Goal: Task Accomplishment & Management: Manage account settings

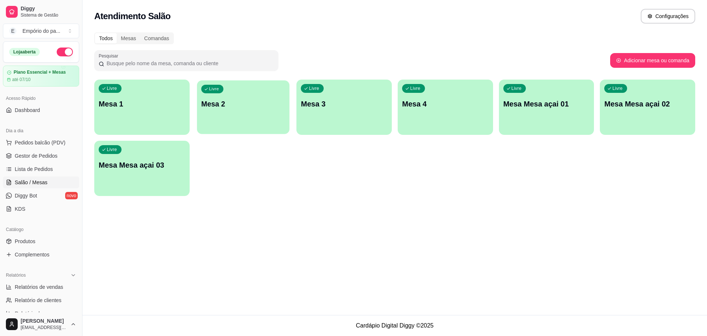
click at [262, 101] on p "Mesa 2" at bounding box center [243, 104] width 84 height 10
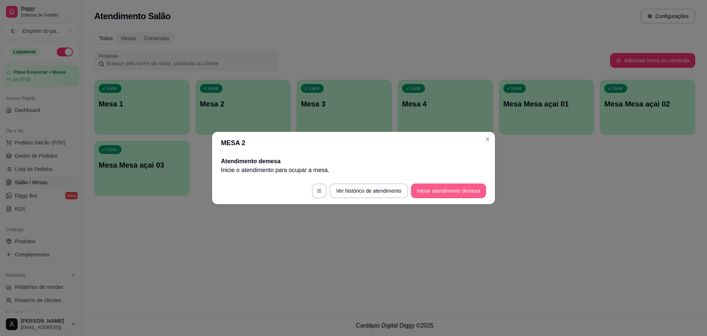
click at [421, 188] on button "Iniciar atendimento de mesa" at bounding box center [448, 190] width 75 height 15
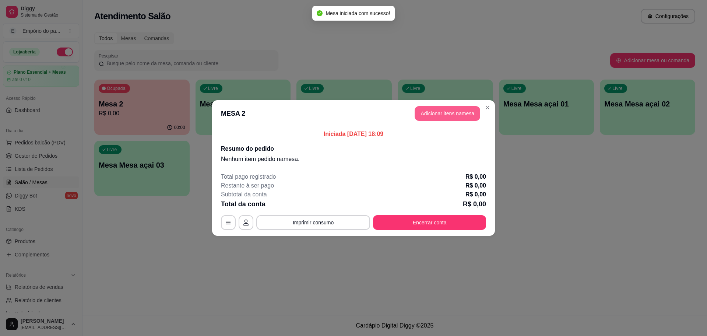
click at [441, 114] on button "Adicionar itens na mesa" at bounding box center [447, 113] width 66 height 15
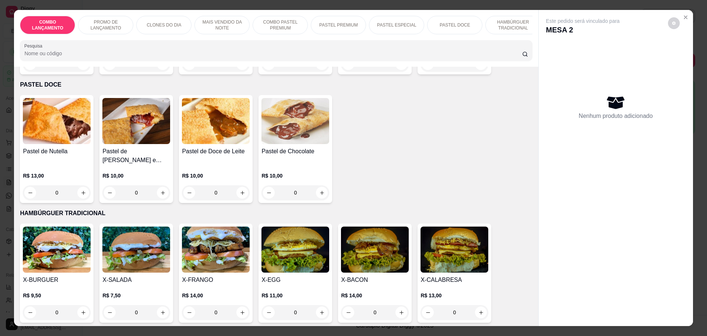
scroll to position [1104, 0]
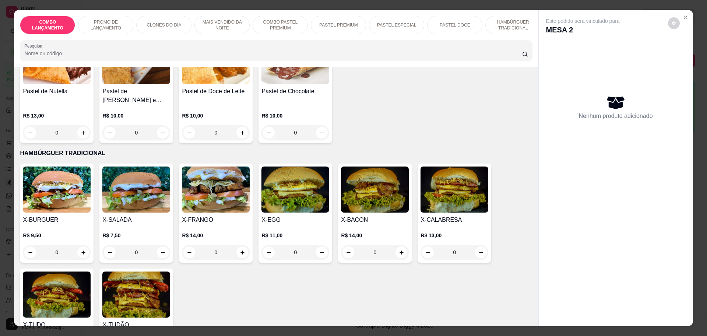
click at [478, 245] on div "0" at bounding box center [454, 252] width 68 height 15
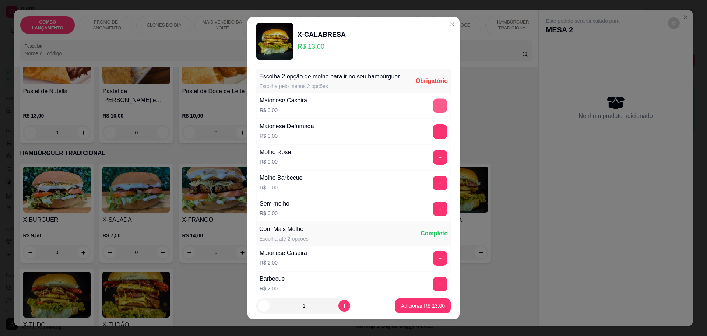
click at [433, 110] on button "+" at bounding box center [440, 105] width 14 height 14
click at [432, 113] on button "+" at bounding box center [439, 105] width 15 height 15
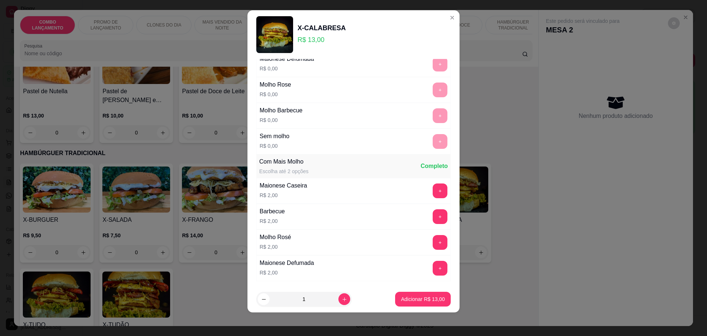
scroll to position [111, 0]
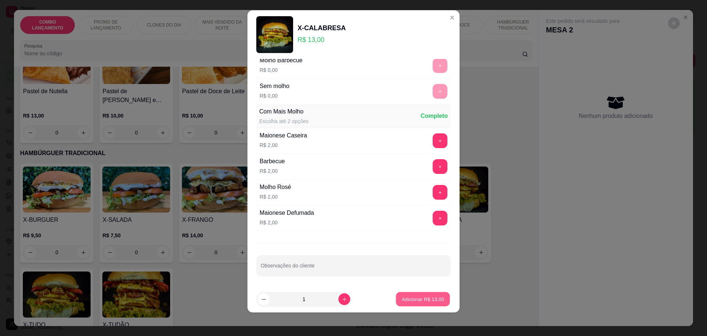
click at [409, 293] on button "Adicionar R$ 13,00" at bounding box center [423, 299] width 54 height 14
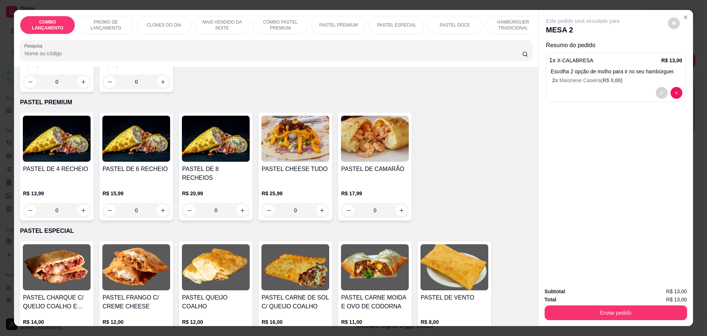
scroll to position [690, 0]
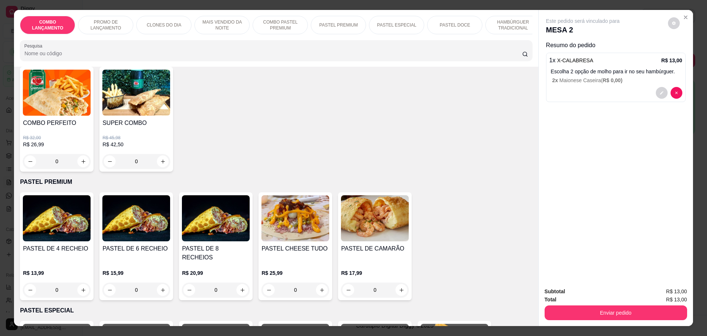
click at [79, 282] on div "0" at bounding box center [57, 289] width 68 height 15
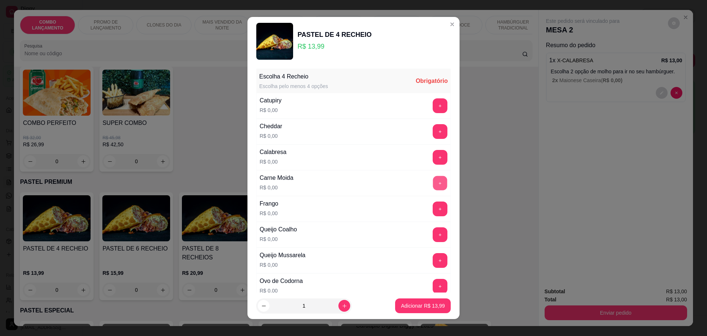
click at [433, 185] on button "+" at bounding box center [440, 183] width 14 height 14
click at [432, 185] on button "+" at bounding box center [439, 183] width 15 height 15
click at [342, 306] on icon "increase-product-quantity" at bounding box center [345, 306] width 6 height 6
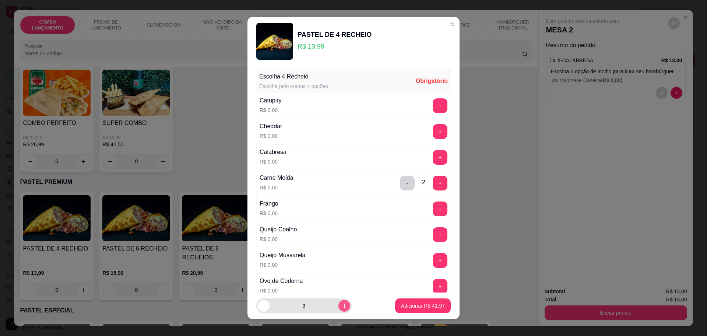
type input "4"
click at [400, 178] on button "-" at bounding box center [407, 183] width 14 height 14
click at [433, 206] on button "+" at bounding box center [440, 208] width 14 height 14
click at [433, 231] on button "+" at bounding box center [440, 234] width 14 height 14
click at [400, 185] on button "-" at bounding box center [407, 183] width 15 height 15
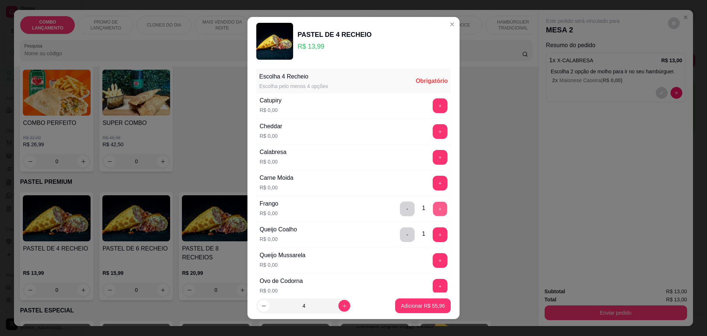
click at [433, 206] on button "+" at bounding box center [440, 208] width 14 height 14
click at [432, 236] on button "+" at bounding box center [439, 234] width 15 height 15
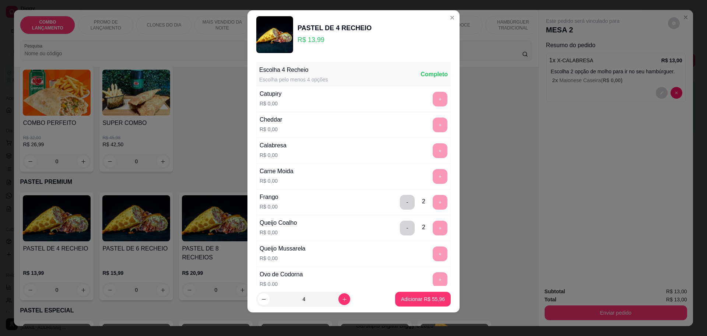
scroll to position [285, 0]
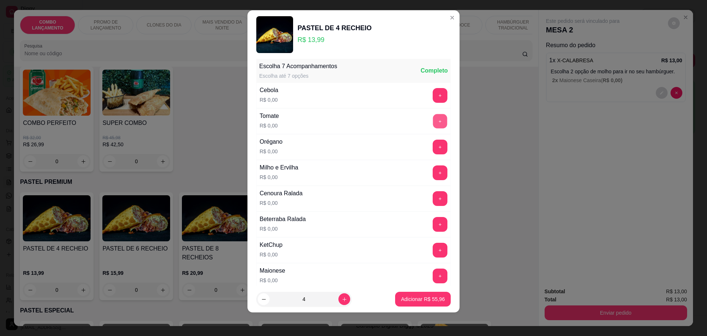
click at [433, 123] on button "+" at bounding box center [440, 121] width 14 height 14
click at [420, 86] on div "Cebola R$ 0,00 +" at bounding box center [353, 95] width 194 height 26
click at [433, 90] on button "+" at bounding box center [440, 95] width 14 height 14
click at [433, 170] on button "+" at bounding box center [440, 172] width 14 height 14
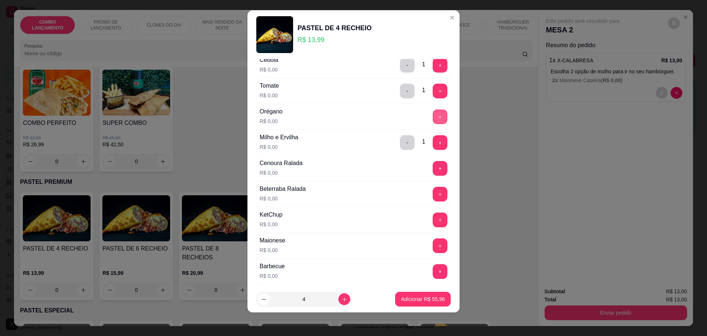
scroll to position [331, 0]
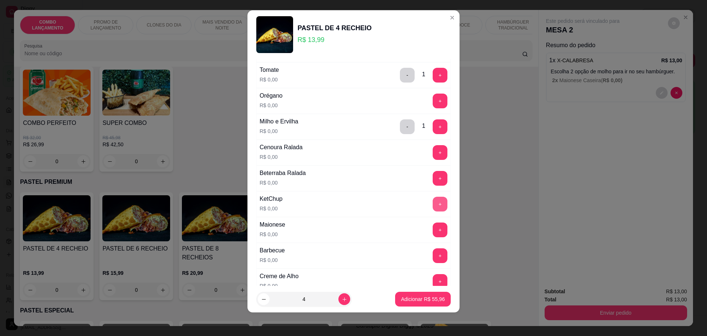
click at [432, 198] on button "+" at bounding box center [439, 204] width 15 height 15
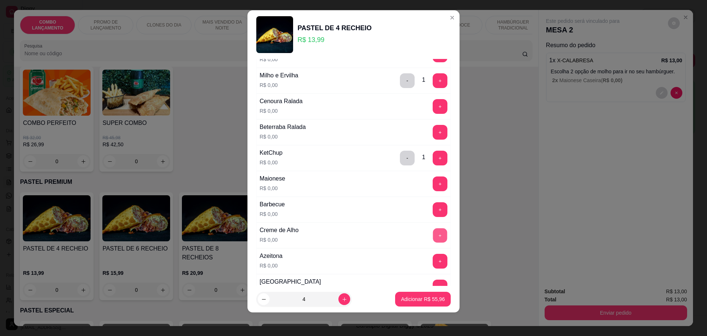
click at [433, 233] on button "+" at bounding box center [440, 235] width 14 height 14
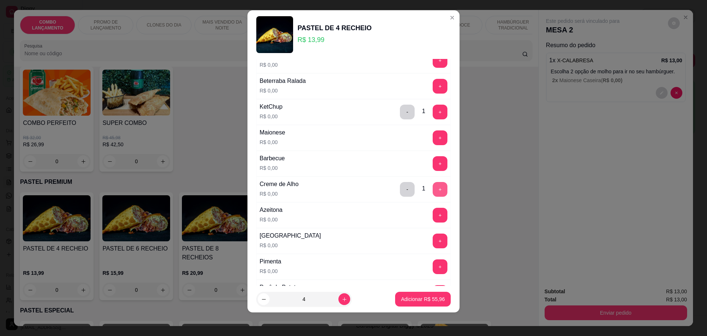
click at [432, 189] on button "+" at bounding box center [439, 189] width 15 height 15
click at [432, 192] on button "+" at bounding box center [439, 189] width 15 height 15
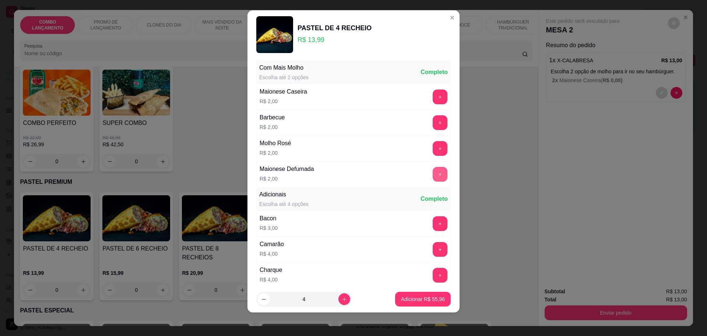
scroll to position [721, 0]
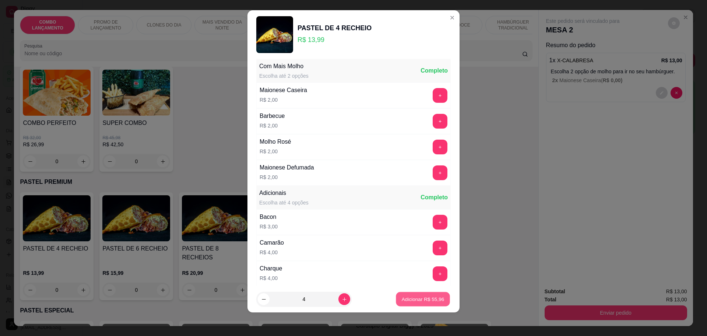
click at [409, 298] on p "Adicionar R$ 55,96" at bounding box center [422, 299] width 43 height 7
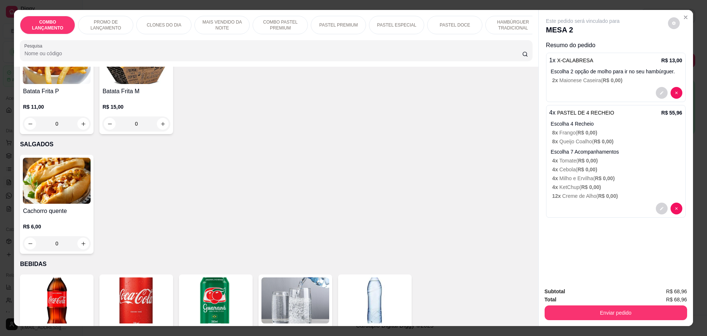
scroll to position [1847, 0]
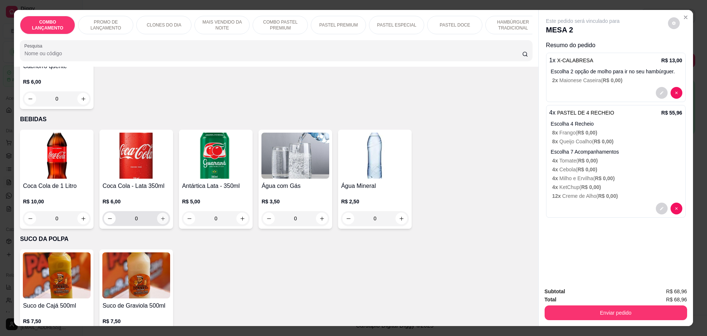
click at [160, 216] on icon "increase-product-quantity" at bounding box center [163, 219] width 6 height 6
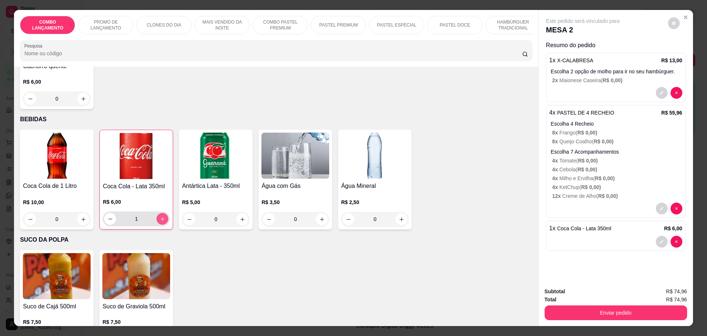
click at [160, 216] on icon "increase-product-quantity" at bounding box center [163, 219] width 6 height 6
type input "2"
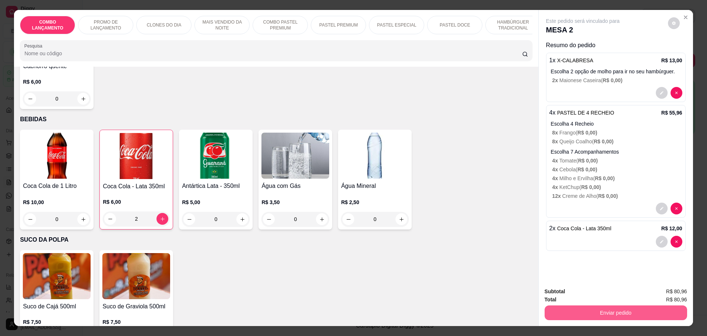
click at [631, 309] on button "Enviar pedido" at bounding box center [615, 312] width 142 height 15
click at [573, 294] on button "Não registrar e enviar pedido" at bounding box center [590, 294] width 77 height 14
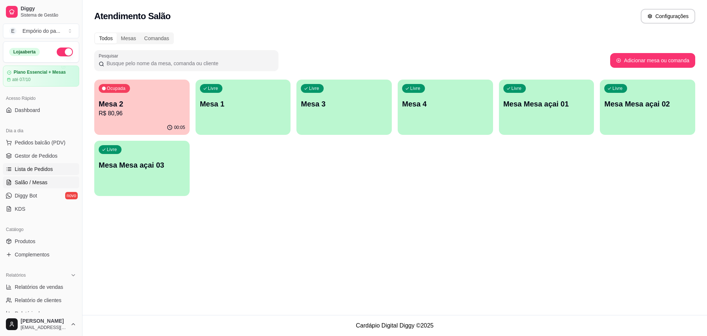
click at [30, 169] on span "Lista de Pedidos" at bounding box center [34, 168] width 38 height 7
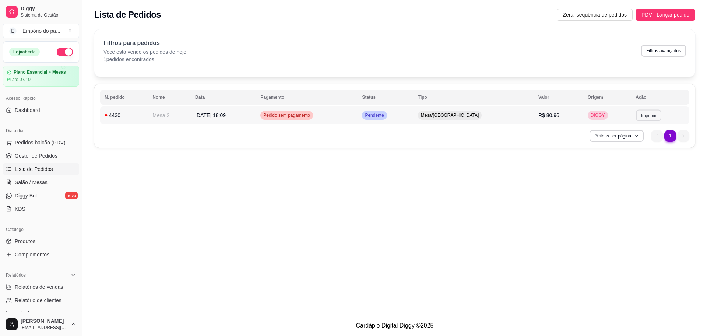
click at [645, 113] on button "Imprimir" at bounding box center [648, 114] width 25 height 11
click at [626, 139] on button "IMPRESSORA" at bounding box center [631, 141] width 53 height 12
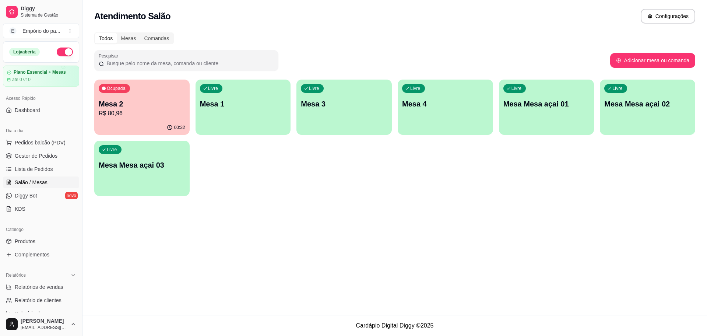
click at [126, 112] on p "R$ 80,96" at bounding box center [142, 113] width 86 height 9
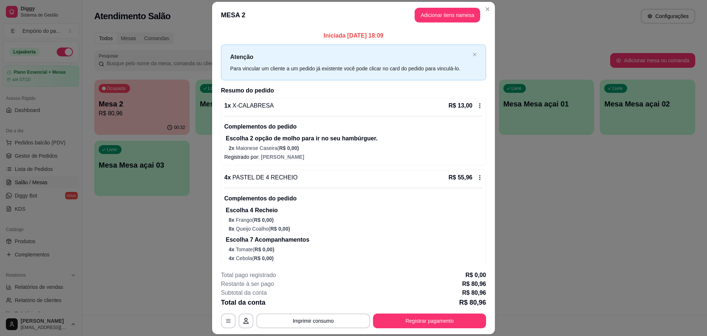
scroll to position [70, 0]
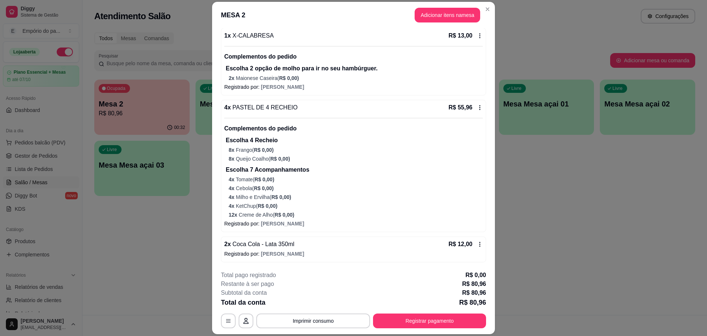
click at [477, 241] on icon at bounding box center [480, 244] width 6 height 6
click at [473, 128] on div "4 x PASTEL DE 4 RECHEIO R$ 55,96 Complementos do pedido Escolha 4 Recheio 8 x F…" at bounding box center [353, 166] width 265 height 132
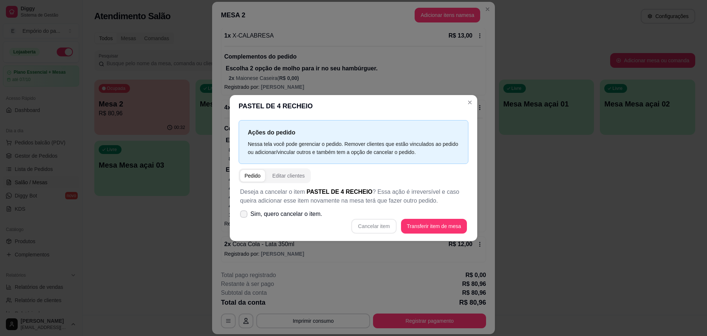
click at [244, 215] on icon at bounding box center [244, 214] width 6 height 4
click at [244, 215] on input "Sim, quero cancelar o item." at bounding box center [242, 217] width 5 height 5
checkbox input "true"
click at [382, 223] on button "Cancelar item" at bounding box center [374, 226] width 44 height 14
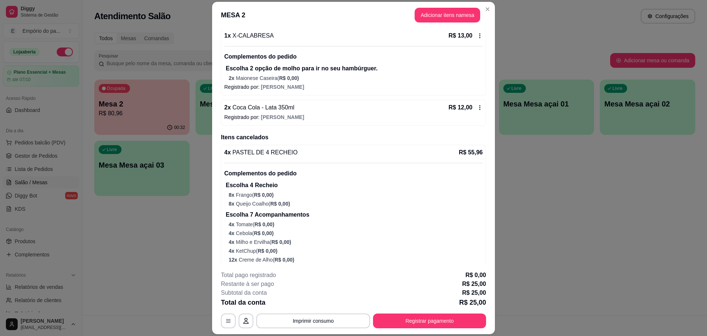
click at [477, 106] on icon at bounding box center [480, 108] width 6 height 6
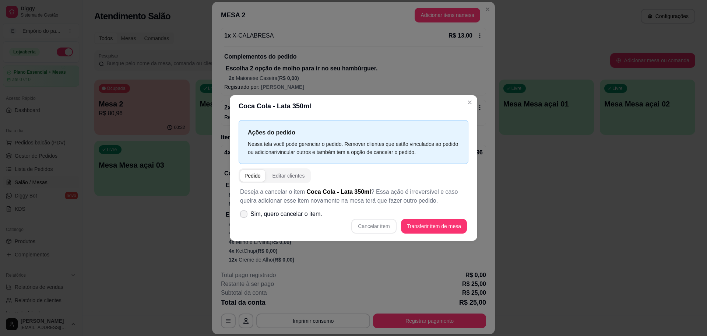
click at [245, 212] on icon at bounding box center [244, 214] width 6 height 4
click at [244, 215] on input "Sim, quero cancelar o item." at bounding box center [242, 217] width 5 height 5
checkbox input "true"
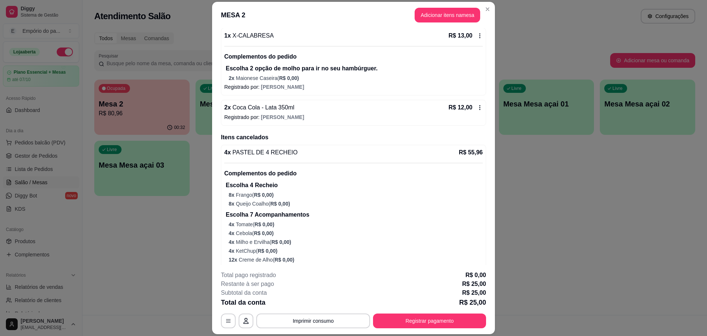
click at [477, 108] on icon at bounding box center [480, 108] width 6 height 6
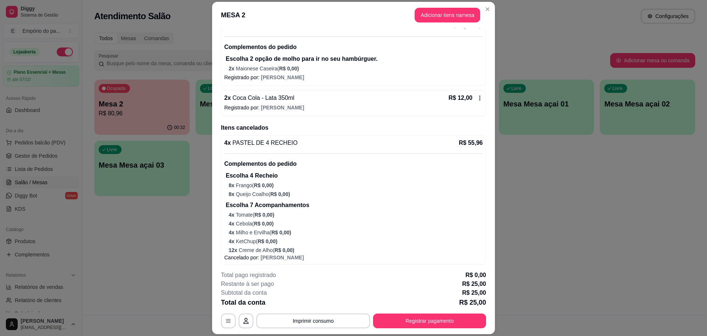
scroll to position [82, 0]
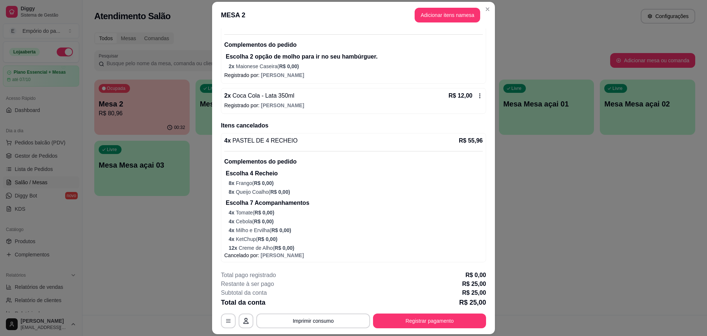
click at [477, 95] on icon at bounding box center [480, 96] width 6 height 6
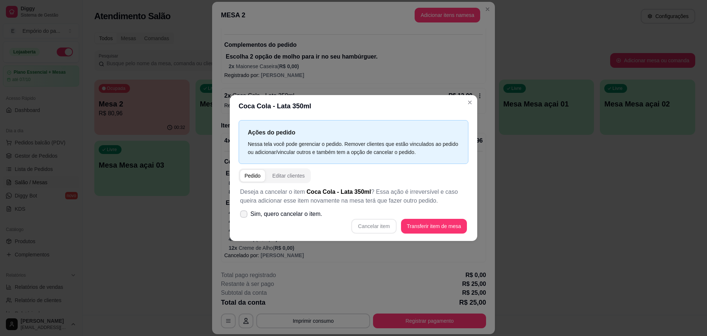
click at [245, 214] on icon at bounding box center [244, 214] width 6 height 4
click at [244, 215] on input "Sim, quero cancelar o item." at bounding box center [242, 217] width 5 height 5
checkbox input "true"
click at [361, 222] on button "Cancelar item" at bounding box center [373, 226] width 45 height 15
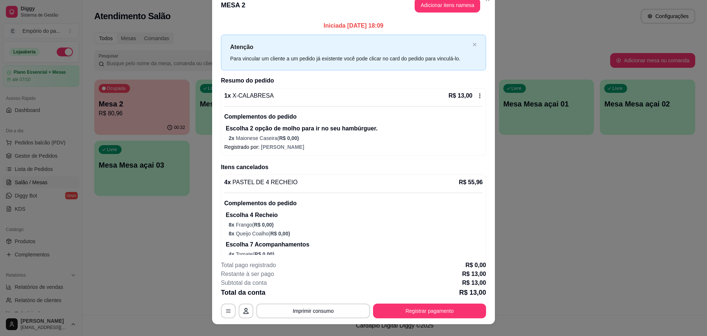
scroll to position [0, 0]
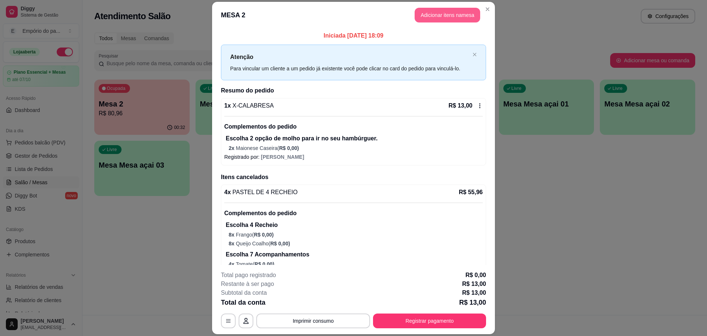
click at [444, 17] on button "Adicionar itens na mesa" at bounding box center [447, 15] width 66 height 15
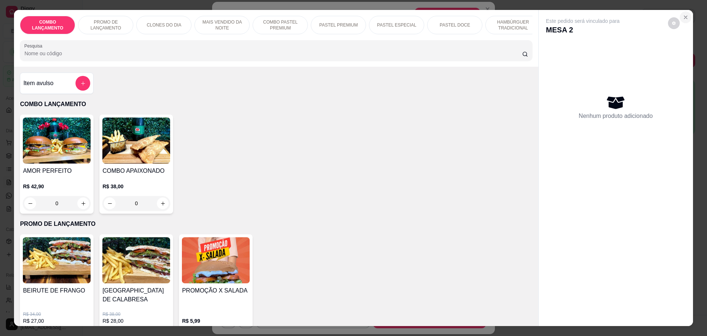
click at [682, 13] on button "Close" at bounding box center [685, 17] width 12 height 12
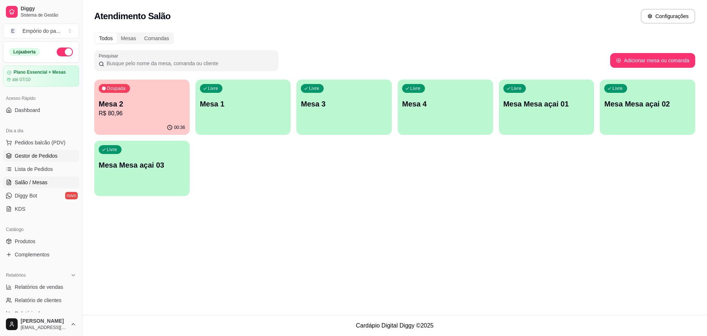
click at [22, 152] on span "Gestor de Pedidos" at bounding box center [36, 155] width 43 height 7
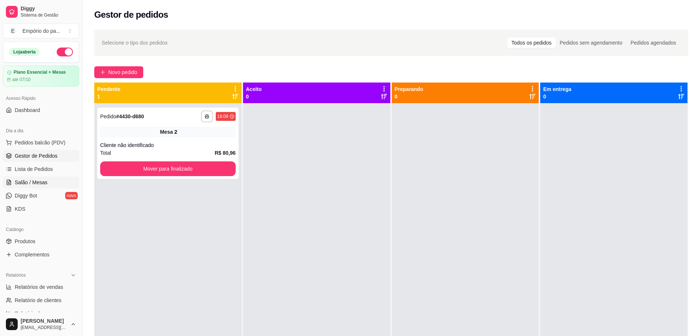
click at [25, 182] on span "Salão / Mesas" at bounding box center [31, 181] width 33 height 7
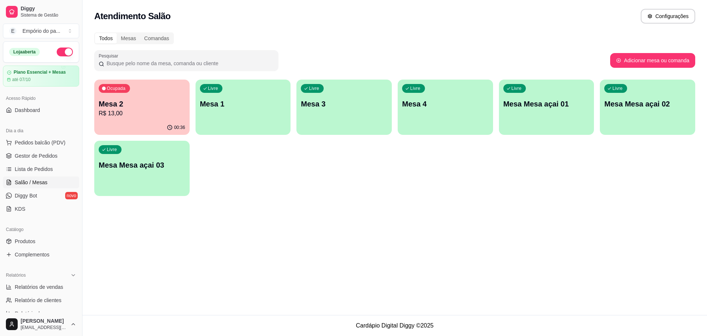
click at [120, 118] on div "Ocupada Mesa 2 R$ 13,00" at bounding box center [141, 99] width 95 height 41
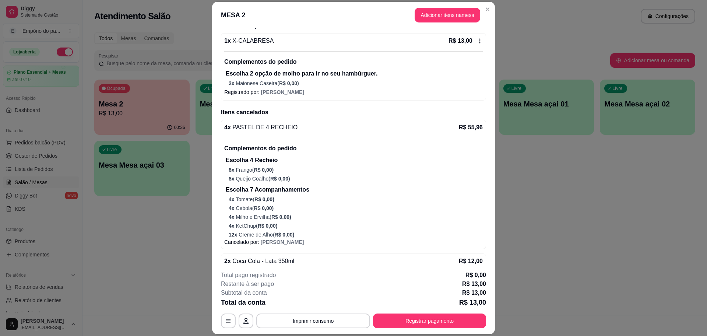
scroll to position [79, 0]
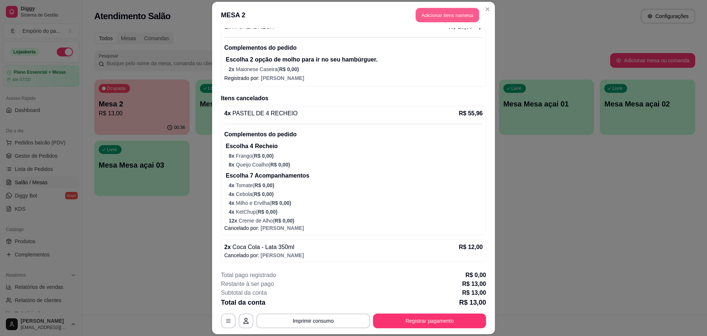
click at [442, 13] on button "Adicionar itens na mesa" at bounding box center [446, 15] width 63 height 14
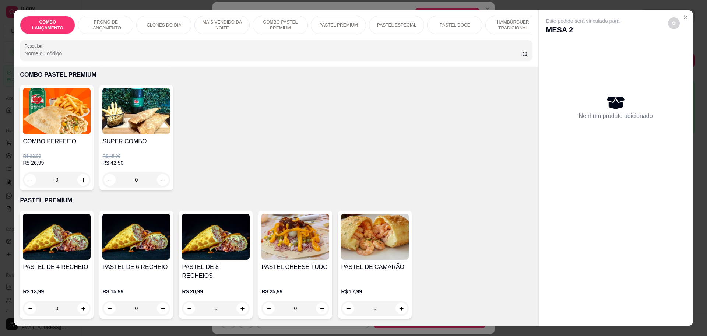
scroll to position [690, 0]
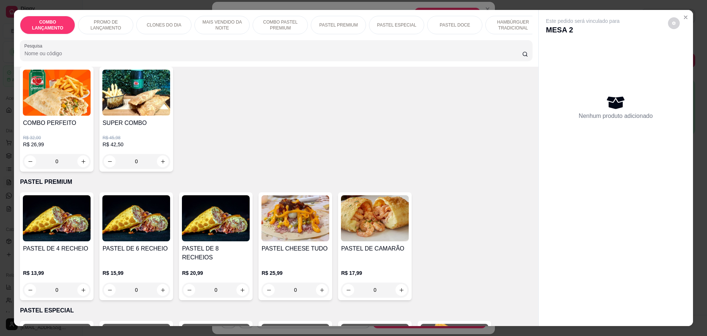
click at [80, 282] on div "0" at bounding box center [57, 289] width 68 height 15
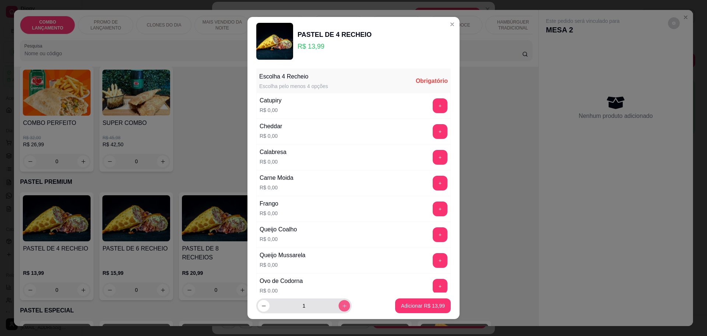
click at [342, 305] on icon "increase-product-quantity" at bounding box center [344, 306] width 4 height 4
type input "4"
click at [433, 101] on button "+" at bounding box center [440, 105] width 14 height 14
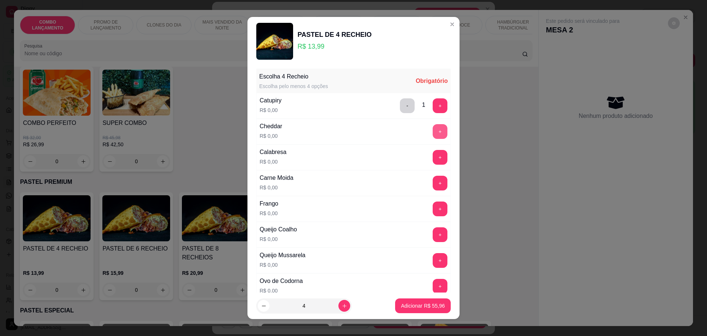
click at [432, 131] on button "+" at bounding box center [439, 131] width 15 height 15
click at [433, 158] on button "+" at bounding box center [440, 157] width 14 height 14
click at [432, 183] on button "+" at bounding box center [439, 183] width 15 height 15
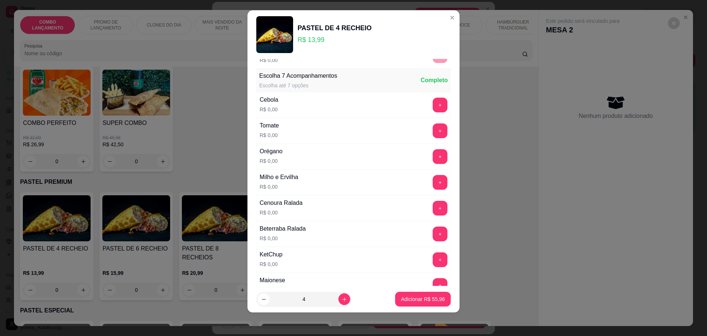
scroll to position [285, 0]
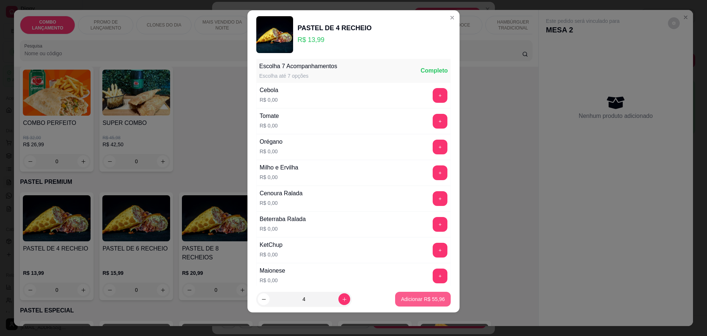
click at [401, 299] on p "Adicionar R$ 55,96" at bounding box center [423, 298] width 44 height 7
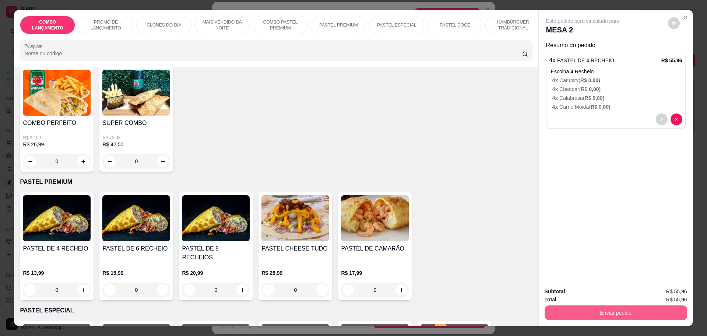
click at [589, 314] on button "Enviar pedido" at bounding box center [615, 312] width 142 height 15
click at [589, 294] on button "Não registrar e enviar pedido" at bounding box center [590, 294] width 77 height 14
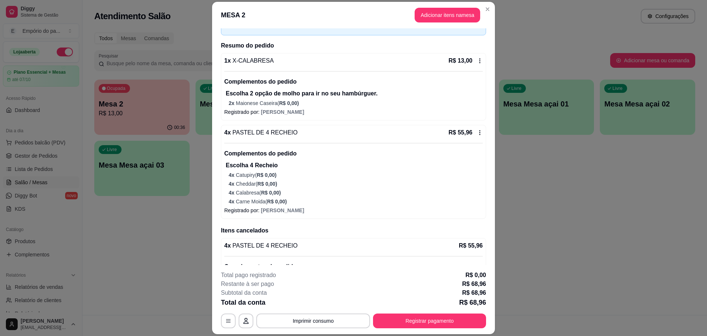
scroll to position [39, 0]
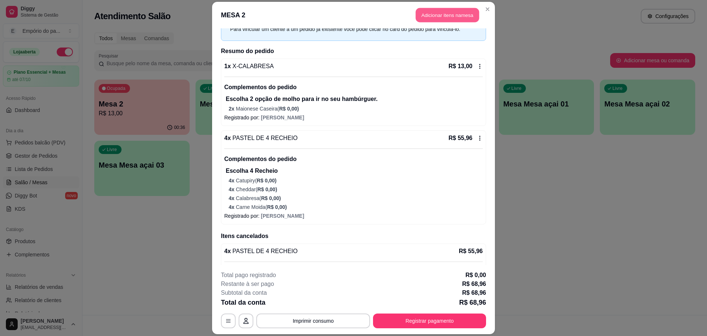
click at [455, 15] on button "Adicionar itens na mesa" at bounding box center [446, 15] width 63 height 14
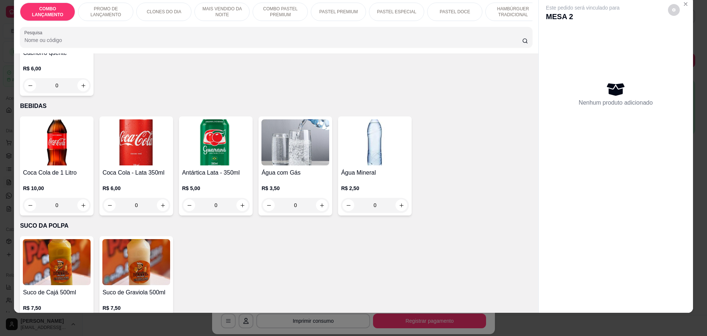
scroll to position [14, 0]
click at [81, 322] on icon "increase-product-quantity" at bounding box center [84, 325] width 6 height 6
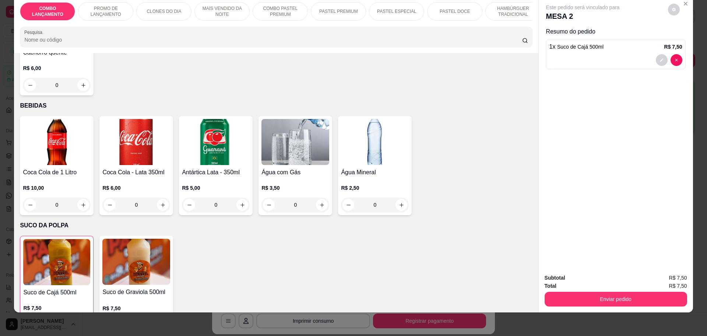
click at [80, 322] on icon "increase-product-quantity" at bounding box center [83, 325] width 6 height 6
type input "2"
click at [157, 199] on button "increase-product-quantity" at bounding box center [163, 205] width 12 height 12
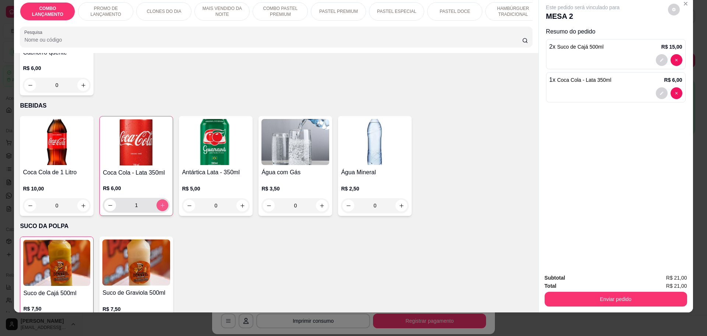
type input "1"
click at [578, 296] on button "Enviar pedido" at bounding box center [615, 298] width 142 height 15
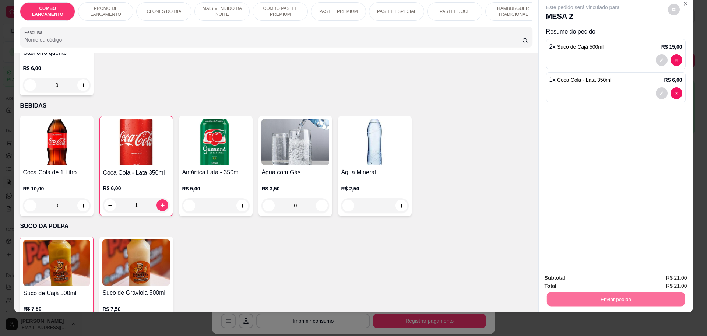
click at [591, 278] on button "Não registrar e enviar pedido" at bounding box center [590, 281] width 77 height 14
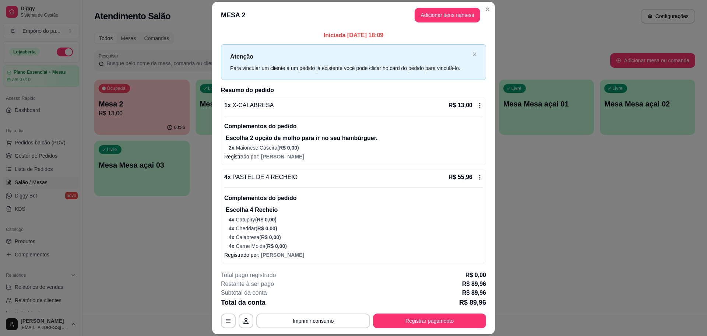
scroll to position [0, 0]
click at [312, 320] on button "Imprimir consumo" at bounding box center [313, 320] width 114 height 15
click at [305, 301] on button "IMPRESSORA" at bounding box center [311, 304] width 53 height 12
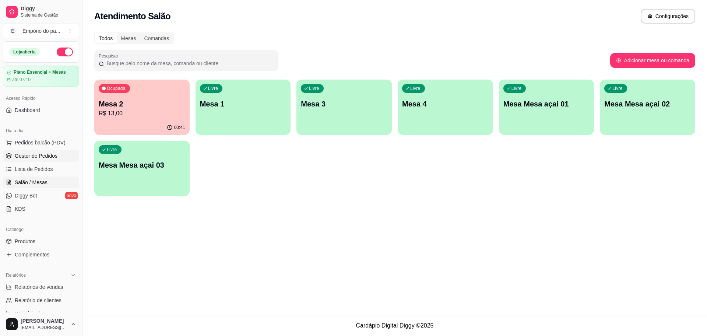
click at [32, 153] on span "Gestor de Pedidos" at bounding box center [36, 155] width 43 height 7
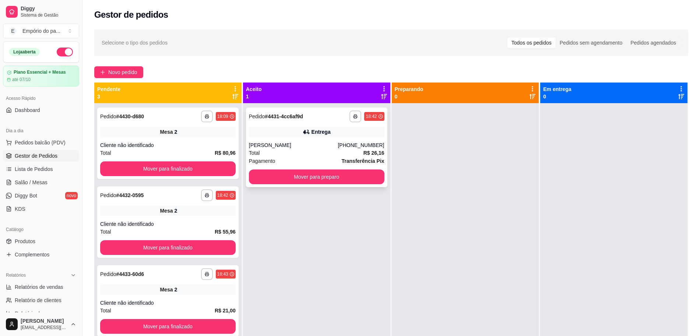
click at [286, 148] on div "[PERSON_NAME]" at bounding box center [293, 144] width 89 height 7
click at [171, 141] on div "**********" at bounding box center [167, 142] width 141 height 71
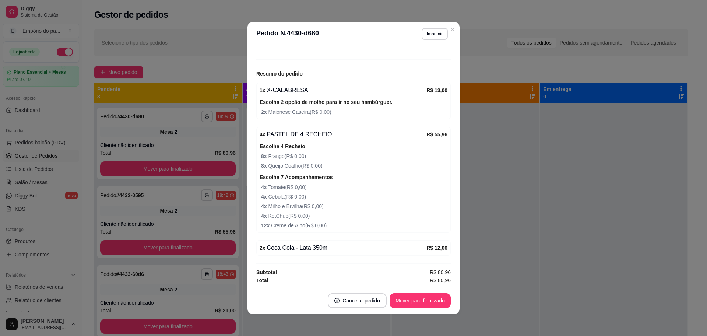
scroll to position [1, 0]
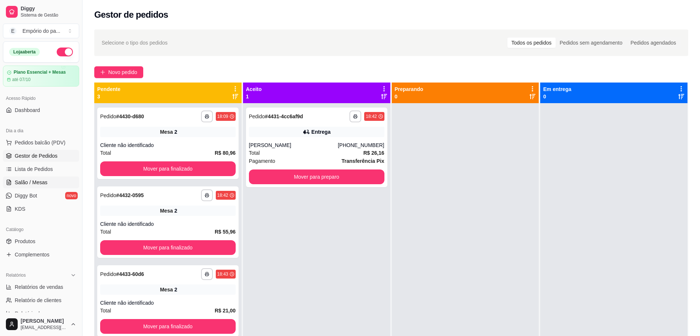
click at [33, 182] on span "Salão / Mesas" at bounding box center [31, 181] width 33 height 7
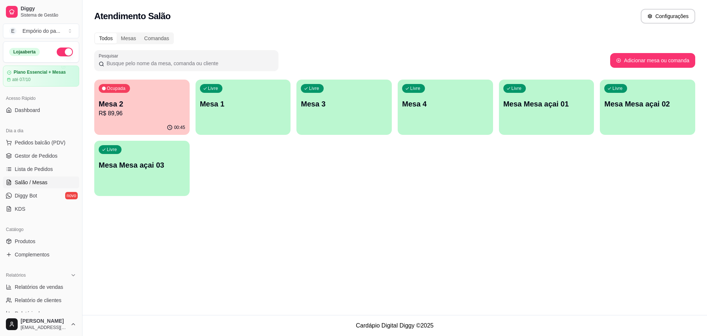
click at [158, 110] on p "R$ 89,96" at bounding box center [142, 113] width 86 height 9
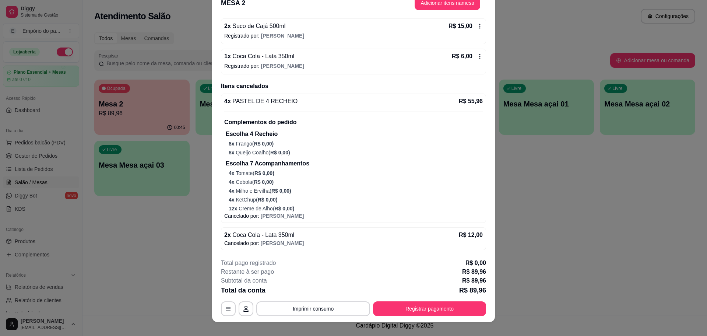
scroll to position [22, 0]
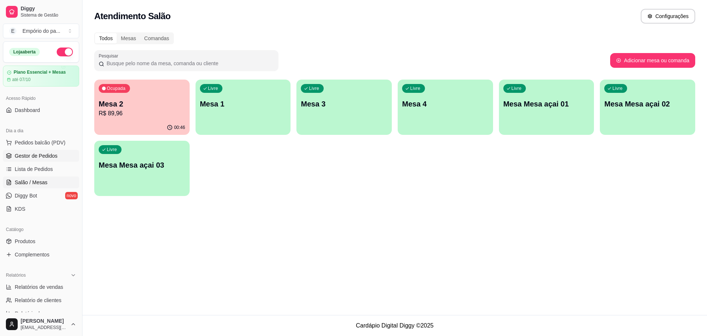
click at [48, 156] on span "Gestor de Pedidos" at bounding box center [36, 155] width 43 height 7
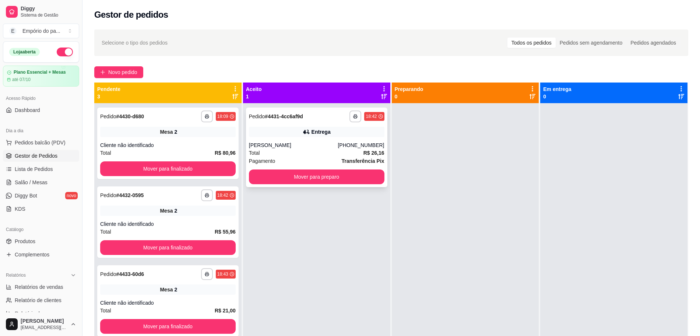
click at [328, 154] on div "Total R$ 26,16" at bounding box center [316, 153] width 135 height 8
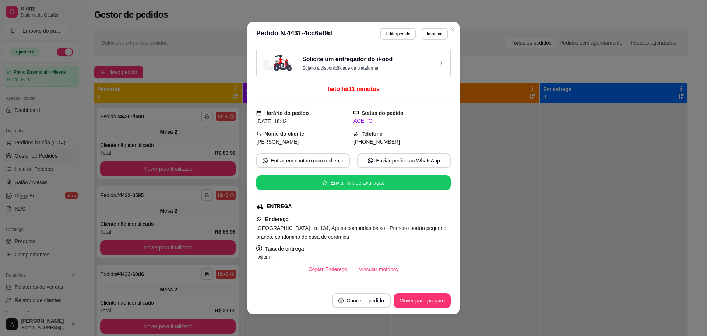
click at [382, 234] on div "[GEOGRAPHIC_DATA] , n. 134, Águas compridas baixo - Primeiro portão pequeno bra…" at bounding box center [353, 232] width 194 height 18
click at [372, 270] on button "Vincular motoboy" at bounding box center [379, 269] width 50 height 14
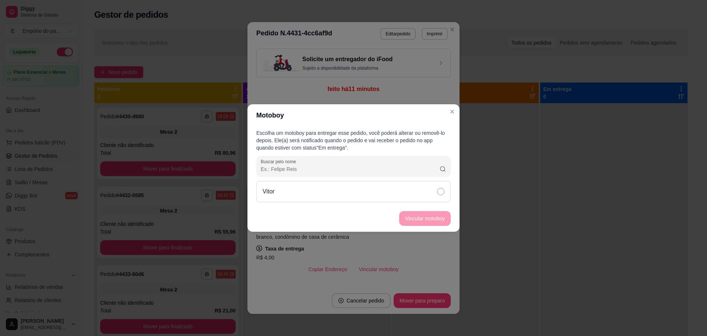
click at [442, 190] on icon at bounding box center [440, 191] width 7 height 7
click at [432, 216] on button "Vincular motoboy" at bounding box center [425, 218] width 52 height 15
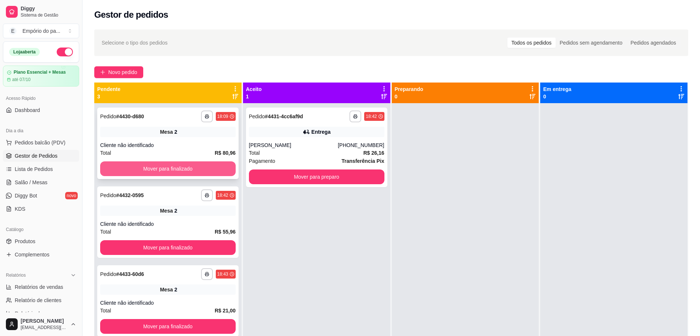
click at [174, 167] on button "Mover para finalizado" at bounding box center [167, 168] width 135 height 15
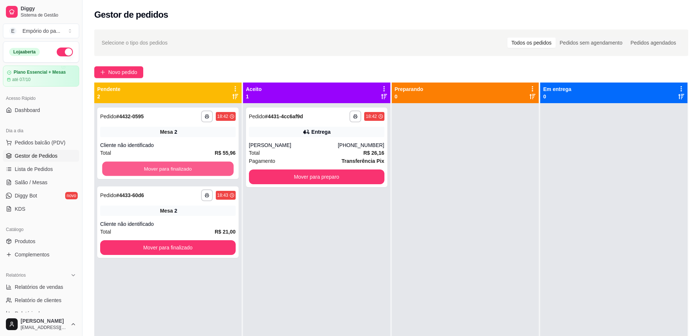
click at [176, 165] on button "Mover para finalizado" at bounding box center [167, 169] width 131 height 14
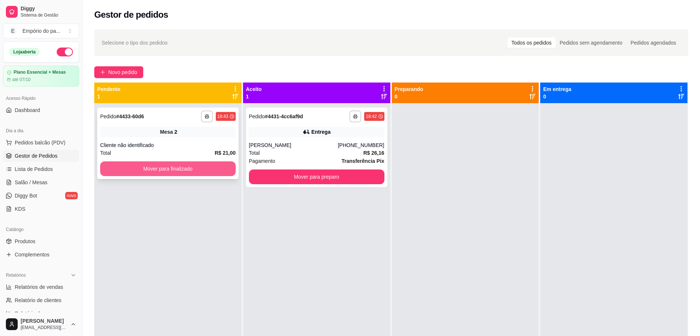
click at [183, 169] on button "Mover para finalizado" at bounding box center [167, 168] width 135 height 15
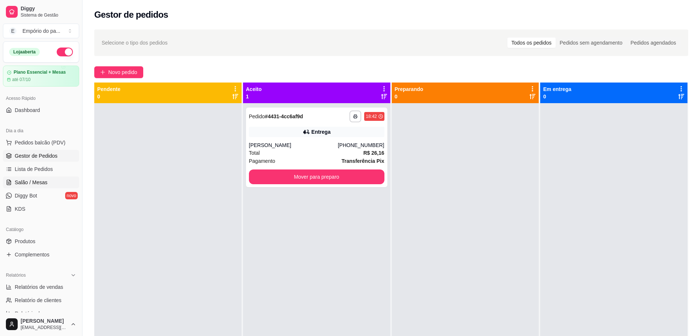
click at [23, 183] on span "Salão / Mesas" at bounding box center [31, 181] width 33 height 7
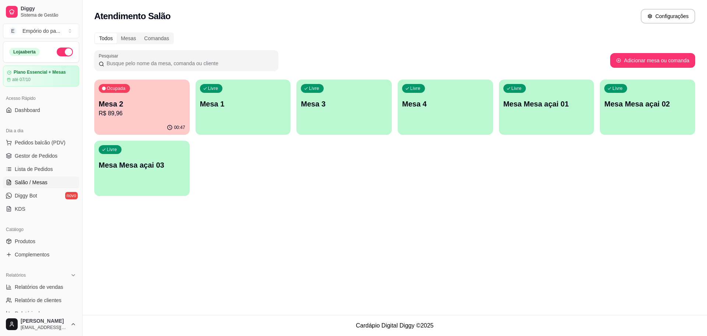
click at [144, 112] on p "R$ 89,96" at bounding box center [142, 113] width 86 height 9
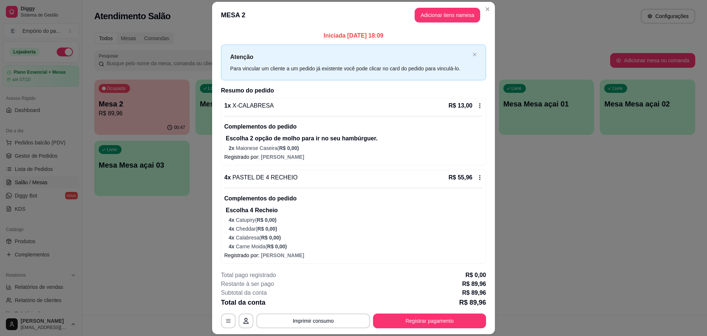
scroll to position [237, 0]
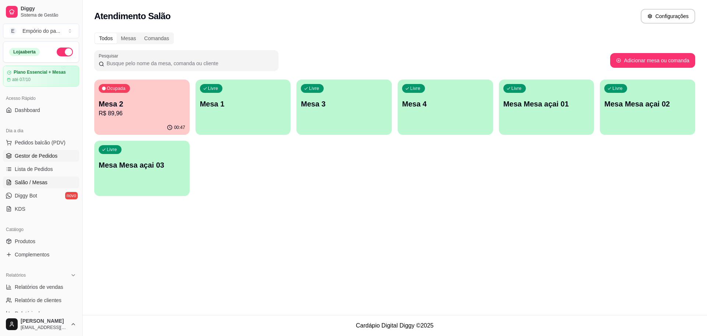
click at [16, 151] on link "Gestor de Pedidos" at bounding box center [41, 156] width 76 height 12
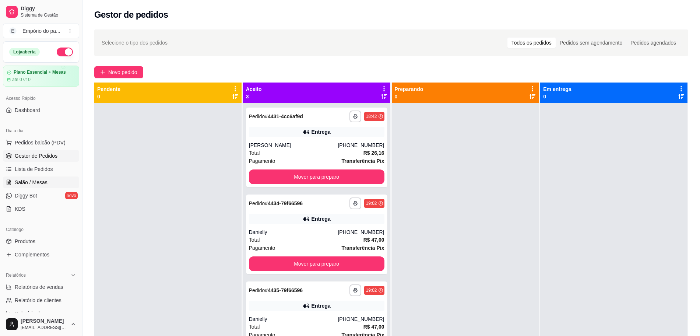
click at [33, 185] on span "Salão / Mesas" at bounding box center [31, 181] width 33 height 7
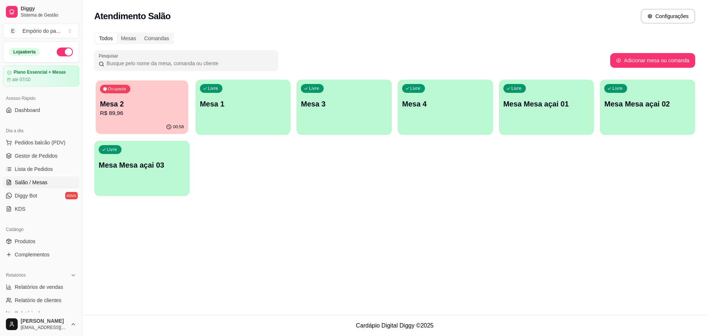
click at [140, 119] on div "Ocupada Mesa 2 R$ 89,96" at bounding box center [142, 100] width 92 height 40
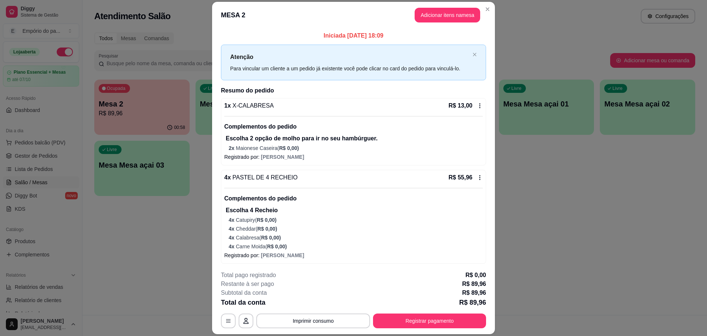
click at [460, 209] on p "Escolha 4 Recheio" at bounding box center [354, 210] width 257 height 9
click at [450, 318] on button "Registrar pagamento" at bounding box center [429, 320] width 113 height 15
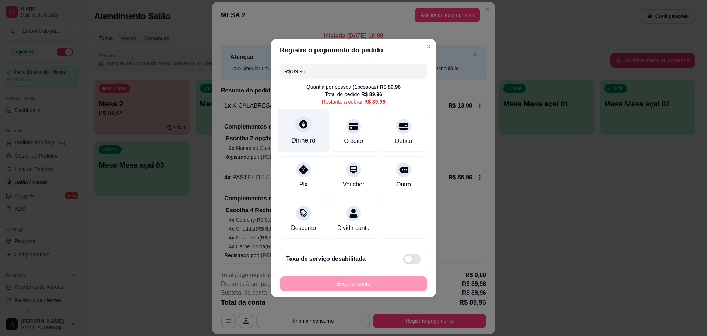
click at [299, 126] on div at bounding box center [303, 124] width 16 height 16
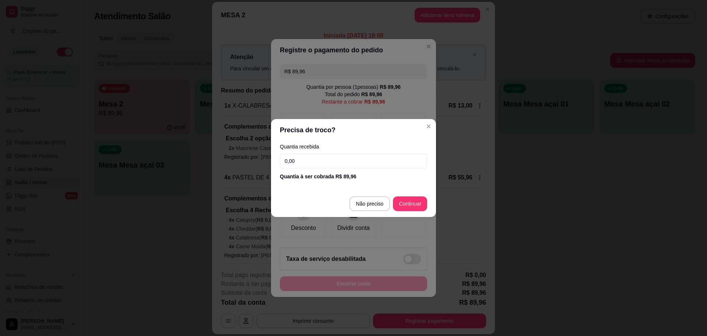
click at [315, 162] on input "0,00" at bounding box center [353, 160] width 147 height 15
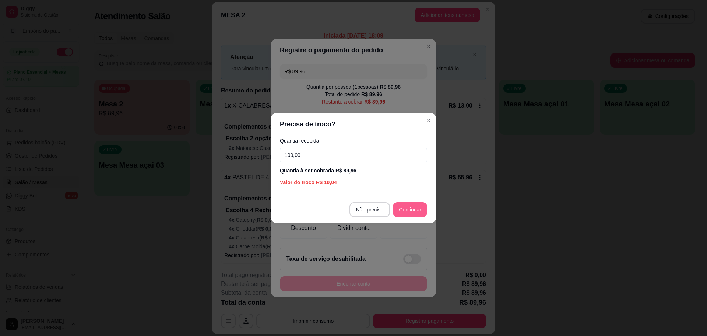
type input "100,00"
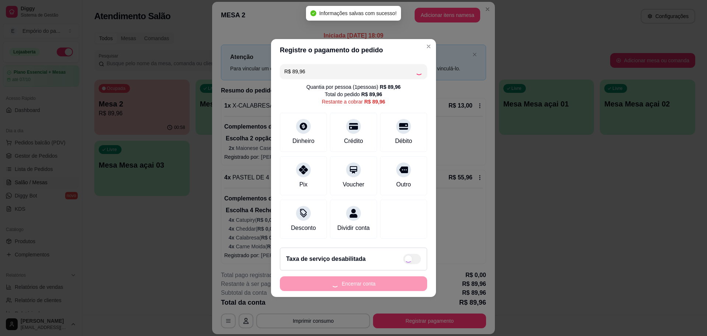
type input "R$ 0,00"
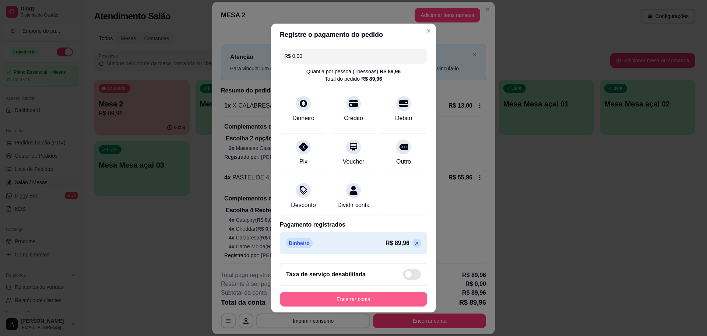
click at [340, 303] on button "Encerrar conta" at bounding box center [353, 298] width 147 height 15
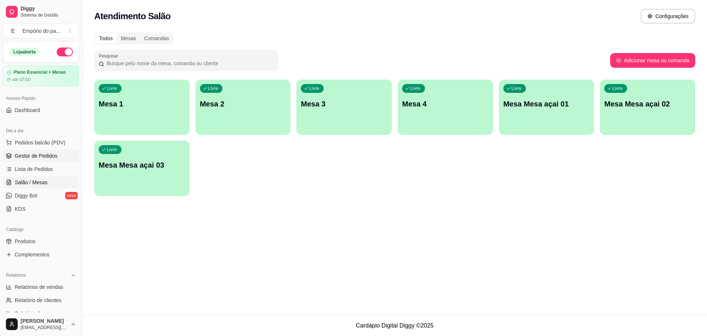
click at [62, 157] on link "Gestor de Pedidos" at bounding box center [41, 156] width 76 height 12
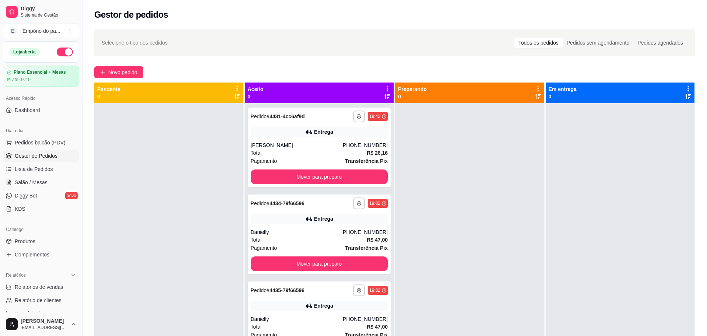
click at [54, 155] on span "Gestor de Pedidos" at bounding box center [36, 155] width 43 height 7
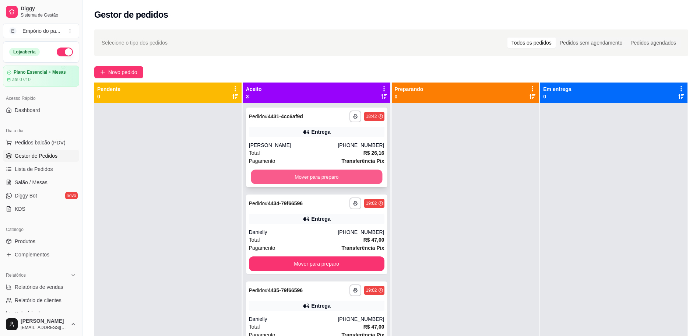
click at [306, 179] on button "Mover para preparo" at bounding box center [316, 177] width 131 height 14
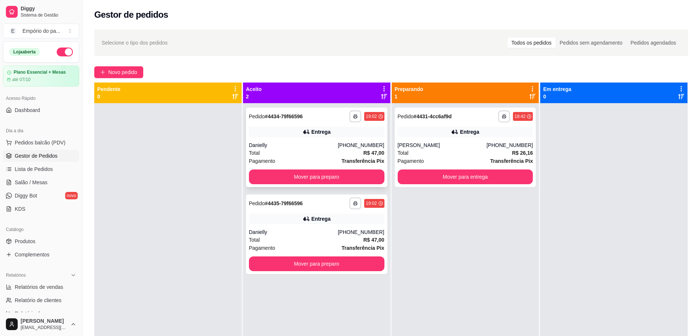
click at [307, 153] on div "Total R$ 47,00" at bounding box center [316, 153] width 135 height 8
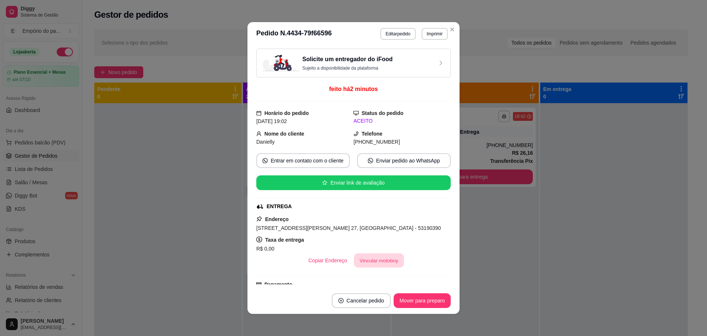
click at [365, 263] on button "Vincular motoboy" at bounding box center [379, 260] width 50 height 14
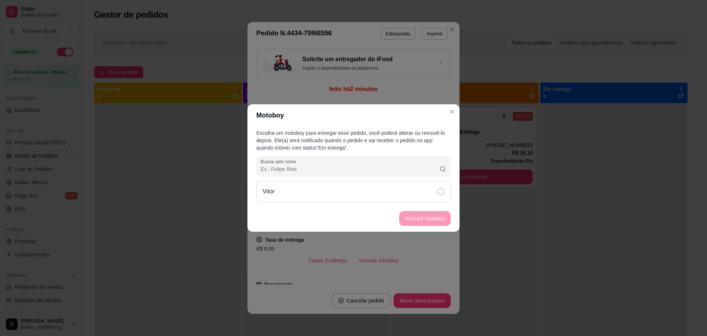
click at [438, 192] on icon at bounding box center [440, 191] width 7 height 7
click at [436, 216] on button "Vincular motoboy" at bounding box center [425, 218] width 52 height 15
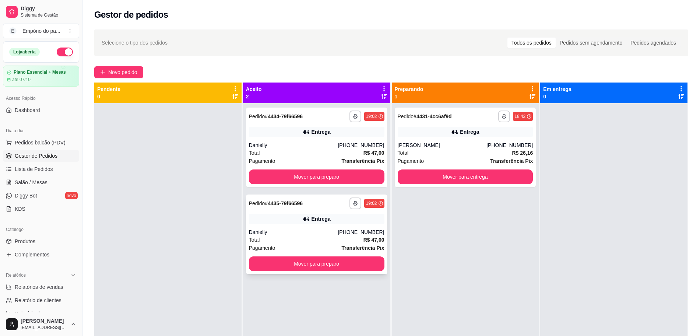
click at [305, 229] on div "Danielly" at bounding box center [293, 231] width 89 height 7
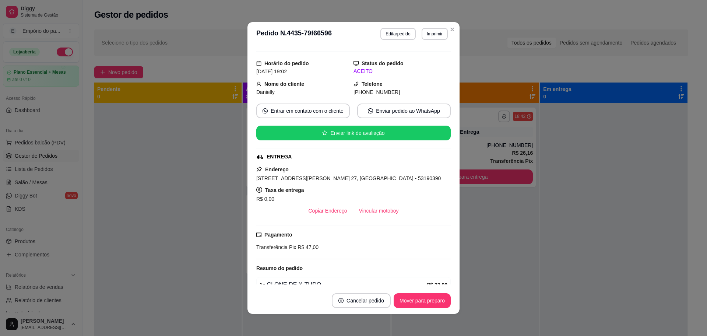
scroll to position [92, 0]
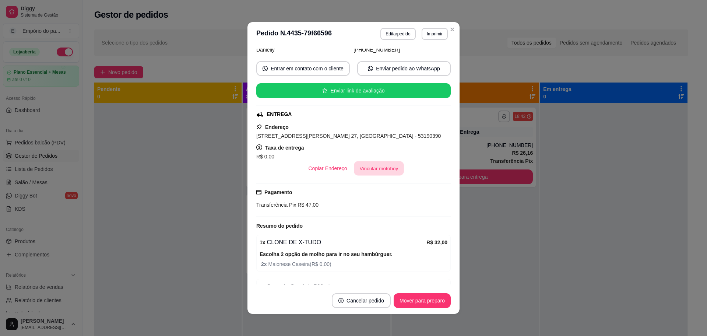
click at [374, 169] on button "Vincular motoboy" at bounding box center [379, 168] width 50 height 14
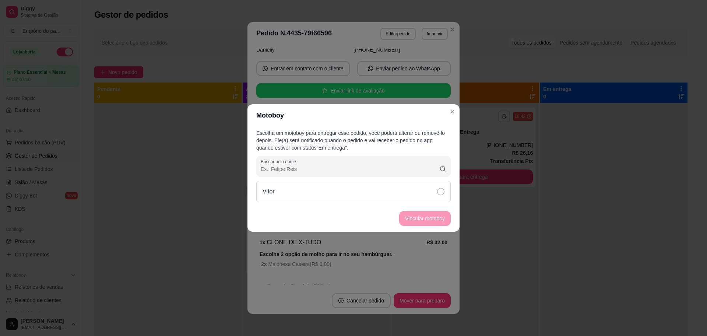
click at [439, 192] on icon at bounding box center [440, 191] width 7 height 7
click at [434, 217] on button "Vincular motoboy" at bounding box center [425, 218] width 50 height 14
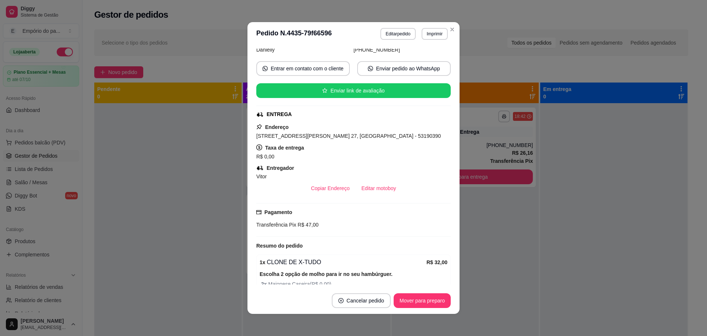
scroll to position [138, 0]
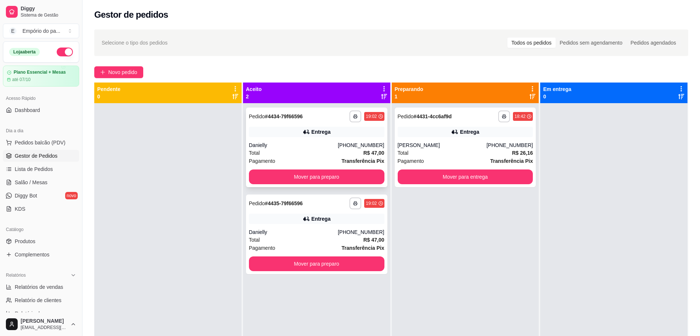
click at [275, 152] on div "Total R$ 47,00" at bounding box center [316, 153] width 135 height 8
click at [289, 232] on div "Danielly" at bounding box center [293, 231] width 89 height 7
click at [291, 149] on div "Total R$ 47,00" at bounding box center [316, 153] width 135 height 8
click at [282, 241] on div "Total R$ 47,00" at bounding box center [316, 240] width 135 height 8
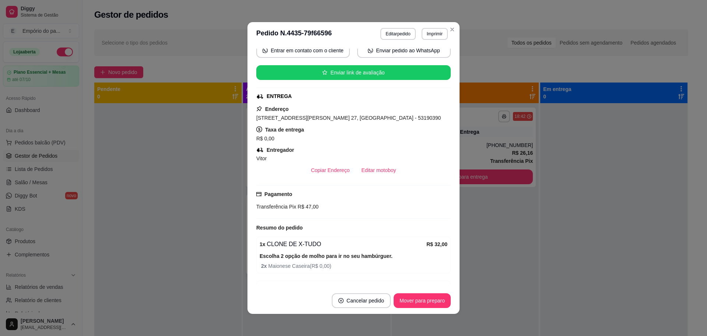
scroll to position [159, 0]
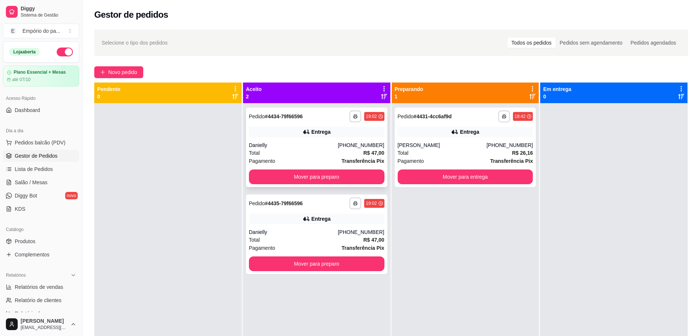
click at [273, 149] on div "Total R$ 47,00" at bounding box center [316, 153] width 135 height 8
click at [36, 183] on span "Salão / Mesas" at bounding box center [31, 181] width 33 height 7
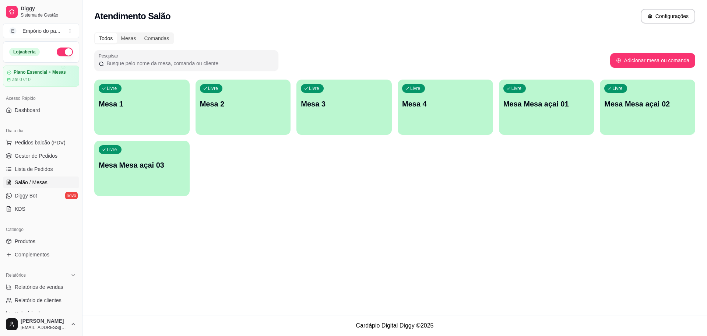
click at [357, 106] on p "Mesa 3" at bounding box center [344, 104] width 86 height 10
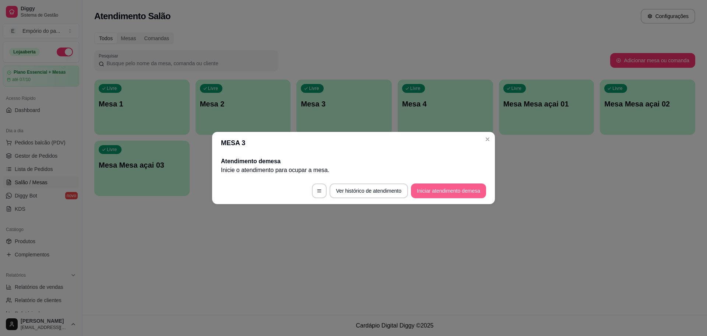
click at [456, 184] on button "Iniciar atendimento de mesa" at bounding box center [448, 190] width 75 height 15
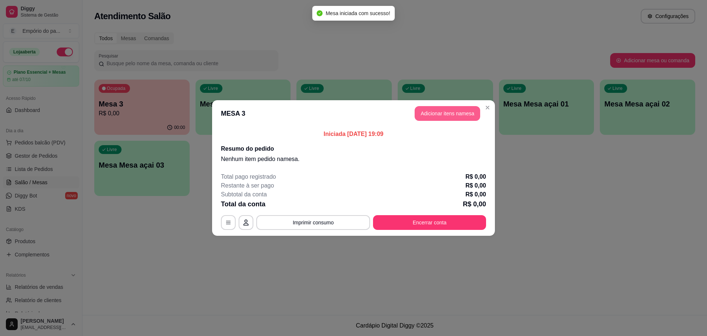
click at [458, 113] on button "Adicionar itens na mesa" at bounding box center [447, 113] width 66 height 15
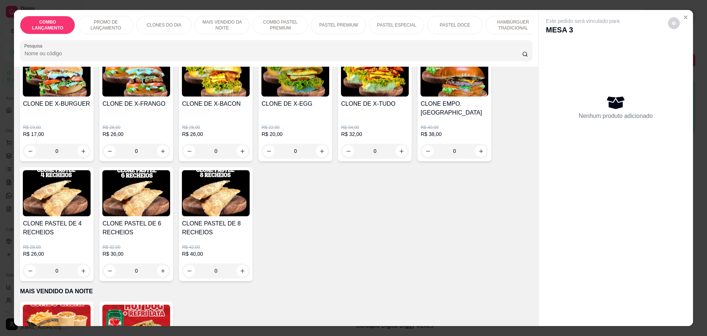
scroll to position [230, 0]
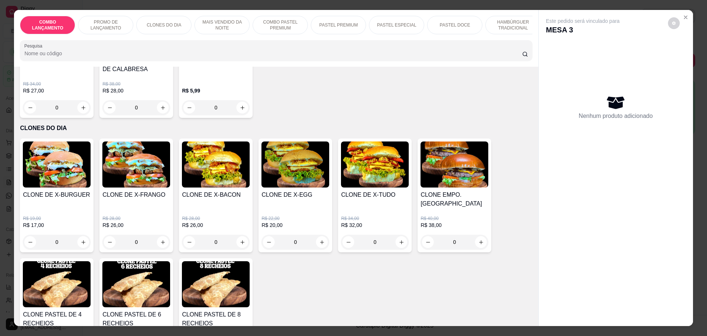
click at [319, 234] on div "0" at bounding box center [295, 241] width 68 height 15
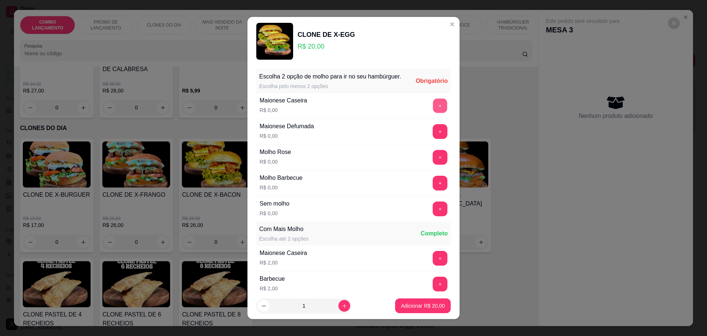
click at [433, 113] on button "+" at bounding box center [440, 105] width 14 height 14
click at [432, 190] on button "+" at bounding box center [439, 183] width 15 height 15
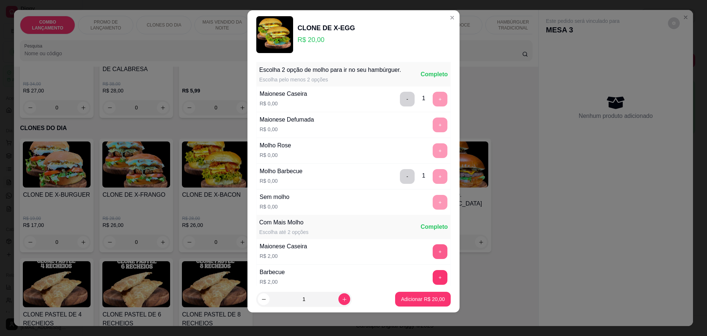
scroll to position [111, 0]
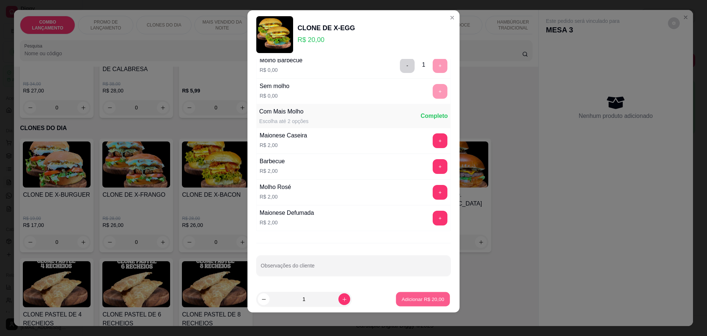
click at [411, 297] on p "Adicionar R$ 20,00" at bounding box center [422, 299] width 43 height 7
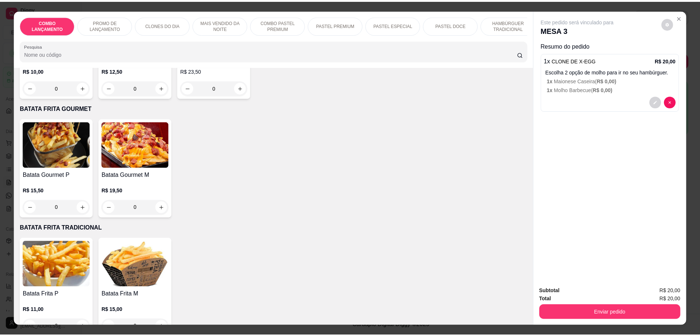
scroll to position [1564, 0]
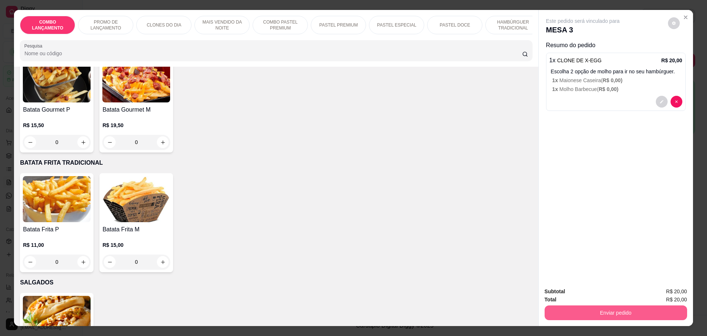
click at [612, 308] on button "Enviar pedido" at bounding box center [615, 312] width 142 height 15
click at [603, 296] on button "Não registrar e enviar pedido" at bounding box center [590, 294] width 74 height 14
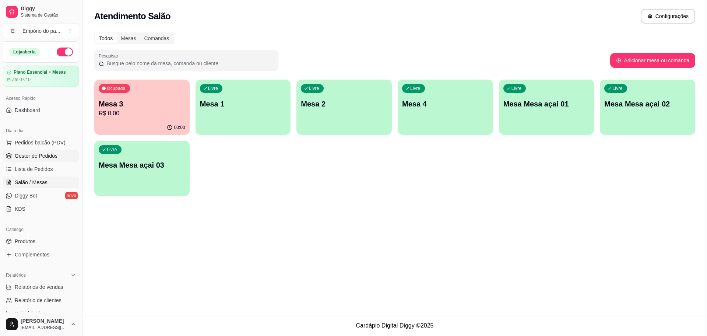
click at [44, 155] on span "Gestor de Pedidos" at bounding box center [36, 155] width 43 height 7
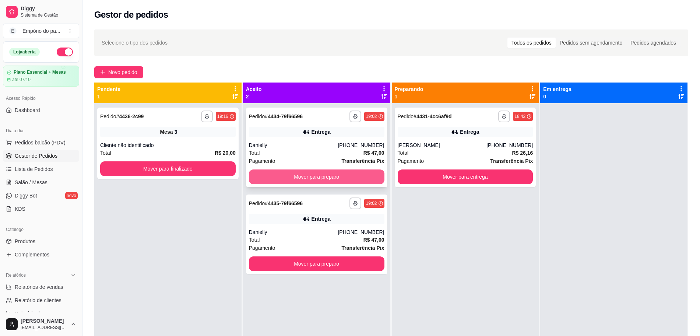
click at [358, 173] on button "Mover para preparo" at bounding box center [316, 176] width 135 height 15
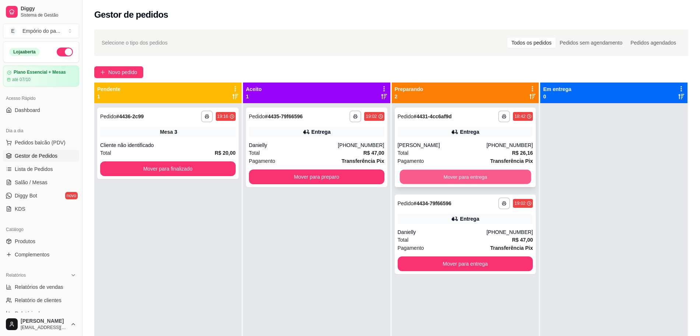
click at [461, 174] on button "Mover para entrega" at bounding box center [464, 177] width 131 height 14
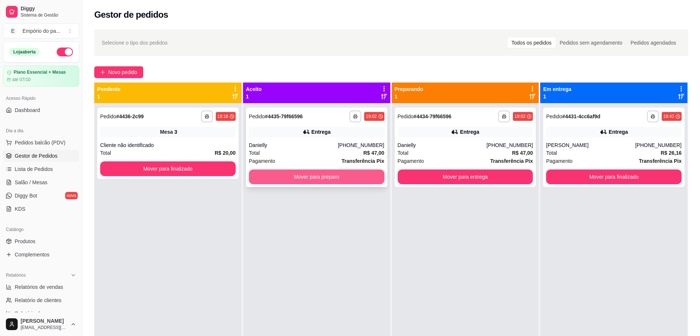
click at [322, 176] on button "Mover para preparo" at bounding box center [316, 176] width 135 height 15
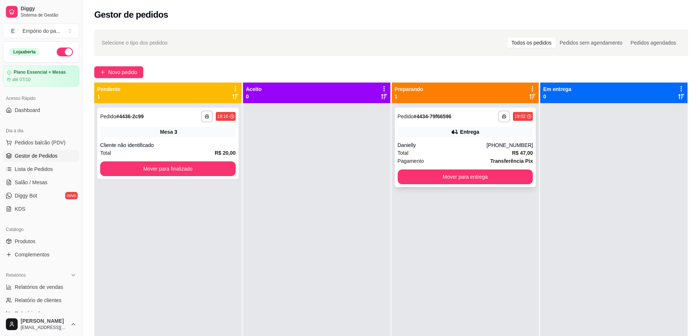
click at [457, 156] on div "Total R$ 47,00" at bounding box center [464, 153] width 135 height 8
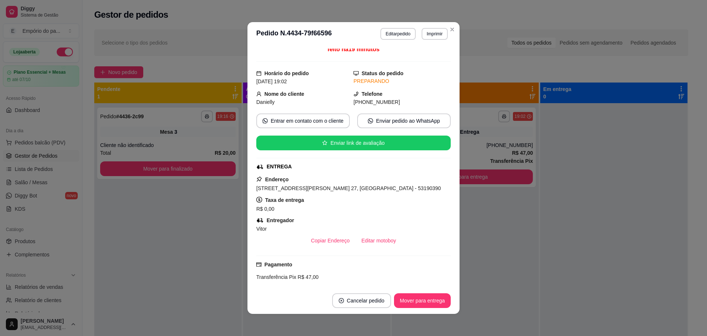
scroll to position [138, 0]
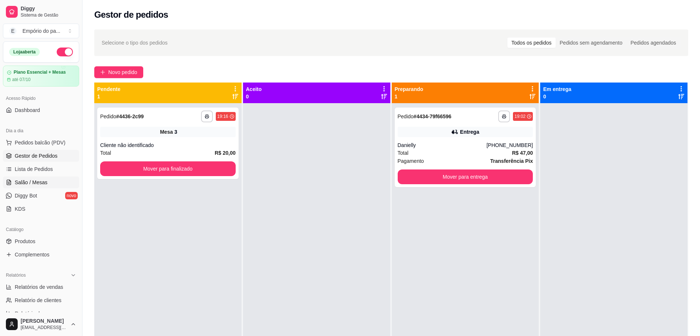
click at [51, 185] on link "Salão / Mesas" at bounding box center [41, 182] width 76 height 12
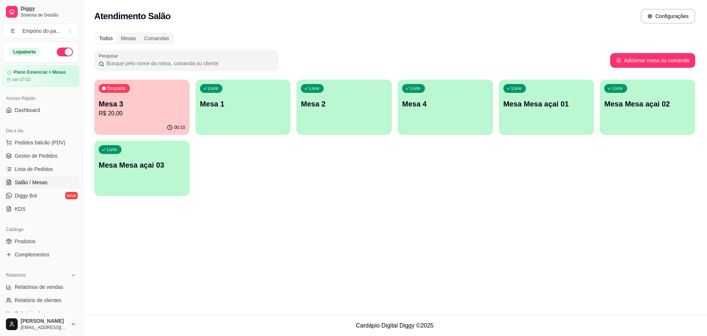
click at [446, 125] on div "Livre Mesa 4" at bounding box center [444, 102] width 95 height 46
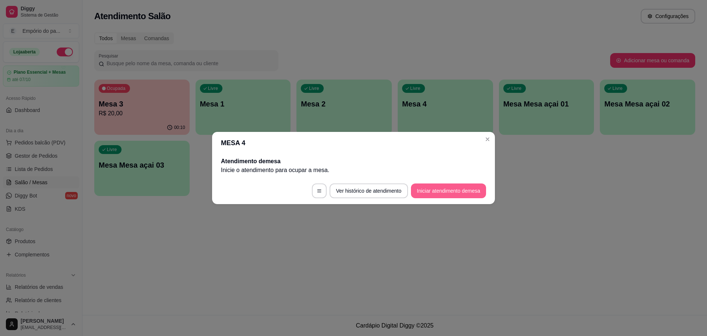
click at [440, 188] on button "Iniciar atendimento de mesa" at bounding box center [448, 190] width 75 height 15
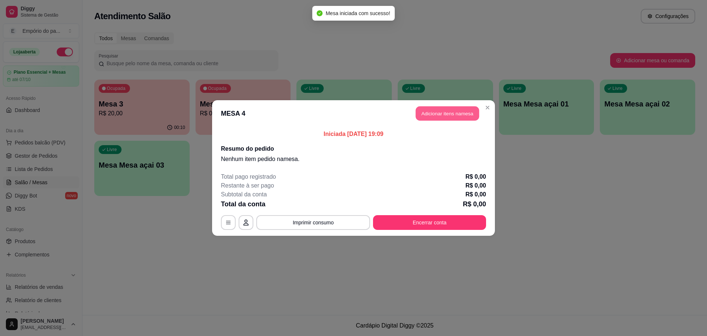
click at [464, 110] on button "Adicionar itens na mesa" at bounding box center [446, 113] width 63 height 14
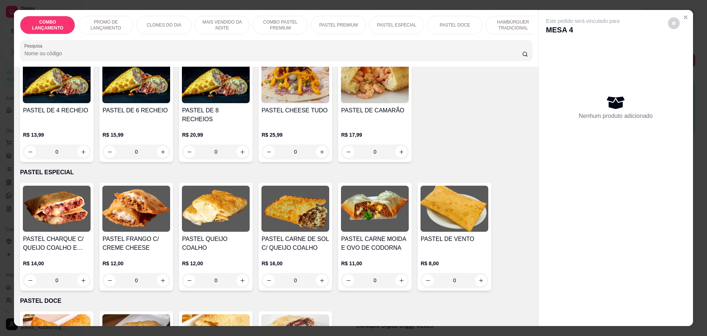
scroll to position [782, 0]
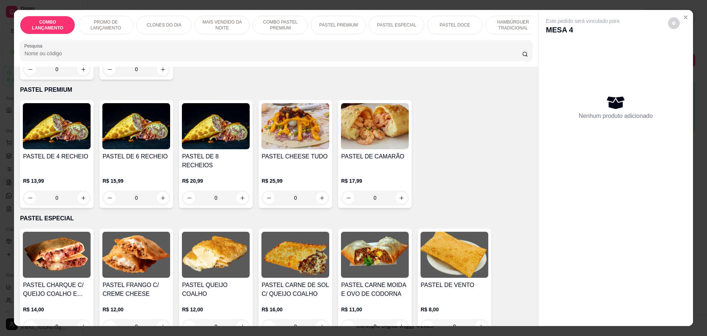
click at [80, 190] on div "0" at bounding box center [57, 197] width 68 height 15
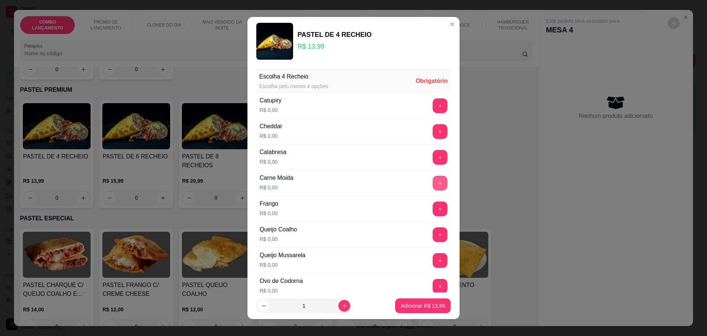
click at [432, 179] on button "+" at bounding box center [439, 183] width 15 height 15
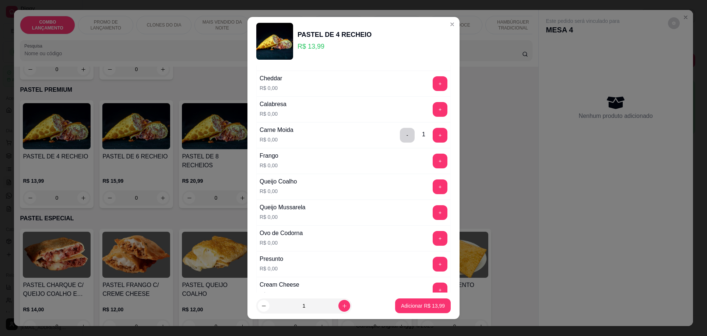
scroll to position [92, 0]
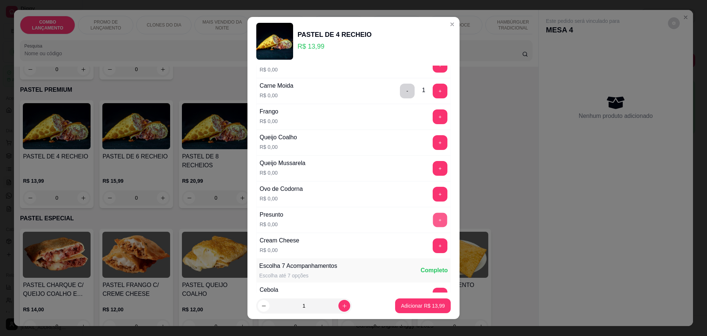
click at [433, 217] on button "+" at bounding box center [440, 219] width 14 height 14
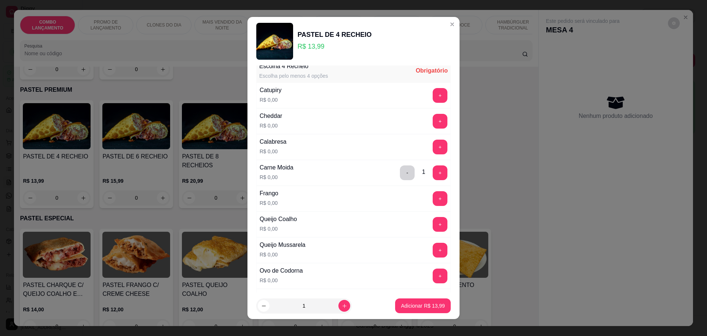
scroll to position [0, 0]
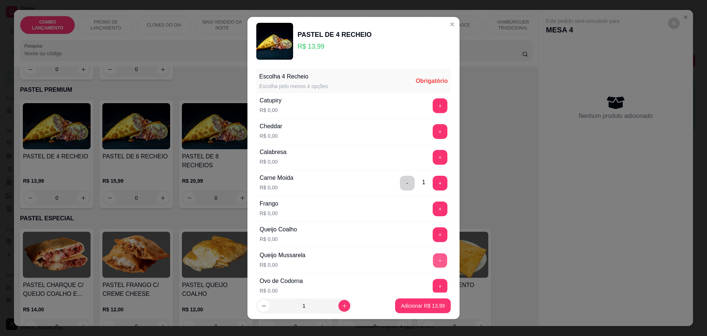
click at [433, 254] on button "+" at bounding box center [440, 260] width 14 height 14
click at [415, 216] on div "Frango R$ 0,00 +" at bounding box center [353, 209] width 194 height 26
click at [432, 206] on button "+" at bounding box center [439, 208] width 15 height 15
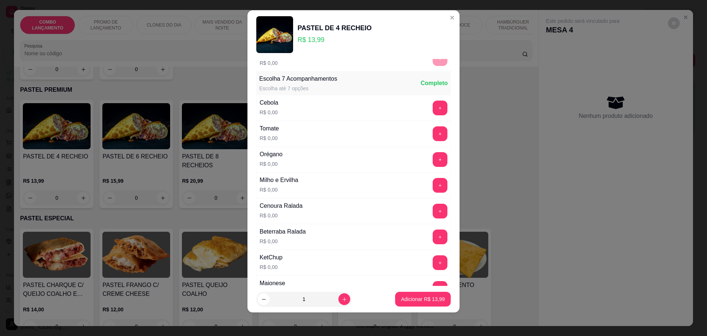
scroll to position [324, 0]
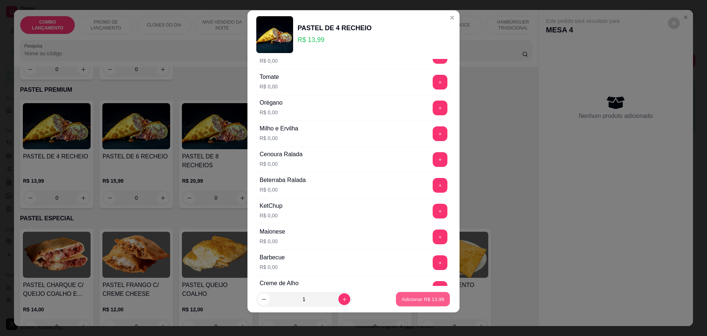
click at [406, 302] on p "Adicionar R$ 13,99" at bounding box center [422, 299] width 43 height 7
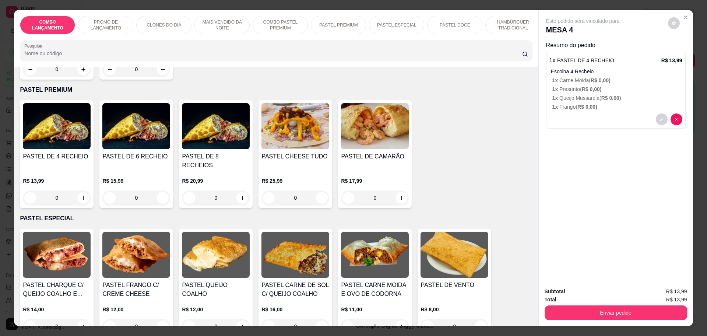
click at [77, 190] on div "0" at bounding box center [57, 197] width 68 height 15
click at [240, 190] on div "0" at bounding box center [216, 197] width 68 height 15
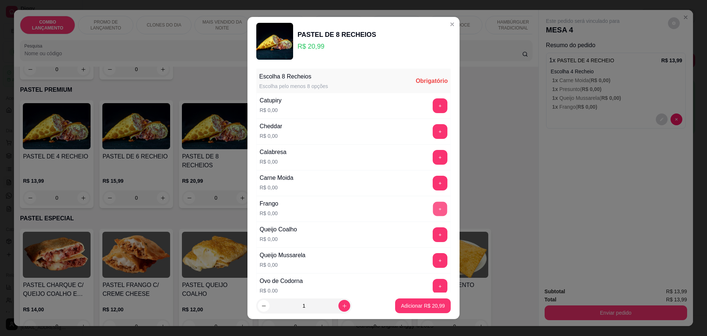
click at [433, 206] on button "+" at bounding box center [440, 208] width 14 height 14
click at [432, 205] on button "+" at bounding box center [439, 208] width 15 height 15
click at [433, 157] on button "+" at bounding box center [440, 157] width 14 height 14
click at [429, 182] on div "+" at bounding box center [439, 183] width 21 height 15
click at [432, 183] on button "+" at bounding box center [439, 183] width 15 height 15
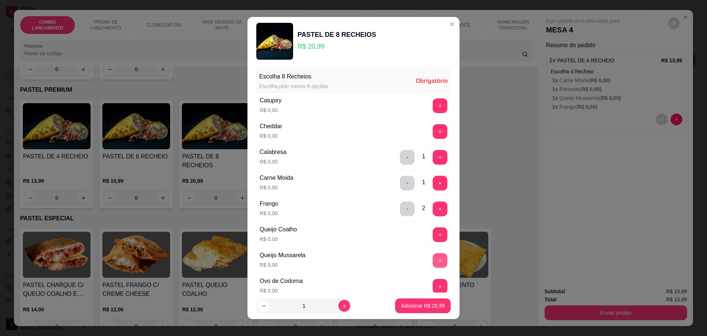
click at [432, 255] on button "+" at bounding box center [439, 260] width 15 height 15
click at [432, 284] on button "+" at bounding box center [439, 286] width 15 height 15
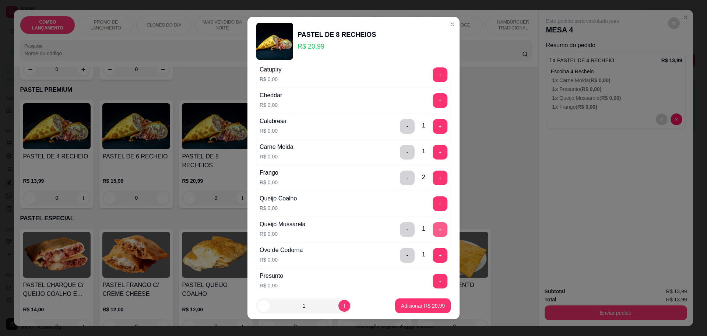
scroll to position [92, 0]
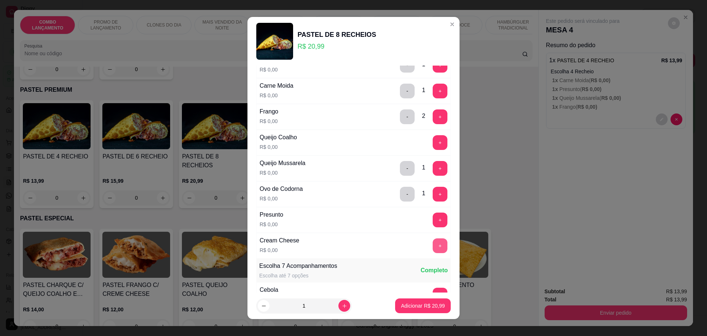
click at [432, 250] on button "+" at bounding box center [439, 245] width 15 height 15
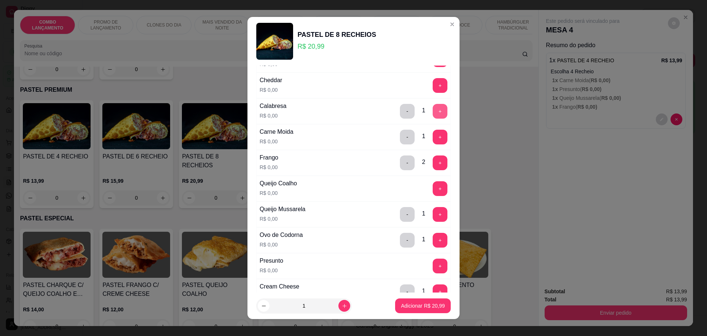
click at [432, 109] on button "+" at bounding box center [439, 111] width 15 height 15
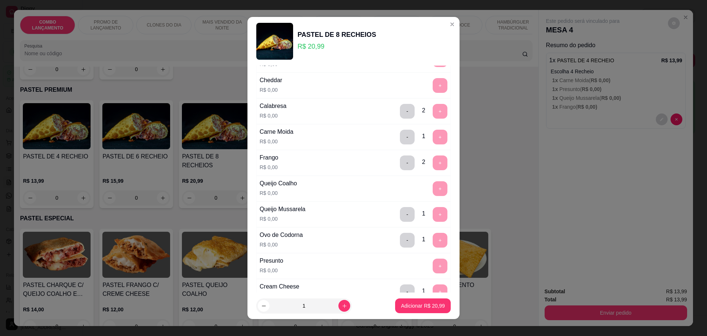
scroll to position [285, 0]
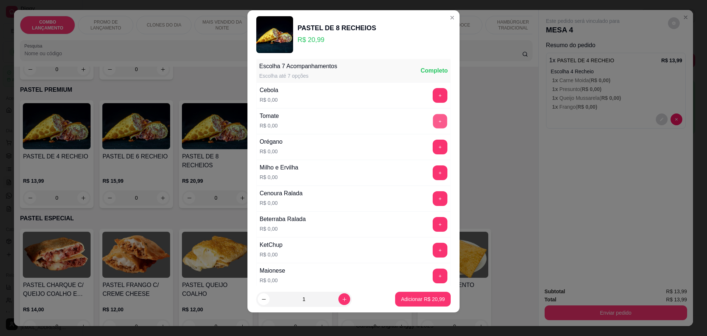
click at [433, 116] on button "+" at bounding box center [440, 121] width 14 height 14
click at [432, 170] on button "+" at bounding box center [439, 172] width 15 height 15
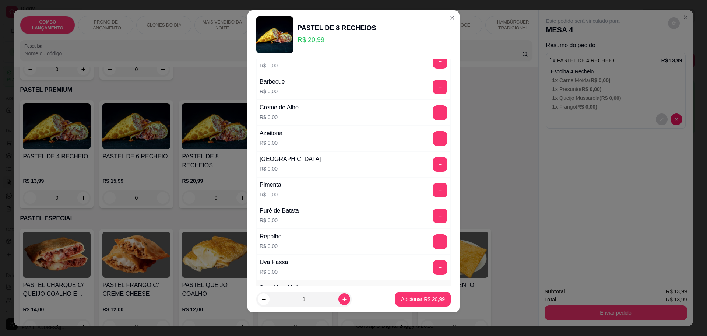
scroll to position [515, 0]
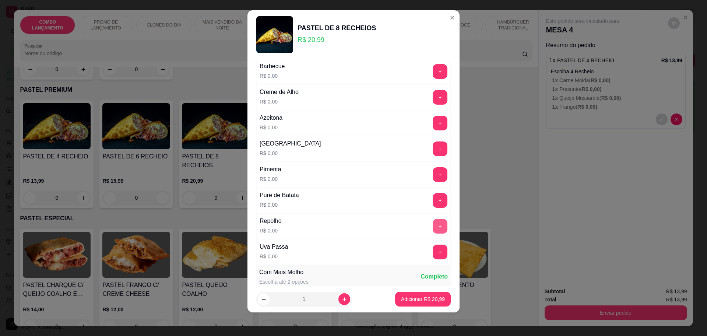
click at [432, 224] on button "+" at bounding box center [439, 226] width 15 height 15
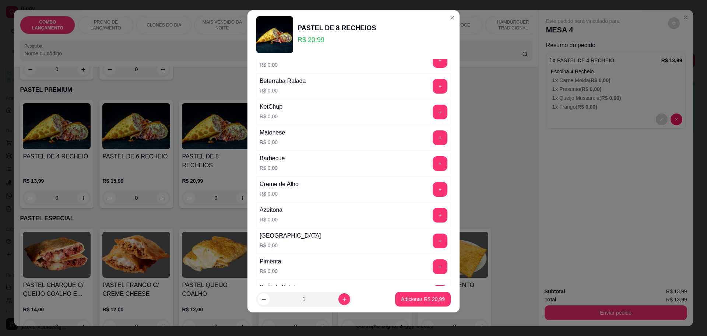
scroll to position [331, 0]
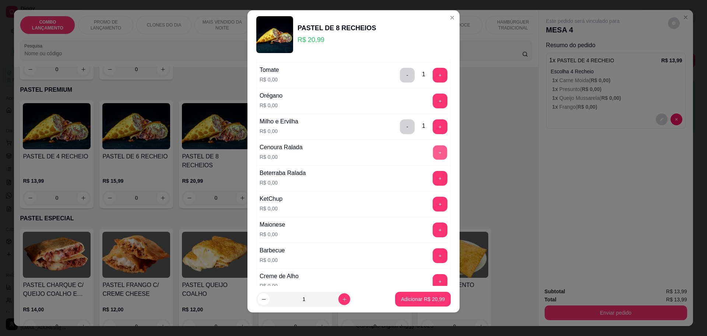
click at [433, 149] on button "+" at bounding box center [440, 152] width 14 height 14
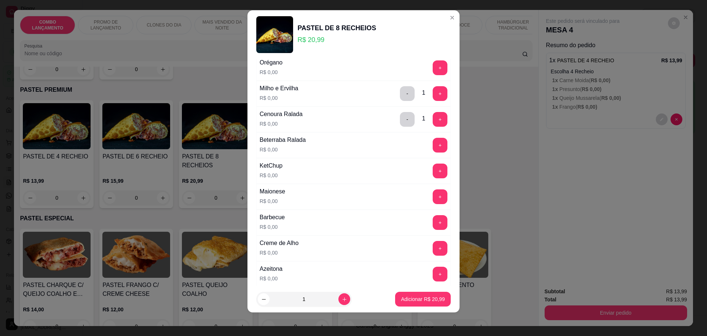
scroll to position [377, 0]
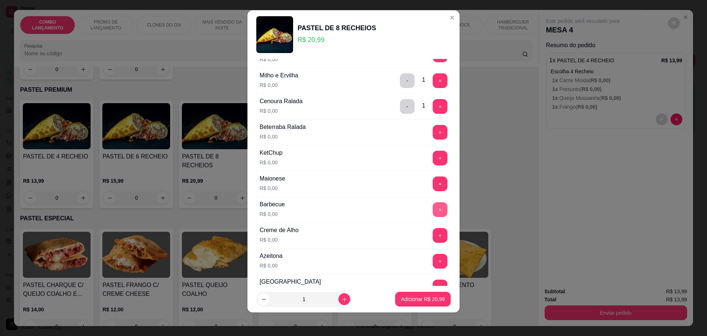
click at [432, 203] on button "+" at bounding box center [439, 209] width 15 height 15
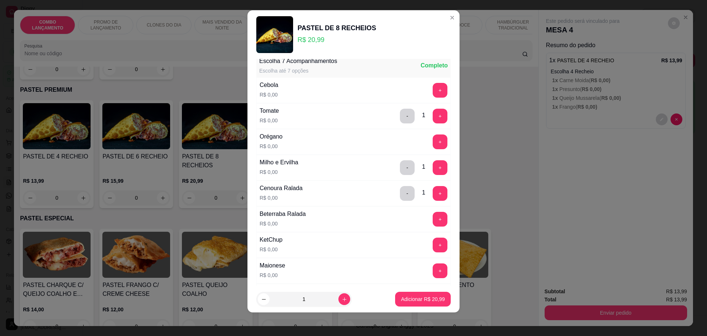
scroll to position [285, 0]
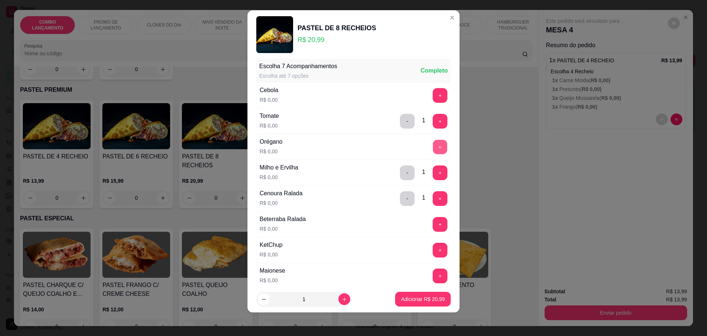
click at [433, 151] on button "+" at bounding box center [440, 146] width 14 height 14
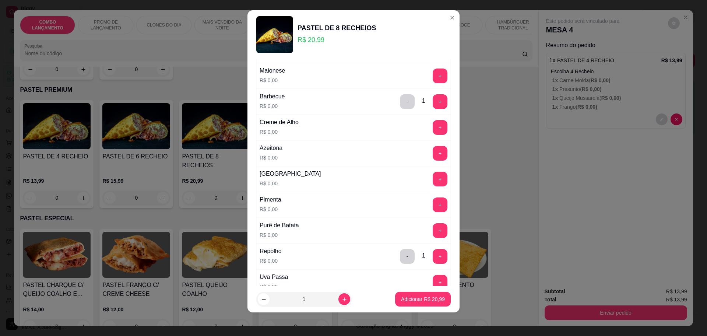
scroll to position [469, 0]
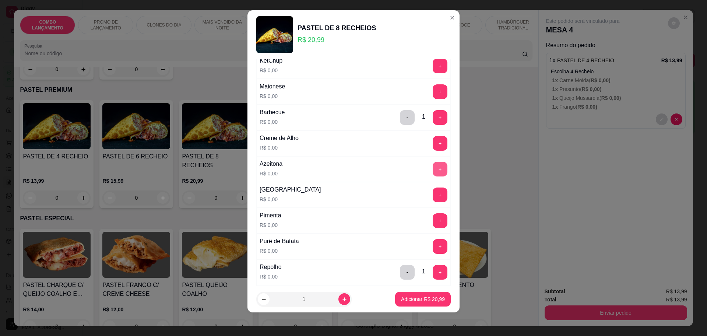
click at [432, 164] on button "+" at bounding box center [439, 169] width 15 height 15
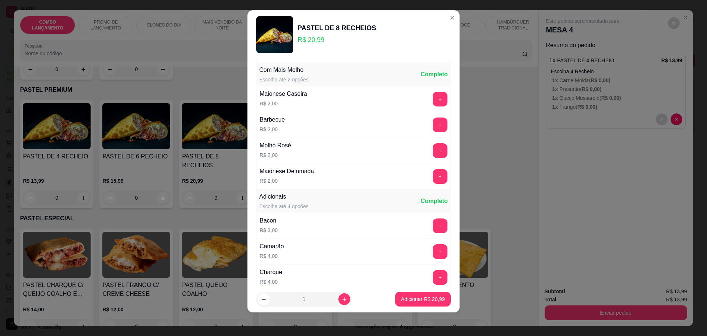
scroll to position [721, 0]
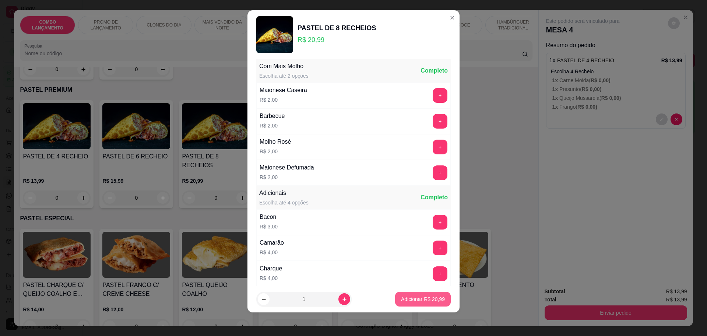
click at [418, 298] on p "Adicionar R$ 20,99" at bounding box center [423, 298] width 44 height 7
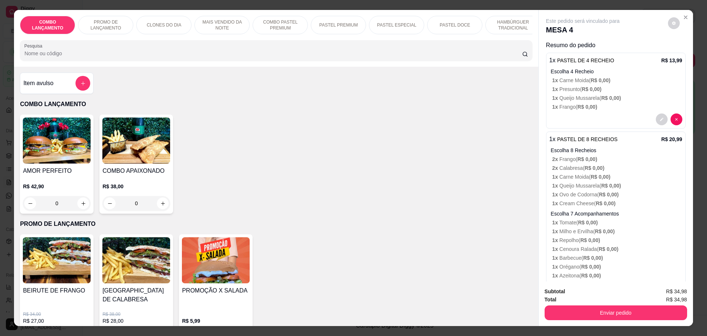
scroll to position [92, 0]
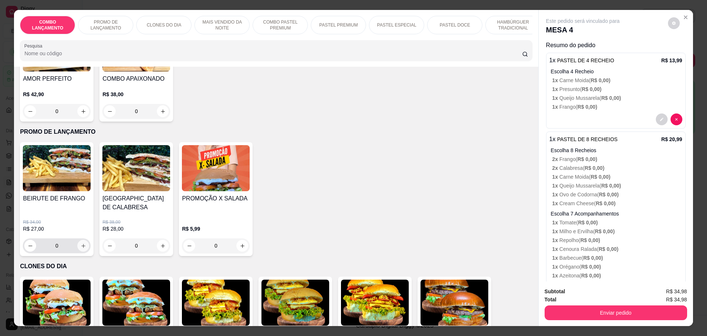
click at [81, 243] on icon "increase-product-quantity" at bounding box center [84, 246] width 6 height 6
type input "1"
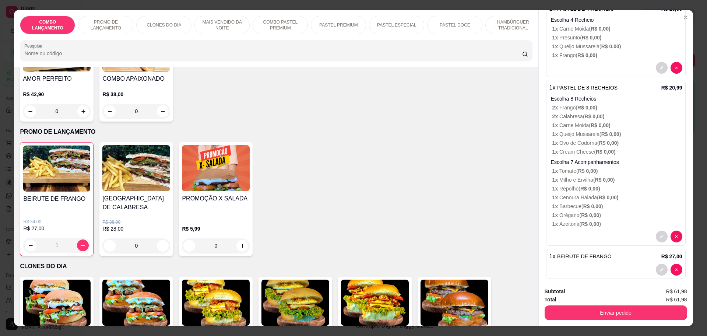
scroll to position [59, 0]
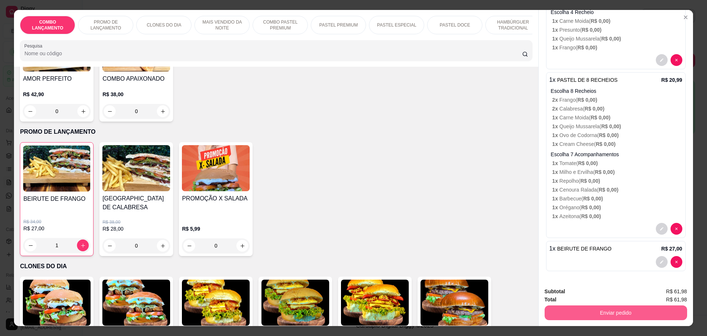
click at [623, 310] on button "Enviar pedido" at bounding box center [615, 312] width 142 height 15
click at [593, 292] on button "Não registrar e enviar pedido" at bounding box center [590, 294] width 77 height 14
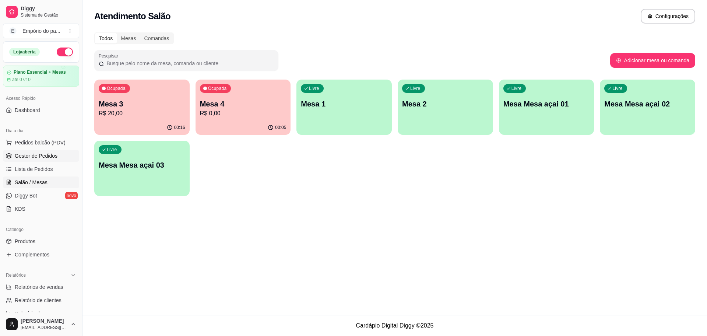
click at [43, 155] on span "Gestor de Pedidos" at bounding box center [36, 155] width 43 height 7
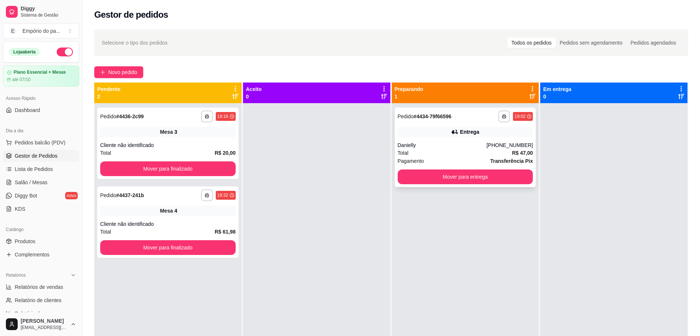
click at [414, 149] on div "Total R$ 47,00" at bounding box center [464, 153] width 135 height 8
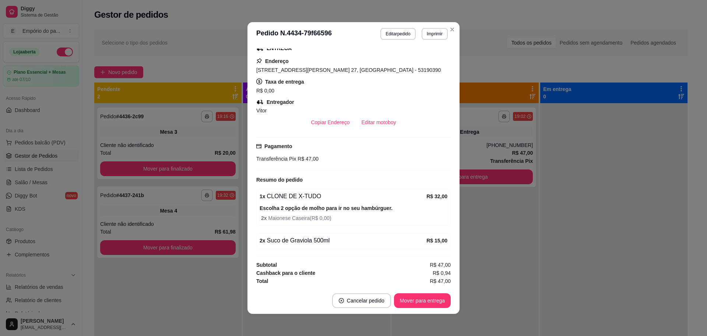
scroll to position [159, 0]
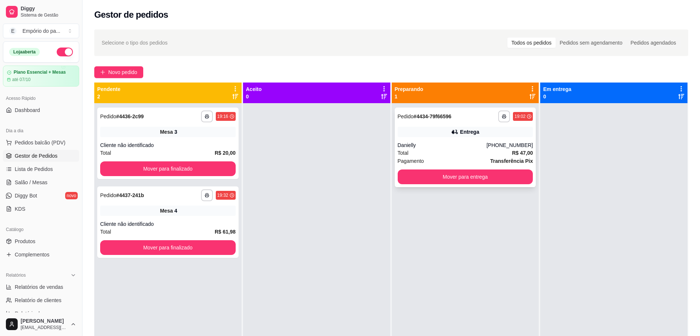
click at [462, 149] on div "Total R$ 47,00" at bounding box center [464, 153] width 135 height 8
drag, startPoint x: 503, startPoint y: 209, endPoint x: 470, endPoint y: 146, distance: 71.1
click at [503, 209] on div "**********" at bounding box center [465, 271] width 147 height 336
click at [452, 176] on button "Mover para entrega" at bounding box center [464, 177] width 131 height 14
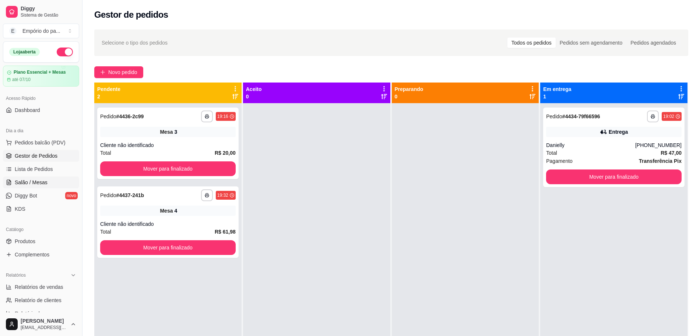
click at [22, 178] on span "Salão / Mesas" at bounding box center [31, 181] width 33 height 7
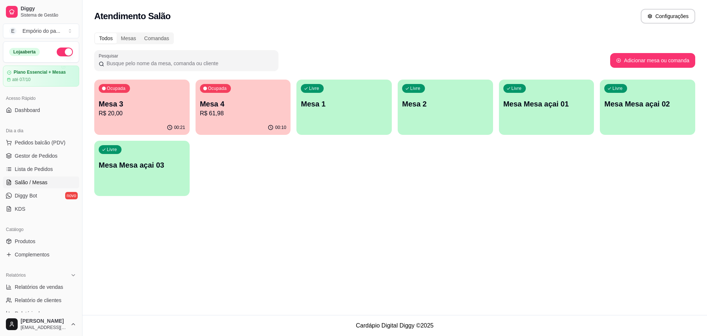
click at [154, 115] on p "R$ 20,00" at bounding box center [142, 113] width 86 height 9
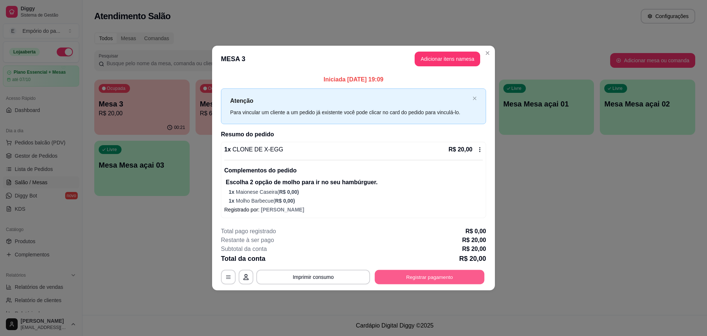
click at [446, 277] on button "Registrar pagamento" at bounding box center [430, 277] width 110 height 14
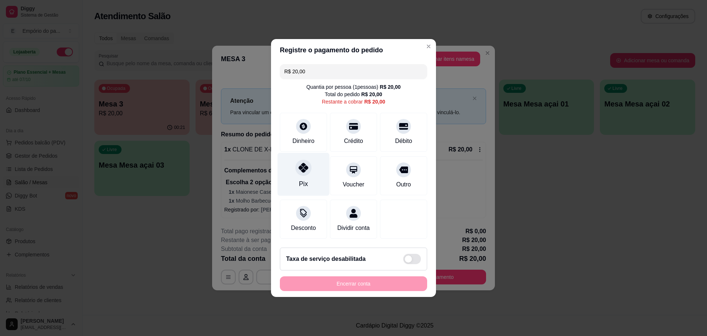
click at [300, 179] on div "Pix" at bounding box center [303, 184] width 9 height 10
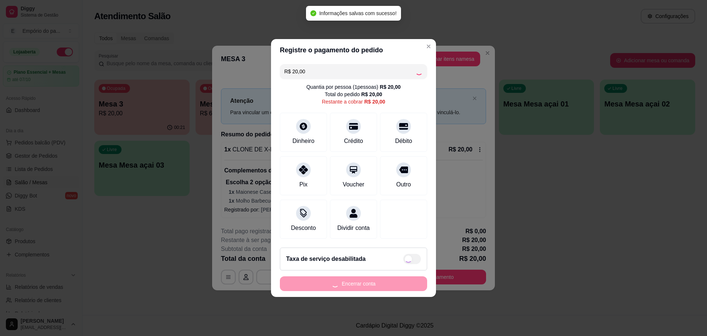
type input "R$ 0,00"
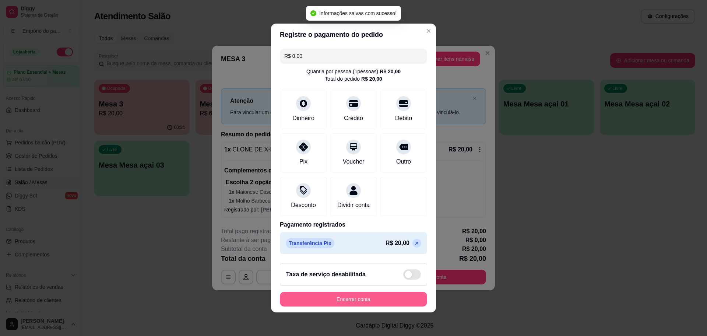
click at [365, 298] on button "Encerrar conta" at bounding box center [353, 298] width 147 height 15
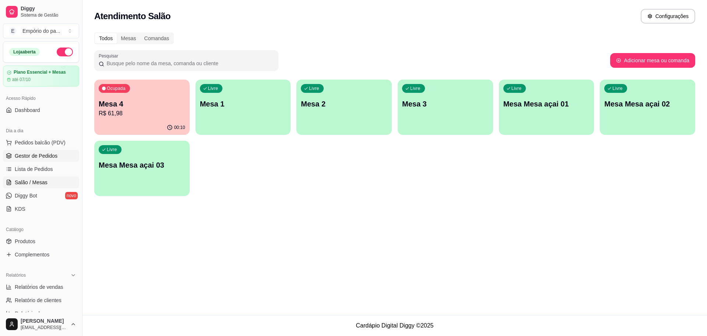
drag, startPoint x: 23, startPoint y: 152, endPoint x: 41, endPoint y: 153, distance: 18.0
click at [23, 152] on span "Gestor de Pedidos" at bounding box center [36, 155] width 43 height 7
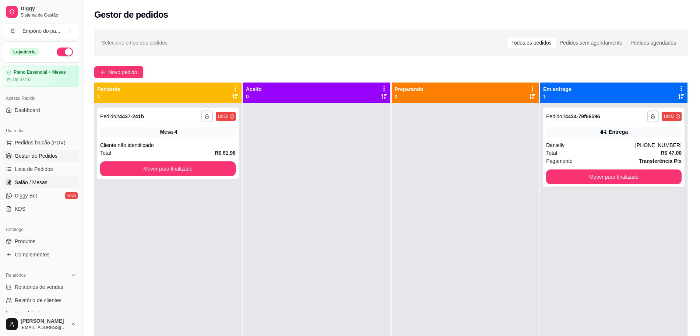
click at [29, 184] on span "Salão / Mesas" at bounding box center [31, 181] width 33 height 7
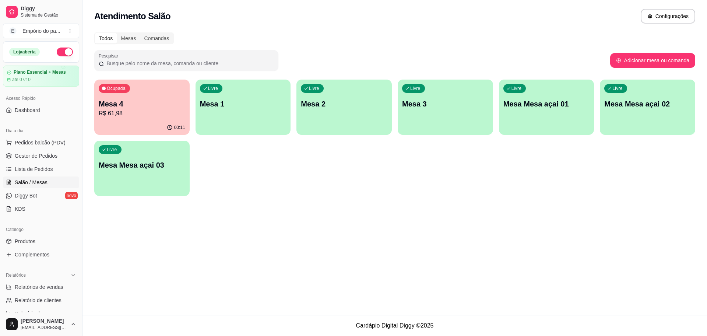
click at [643, 102] on p "Mesa Mesa açai 02" at bounding box center [647, 104] width 86 height 10
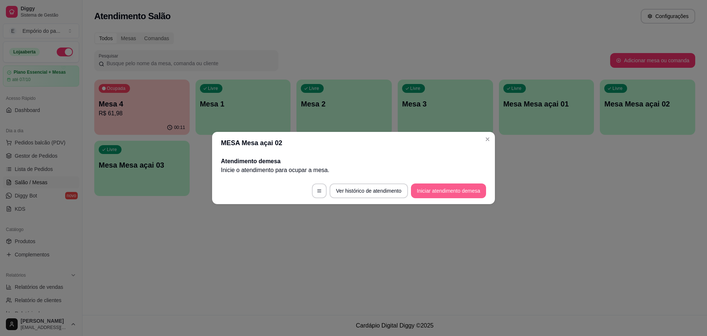
click at [453, 185] on button "Iniciar atendimento de mesa" at bounding box center [448, 190] width 75 height 15
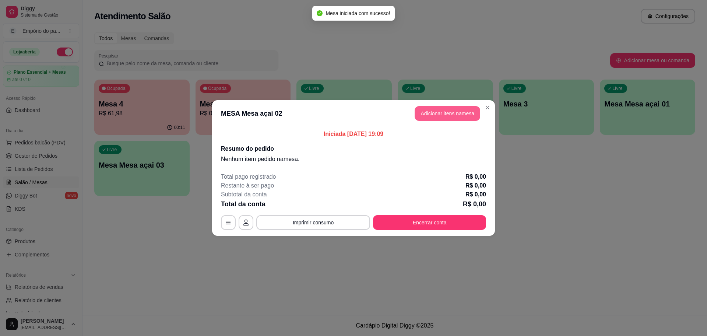
click at [453, 112] on button "Adicionar itens na mesa" at bounding box center [447, 113] width 66 height 15
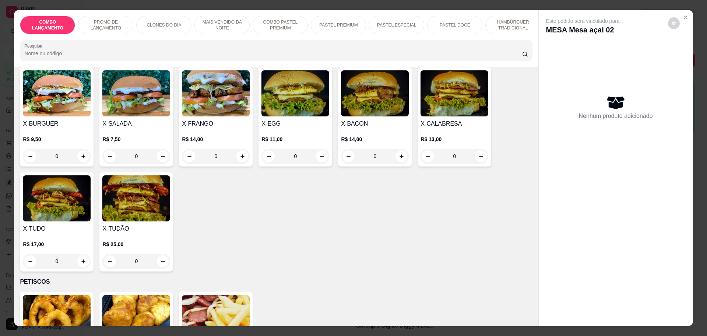
scroll to position [1104, 0]
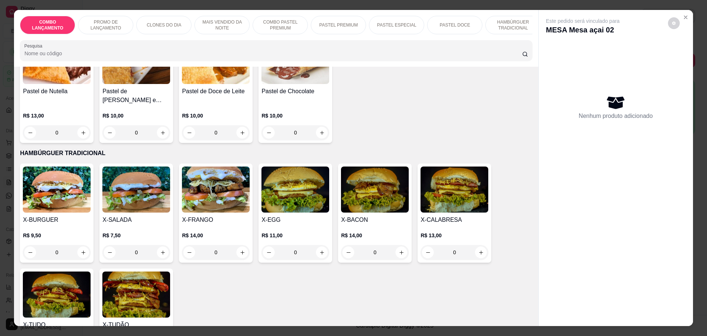
click at [319, 245] on div "0" at bounding box center [295, 252] width 68 height 15
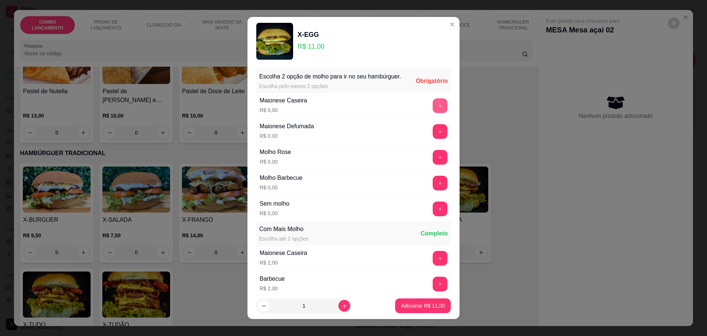
click at [432, 113] on button "+" at bounding box center [439, 105] width 15 height 15
click at [432, 160] on button "+" at bounding box center [439, 157] width 15 height 15
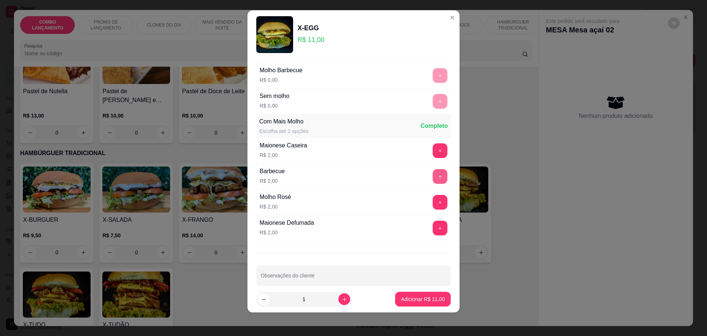
scroll to position [111, 0]
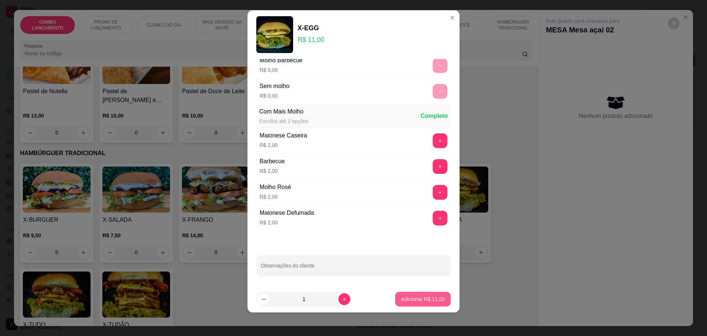
click at [414, 294] on button "Adicionar R$ 11,00" at bounding box center [423, 298] width 56 height 15
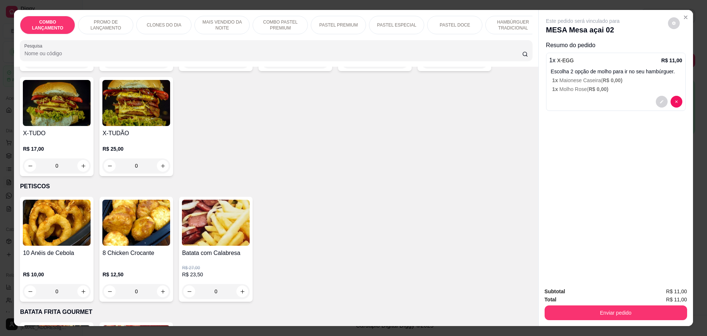
scroll to position [1295, 0]
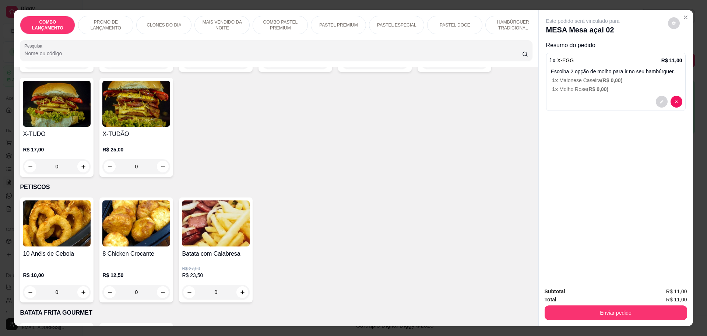
click at [159, 284] on div "0" at bounding box center [136, 291] width 68 height 15
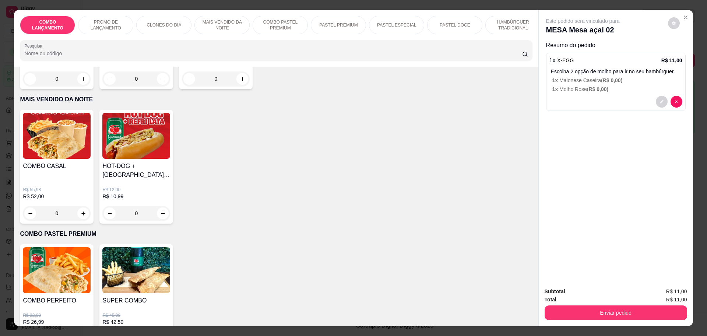
scroll to position [552, 0]
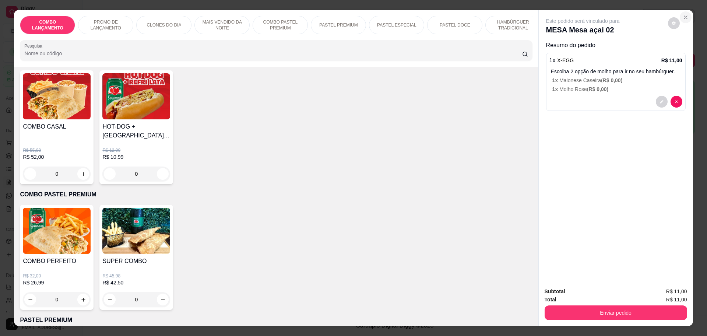
click at [682, 16] on icon "Close" at bounding box center [685, 17] width 6 height 6
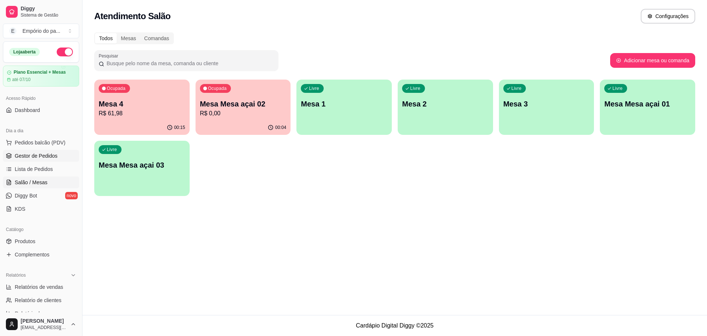
click at [35, 158] on span "Gestor de Pedidos" at bounding box center [36, 155] width 43 height 7
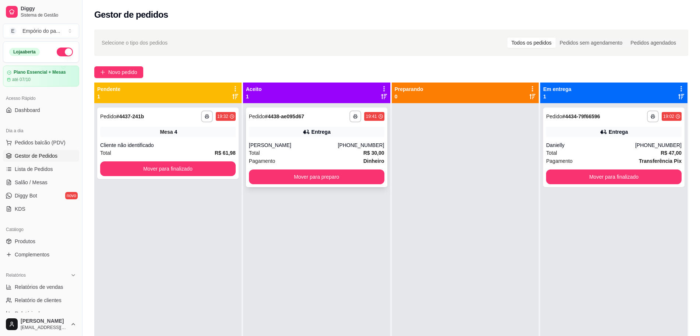
click at [298, 148] on div "[PERSON_NAME]" at bounding box center [293, 144] width 89 height 7
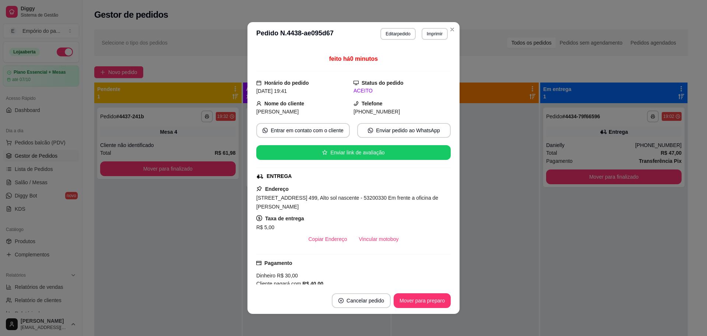
scroll to position [46, 0]
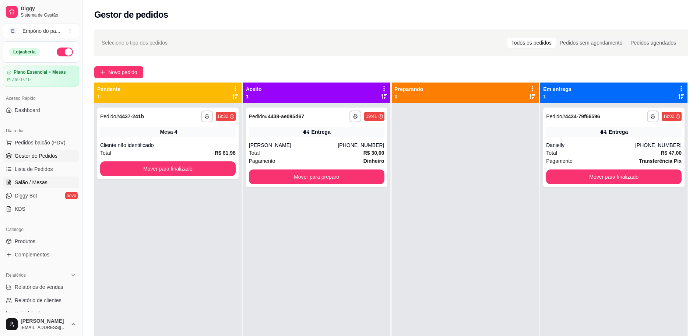
click at [31, 180] on span "Salão / Mesas" at bounding box center [31, 181] width 33 height 7
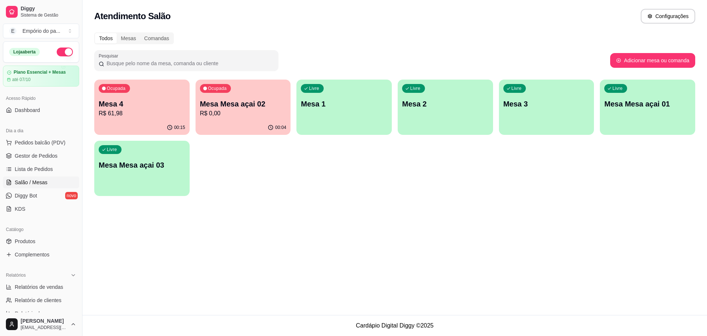
click at [231, 97] on div "Ocupada Mesa Mesa açai 02 R$ 0,00" at bounding box center [242, 99] width 95 height 41
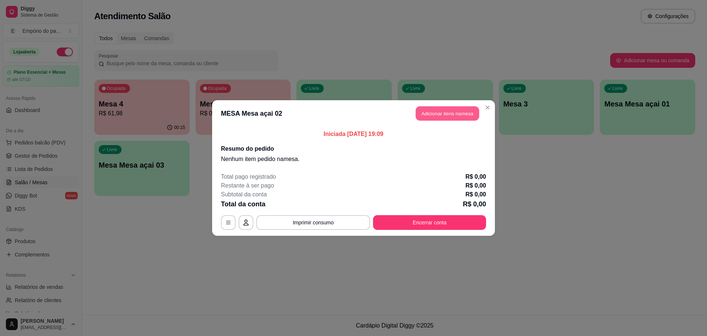
click at [442, 110] on button "Adicionar itens na mesa" at bounding box center [446, 113] width 63 height 14
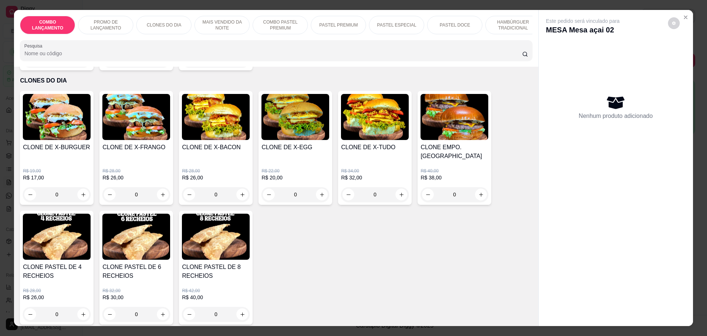
scroll to position [276, 0]
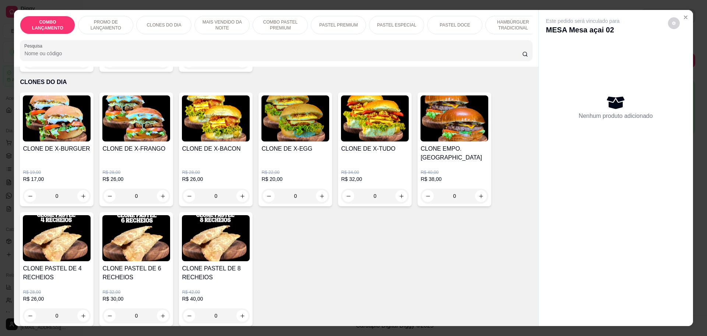
click at [319, 188] on div "0" at bounding box center [295, 195] width 68 height 15
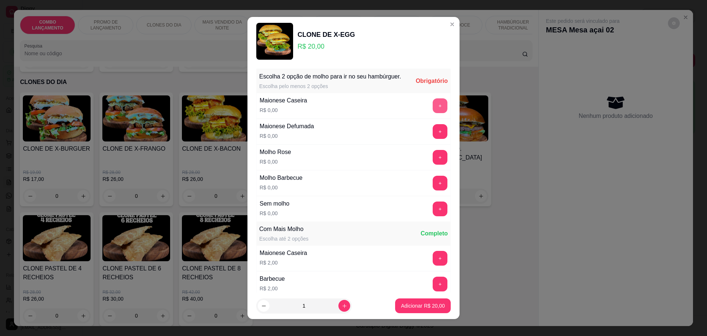
click at [432, 108] on button "+" at bounding box center [439, 105] width 15 height 15
click at [433, 163] on button "+" at bounding box center [440, 157] width 14 height 14
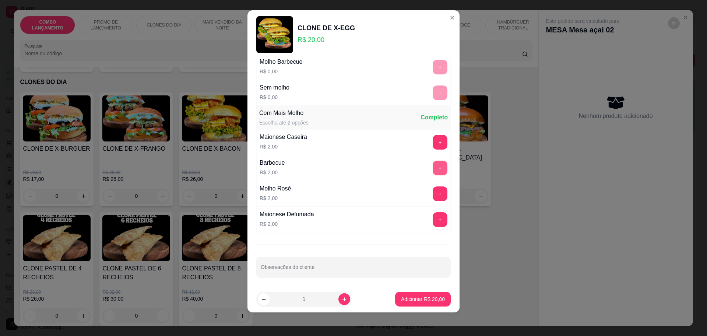
scroll to position [111, 0]
click at [409, 296] on p "Adicionar R$ 20,00" at bounding box center [422, 299] width 43 height 7
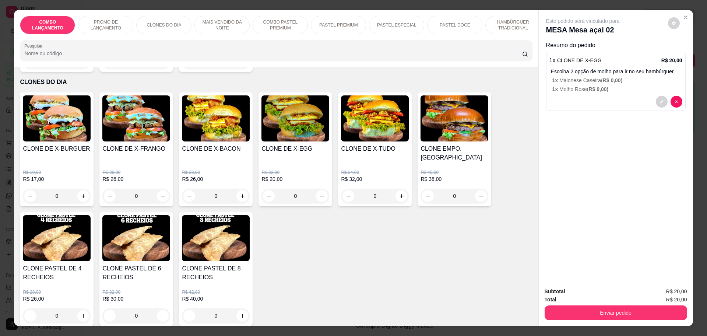
click at [572, 81] on p "1 x Maionese Caseira ( R$ 0,00 )" at bounding box center [617, 80] width 130 height 7
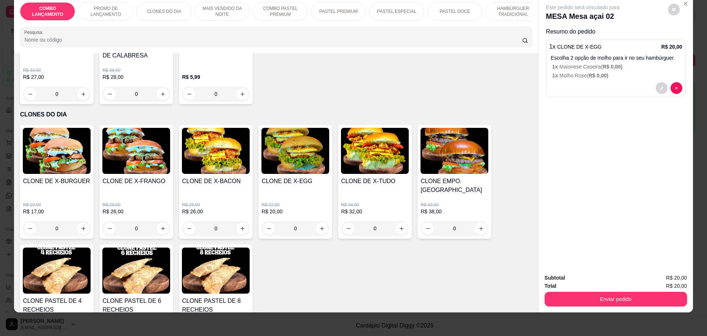
scroll to position [0, 0]
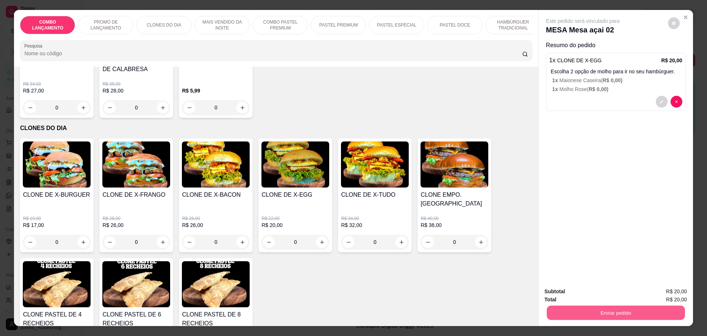
click at [597, 309] on button "Enviar pedido" at bounding box center [615, 312] width 138 height 14
click at [569, 291] on button "Não registrar e enviar pedido" at bounding box center [590, 294] width 77 height 14
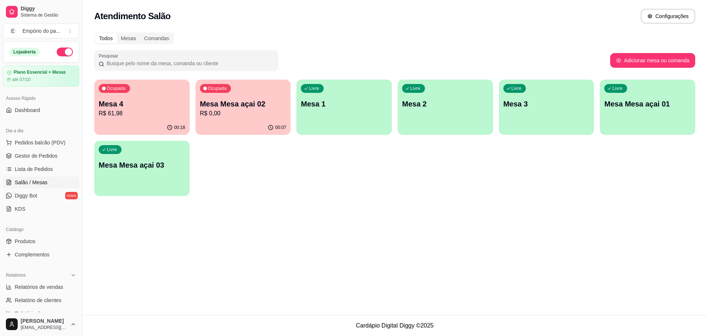
click at [258, 104] on p "Mesa Mesa açai 02" at bounding box center [243, 104] width 86 height 10
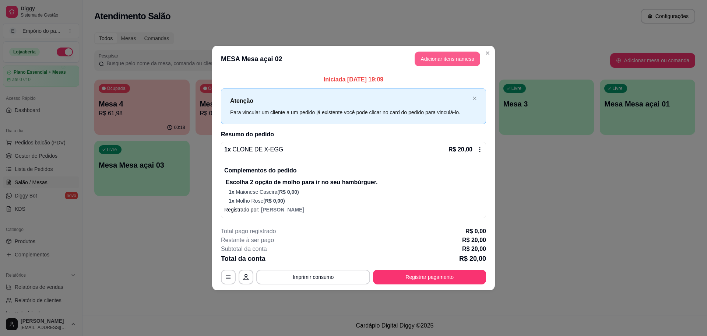
click at [446, 58] on button "Adicionar itens na mesa" at bounding box center [447, 59] width 66 height 15
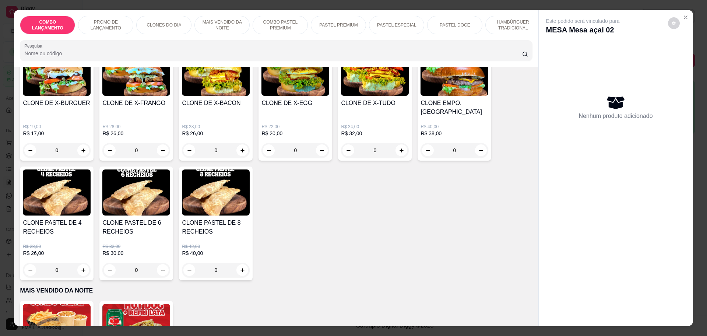
scroll to position [322, 0]
click at [397, 142] on div "0" at bounding box center [375, 149] width 68 height 15
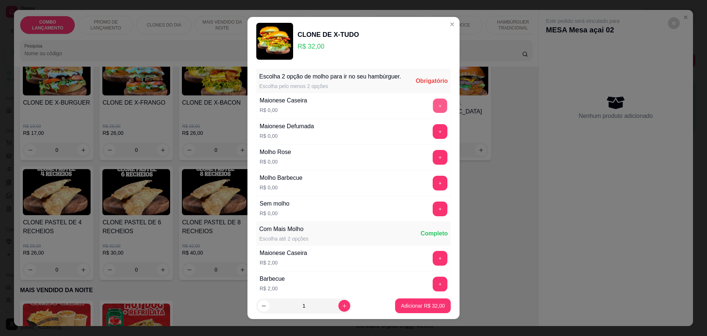
click at [433, 113] on button "+" at bounding box center [440, 105] width 14 height 14
click at [432, 162] on button "+" at bounding box center [439, 157] width 15 height 15
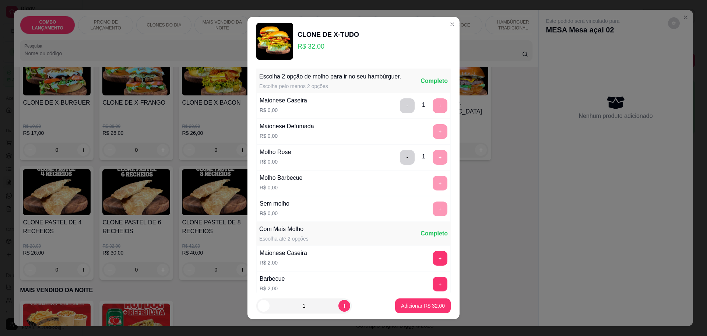
scroll to position [111, 0]
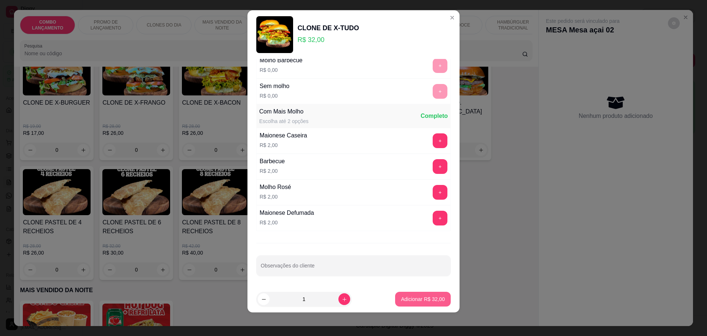
click at [415, 300] on p "Adicionar R$ 32,00" at bounding box center [423, 298] width 44 height 7
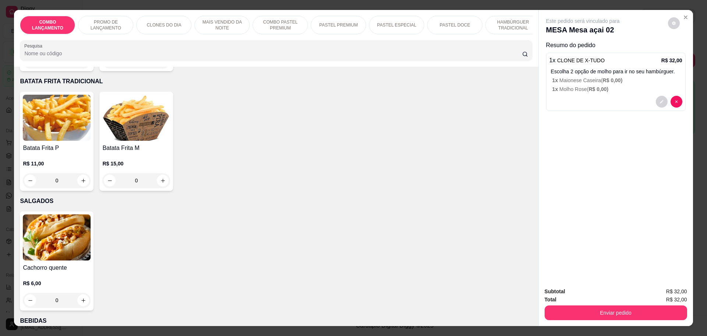
scroll to position [1525, 0]
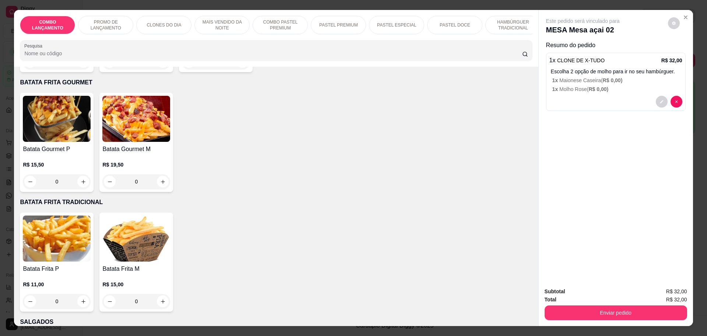
click at [81, 294] on div "0" at bounding box center [57, 301] width 68 height 15
click at [620, 311] on button "Enviar pedido" at bounding box center [615, 312] width 142 height 15
click at [604, 296] on button "Não registrar e enviar pedido" at bounding box center [590, 294] width 77 height 14
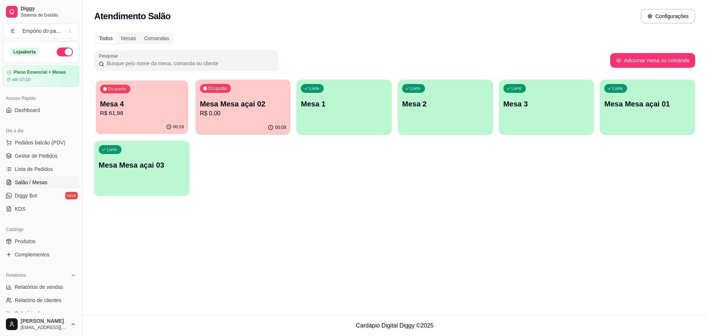
click at [155, 109] on p "R$ 61,98" at bounding box center [142, 113] width 84 height 8
click at [230, 115] on p "R$ 0,00" at bounding box center [243, 113] width 84 height 8
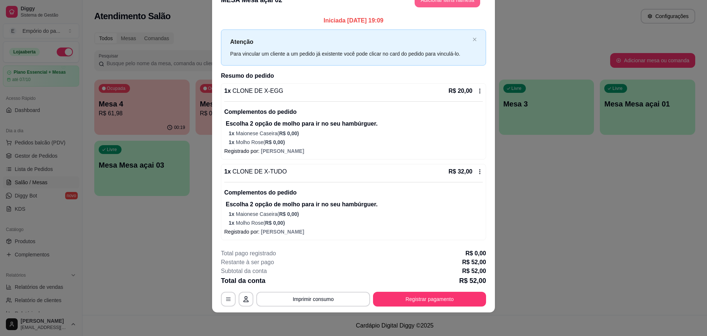
scroll to position [0, 0]
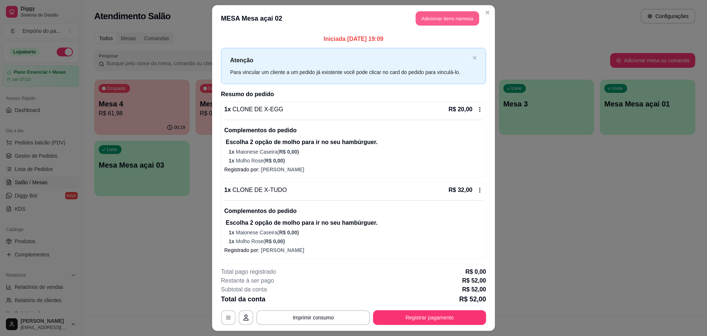
click at [458, 18] on button "Adicionar itens na mesa" at bounding box center [446, 18] width 63 height 14
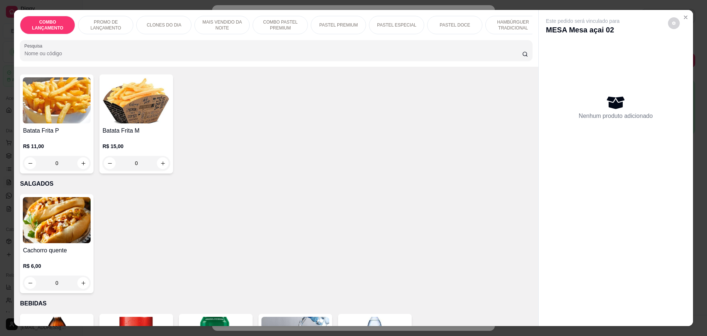
scroll to position [1571, 0]
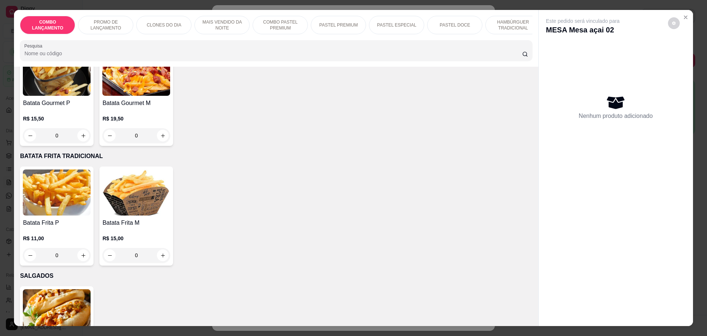
click at [79, 248] on div "0" at bounding box center [57, 255] width 68 height 15
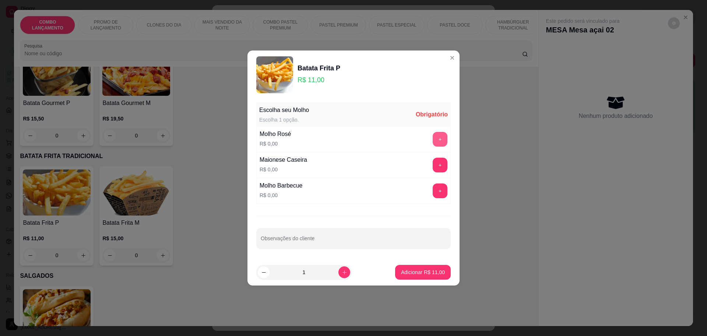
click at [432, 140] on button "+" at bounding box center [439, 139] width 15 height 15
click at [413, 273] on p "Adicionar R$ 11,00" at bounding box center [422, 271] width 43 height 7
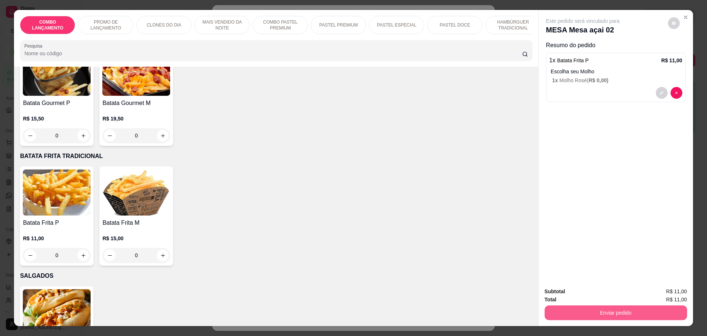
click at [595, 307] on button "Enviar pedido" at bounding box center [615, 312] width 142 height 15
click at [593, 293] on button "Não registrar e enviar pedido" at bounding box center [590, 294] width 77 height 14
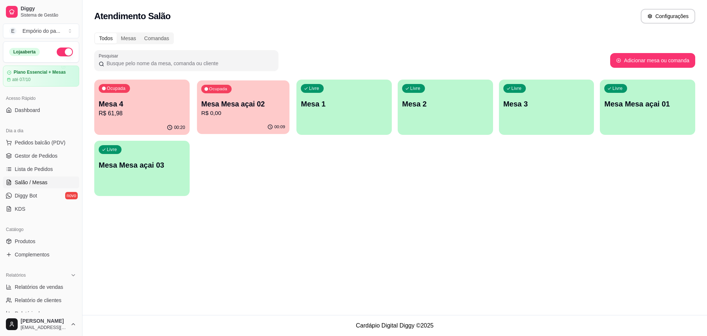
click at [236, 110] on p "R$ 0,00" at bounding box center [243, 113] width 84 height 8
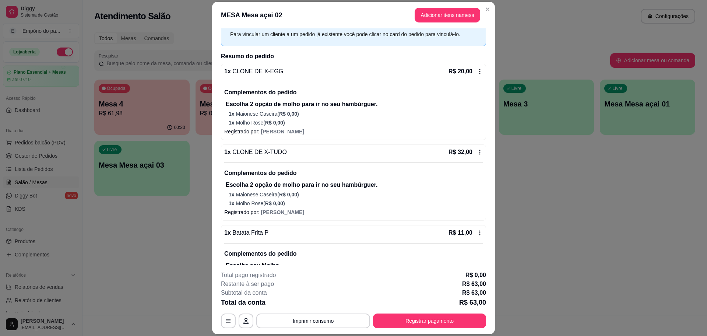
scroll to position [64, 0]
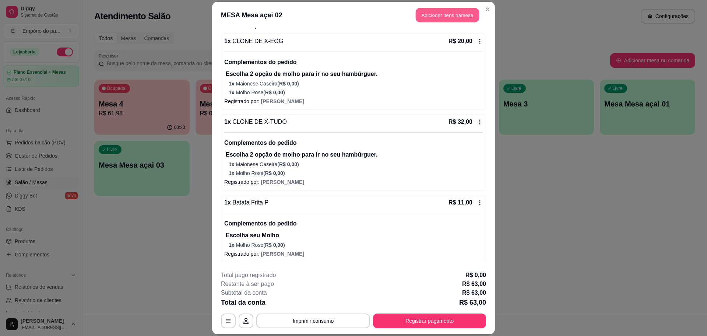
click at [459, 11] on button "Adicionar itens na mesa" at bounding box center [446, 15] width 63 height 14
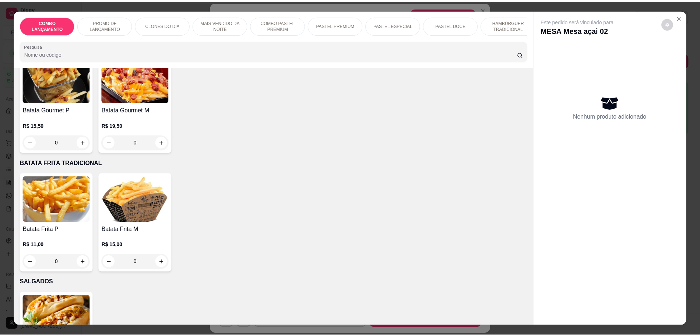
scroll to position [1847, 0]
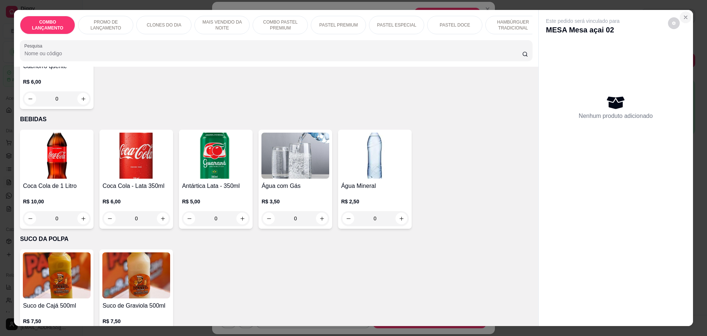
click at [682, 14] on icon "Close" at bounding box center [685, 17] width 6 height 6
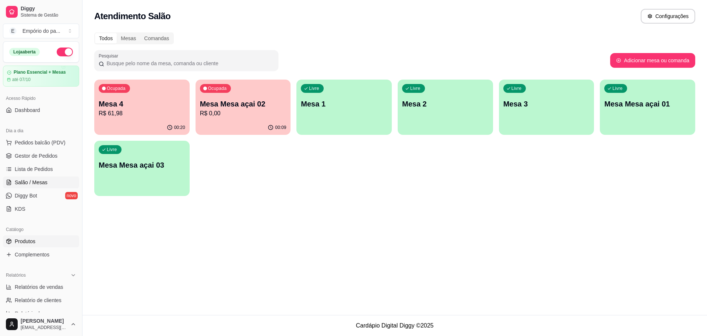
click at [13, 242] on link "Produtos" at bounding box center [41, 241] width 76 height 12
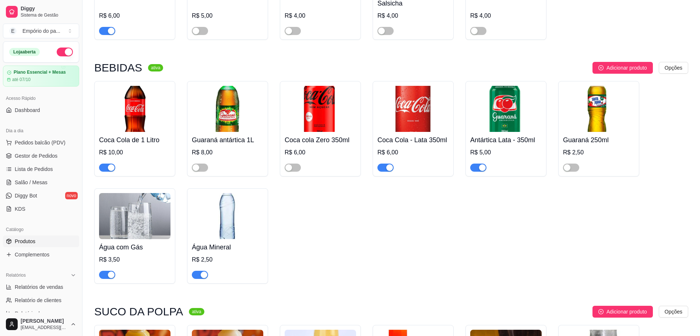
scroll to position [2927, 0]
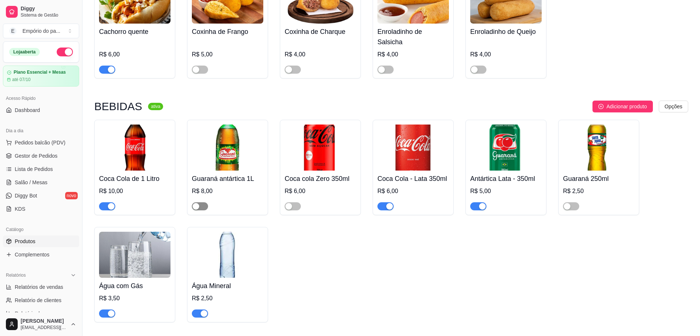
click at [198, 203] on div "button" at bounding box center [195, 206] width 7 height 7
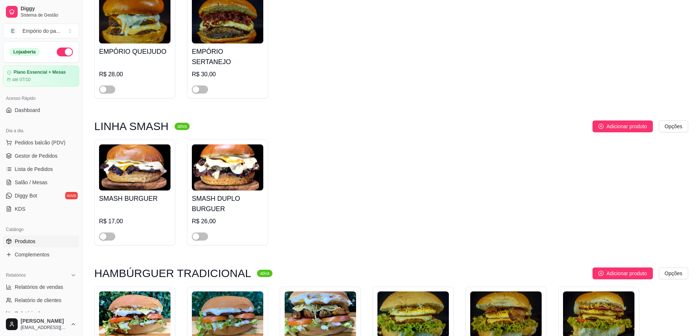
scroll to position [1593, 0]
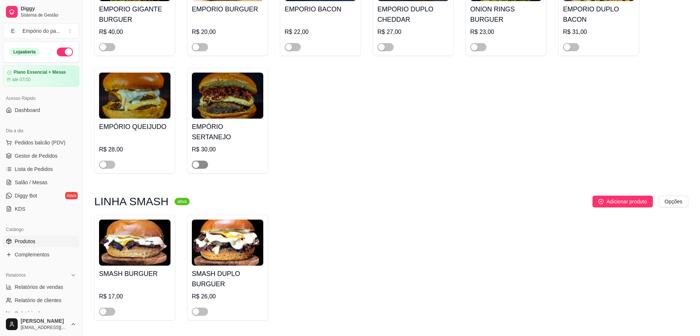
click at [203, 160] on span "button" at bounding box center [200, 164] width 16 height 8
click at [103, 161] on div "button" at bounding box center [103, 164] width 7 height 7
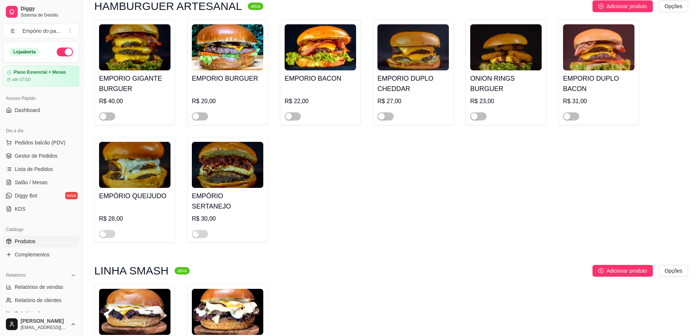
scroll to position [1455, 0]
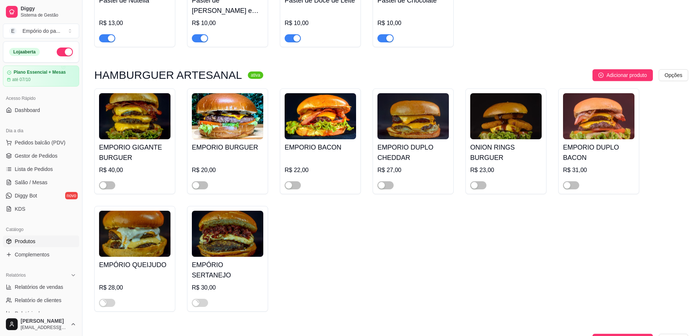
click at [105, 180] on div at bounding box center [107, 184] width 16 height 9
click at [109, 181] on span "button" at bounding box center [107, 185] width 16 height 8
click at [199, 181] on button "button" at bounding box center [200, 185] width 16 height 8
click at [295, 181] on span "button" at bounding box center [292, 185] width 16 height 8
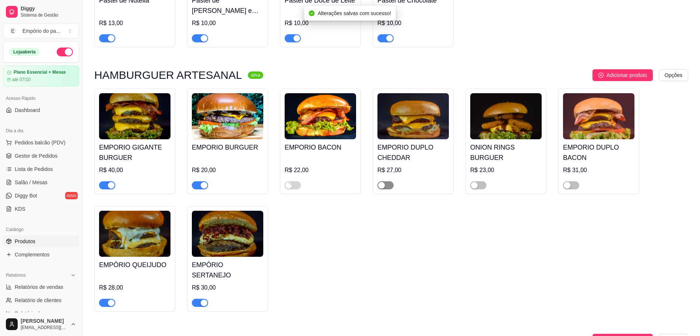
click at [386, 181] on button "button" at bounding box center [385, 185] width 16 height 8
click at [477, 181] on span "button" at bounding box center [478, 185] width 16 height 8
click at [567, 182] on div "button" at bounding box center [566, 185] width 7 height 7
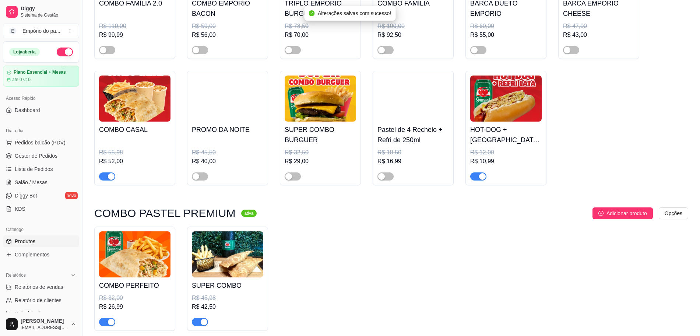
scroll to position [673, 0]
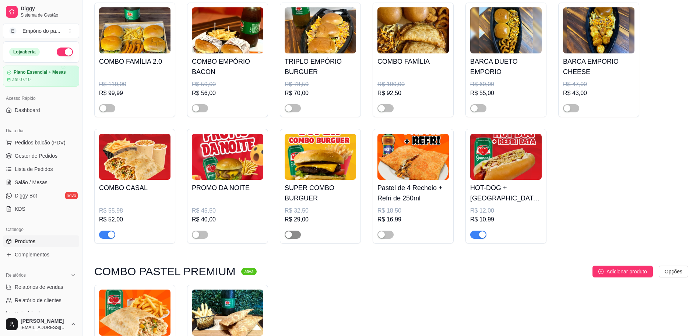
click at [293, 238] on span "button" at bounding box center [292, 234] width 16 height 8
click at [194, 233] on div "button" at bounding box center [195, 234] width 7 height 7
click at [103, 112] on div "button" at bounding box center [103, 108] width 7 height 7
click at [204, 107] on span "button" at bounding box center [200, 108] width 16 height 8
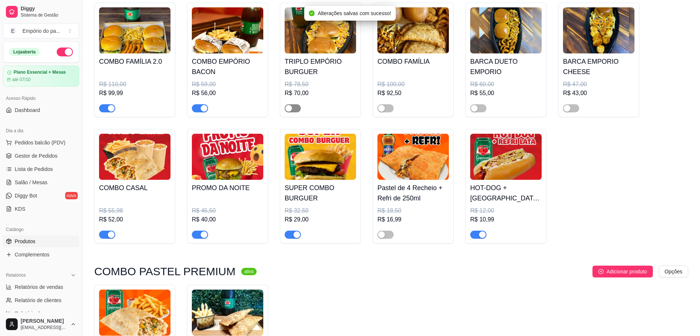
click at [292, 110] on button "button" at bounding box center [292, 108] width 16 height 8
click at [389, 109] on span "button" at bounding box center [385, 108] width 16 height 8
click at [385, 234] on button "button" at bounding box center [385, 234] width 16 height 8
click at [481, 110] on span "button" at bounding box center [478, 108] width 16 height 8
click at [569, 109] on div "button" at bounding box center [566, 108] width 7 height 7
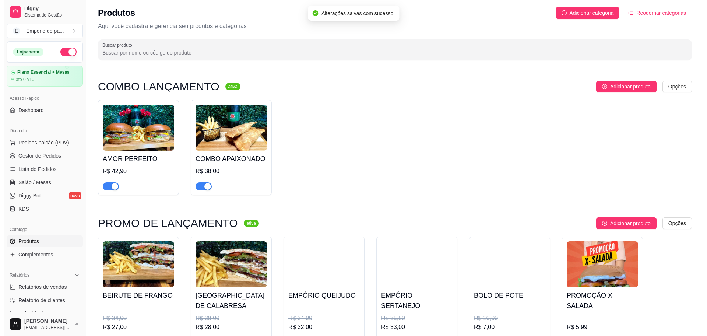
scroll to position [0, 0]
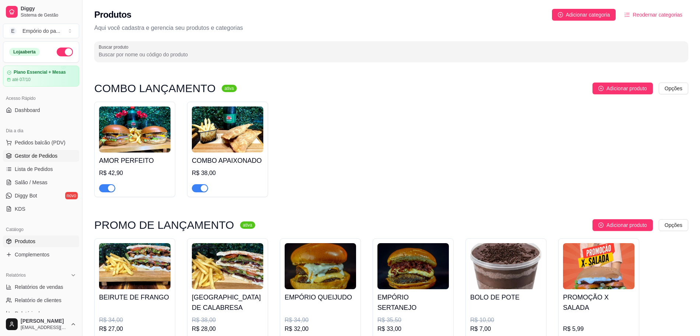
click at [47, 156] on span "Gestor de Pedidos" at bounding box center [36, 155] width 43 height 7
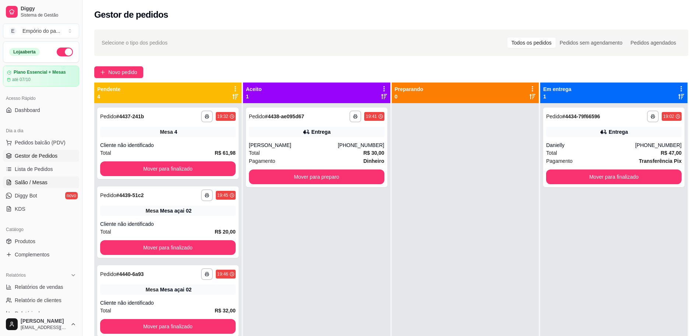
click at [47, 180] on link "Salão / Mesas" at bounding box center [41, 182] width 76 height 12
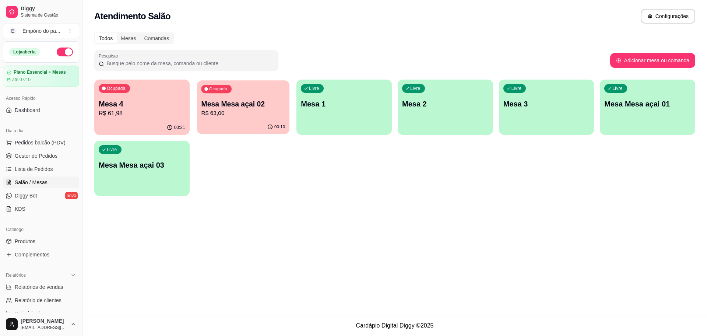
click at [276, 98] on div "Ocupada Mesa Mesa açai 02 R$ 63,00" at bounding box center [243, 100] width 92 height 40
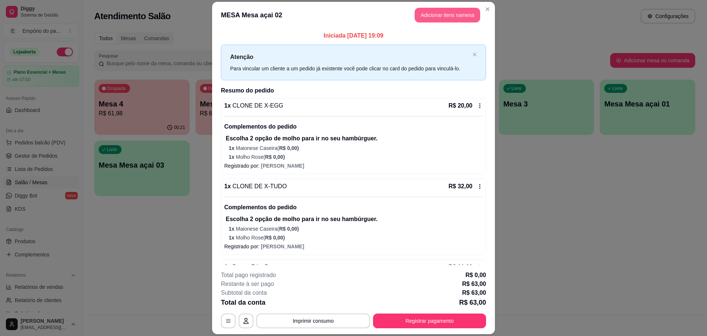
click at [431, 12] on button "Adicionar itens na mesa" at bounding box center [447, 15] width 66 height 15
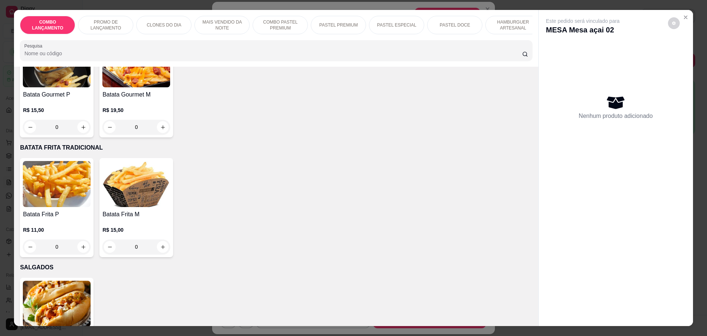
scroll to position [2200, 0]
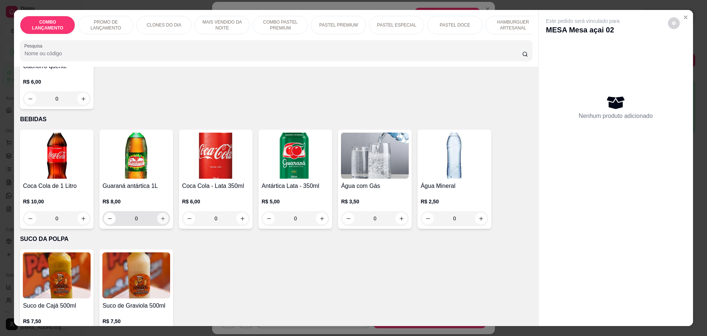
click at [161, 216] on icon "increase-product-quantity" at bounding box center [163, 218] width 4 height 4
type input "1"
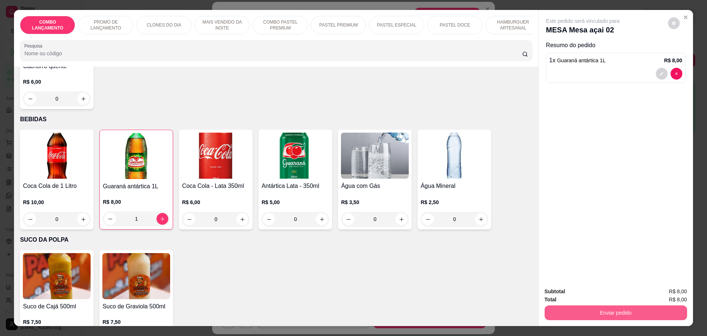
click at [590, 313] on button "Enviar pedido" at bounding box center [615, 312] width 142 height 15
click at [594, 293] on button "Não registrar e enviar pedido" at bounding box center [590, 294] width 77 height 14
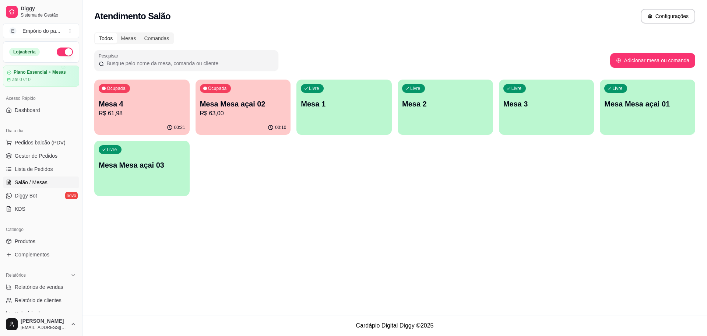
click at [199, 110] on div "Ocupada Mesa Mesa açai 02 R$ 63,00" at bounding box center [242, 99] width 95 height 41
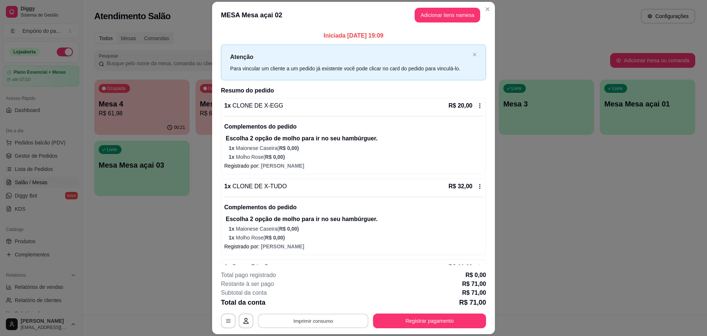
click at [349, 319] on button "Imprimir consumo" at bounding box center [313, 321] width 110 height 14
click at [308, 305] on button "IMPRESSORA" at bounding box center [312, 303] width 52 height 11
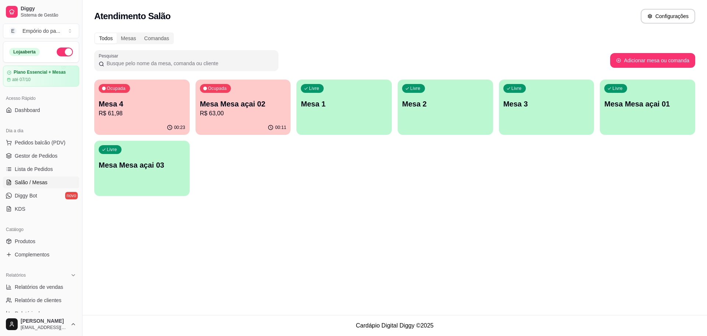
click at [224, 113] on p "R$ 63,00" at bounding box center [243, 113] width 86 height 9
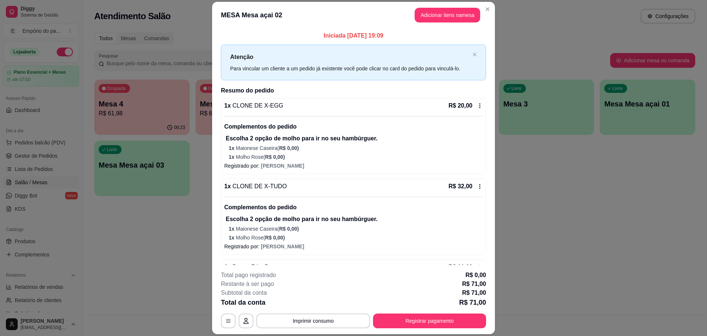
click at [276, 318] on button "Imprimir consumo" at bounding box center [313, 320] width 114 height 15
click at [290, 298] on button "IMPRESSORA" at bounding box center [312, 303] width 52 height 11
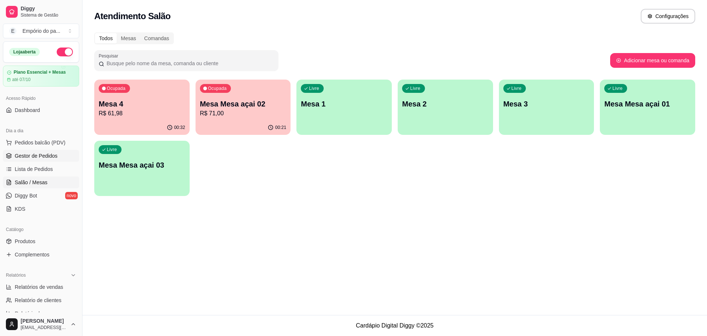
click at [60, 154] on link "Gestor de Pedidos" at bounding box center [41, 156] width 76 height 12
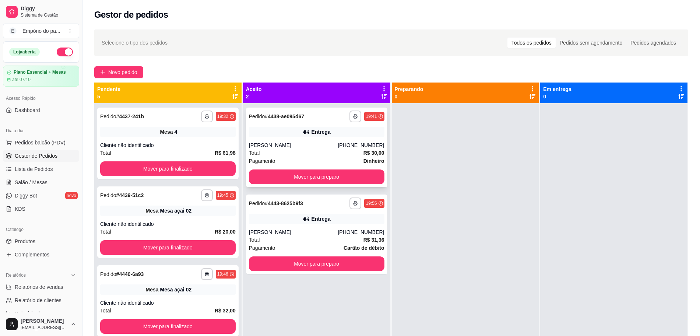
click at [296, 152] on div "Total R$ 30,00" at bounding box center [316, 153] width 135 height 8
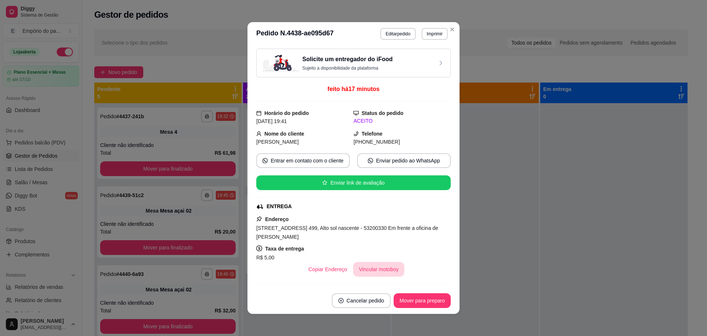
click at [361, 262] on button "Vincular motoboy" at bounding box center [379, 269] width 52 height 15
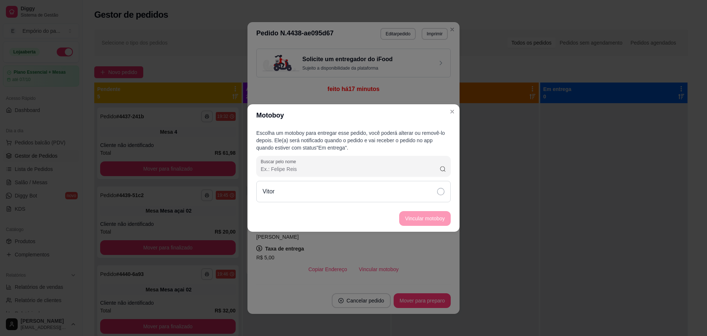
click at [438, 187] on div "Vitor" at bounding box center [353, 191] width 194 height 21
click at [441, 217] on button "Vincular motoboy" at bounding box center [425, 218] width 52 height 15
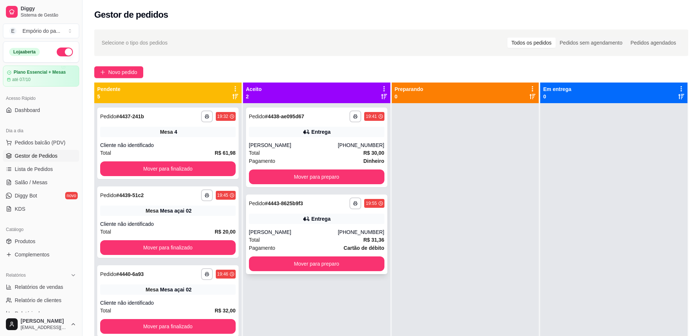
click at [330, 244] on div "Pagamento Cartão de débito" at bounding box center [316, 248] width 135 height 8
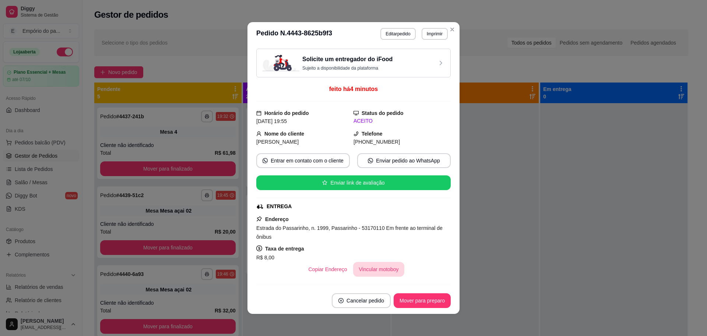
click at [377, 270] on button "Vincular motoboy" at bounding box center [379, 269] width 52 height 15
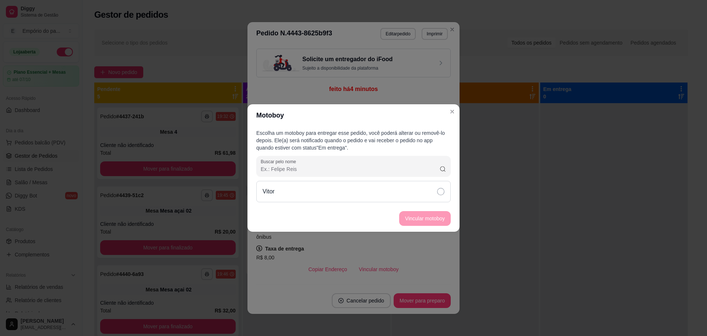
click at [443, 190] on icon at bounding box center [440, 191] width 7 height 7
click at [435, 217] on button "Vincular motoboy" at bounding box center [425, 218] width 52 height 15
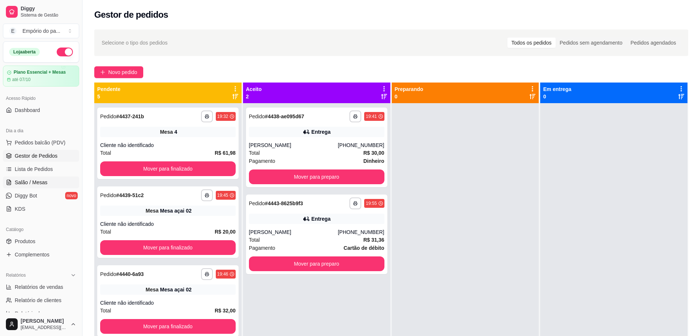
click at [29, 178] on link "Salão / Mesas" at bounding box center [41, 182] width 76 height 12
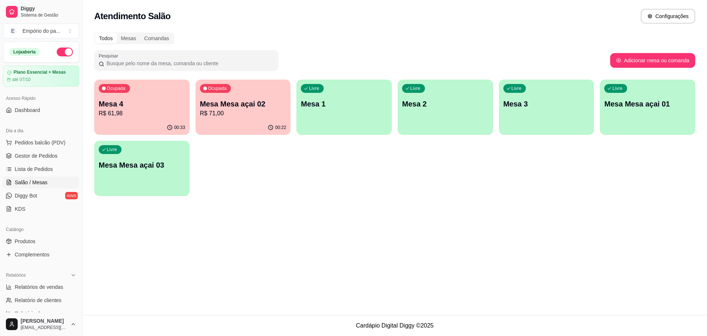
click at [227, 106] on p "Mesa Mesa açai 02" at bounding box center [243, 104] width 86 height 10
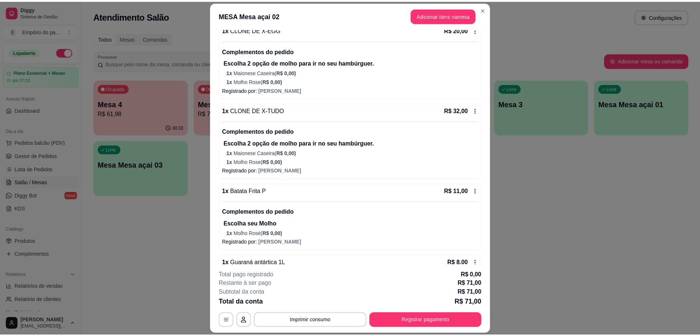
scroll to position [95, 0]
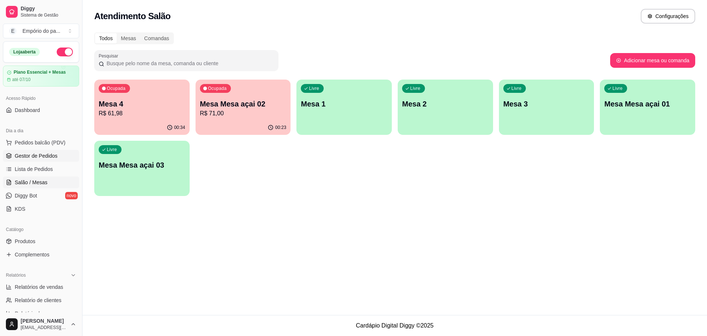
click at [32, 159] on span "Gestor de Pedidos" at bounding box center [36, 155] width 43 height 7
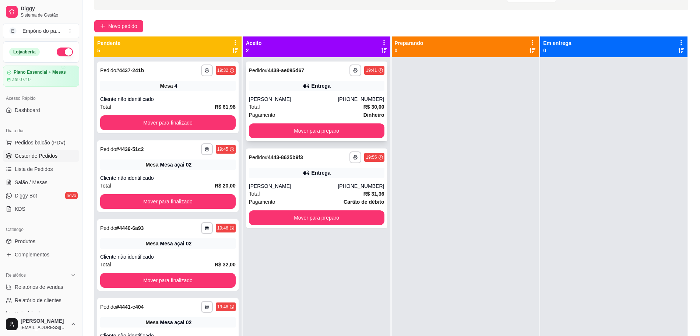
click at [299, 108] on div "Total R$ 30,00" at bounding box center [316, 107] width 135 height 8
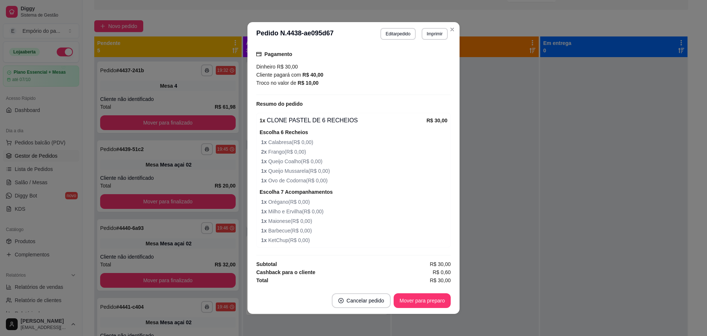
scroll to position [214, 0]
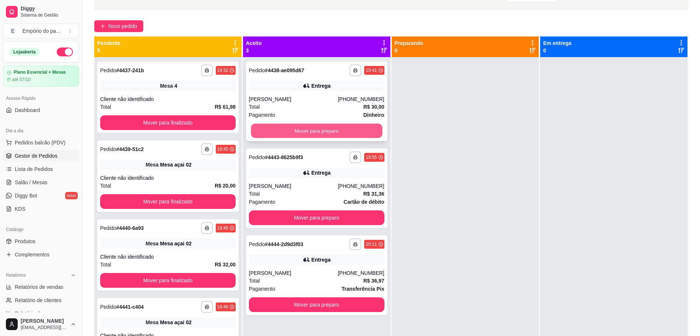
click at [262, 133] on button "Mover para preparo" at bounding box center [316, 131] width 131 height 14
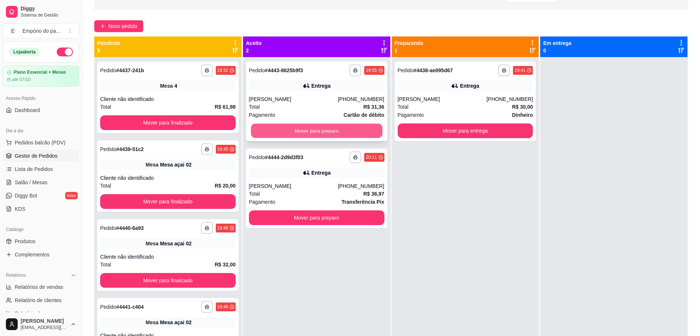
click at [320, 125] on button "Mover para preparo" at bounding box center [316, 131] width 131 height 14
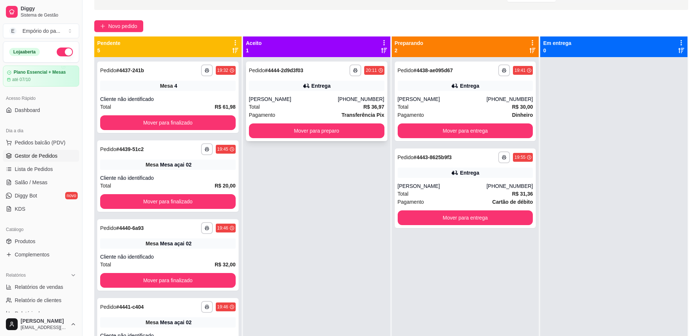
click at [307, 102] on div "[PERSON_NAME]" at bounding box center [293, 98] width 89 height 7
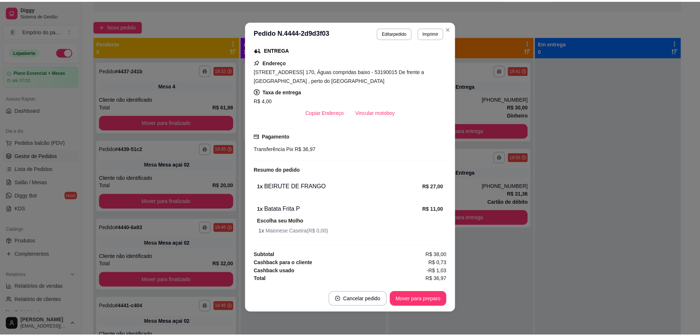
scroll to position [1, 0]
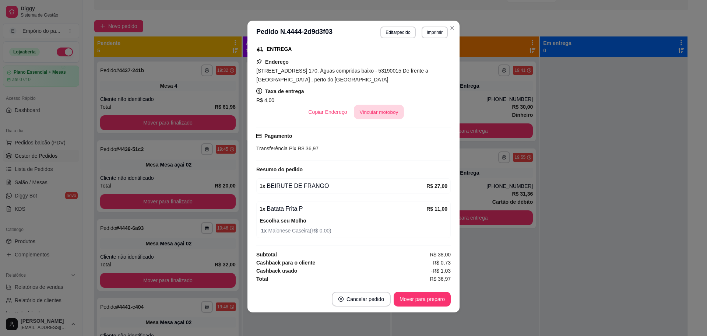
click at [372, 110] on button "Vincular motoboy" at bounding box center [379, 112] width 50 height 14
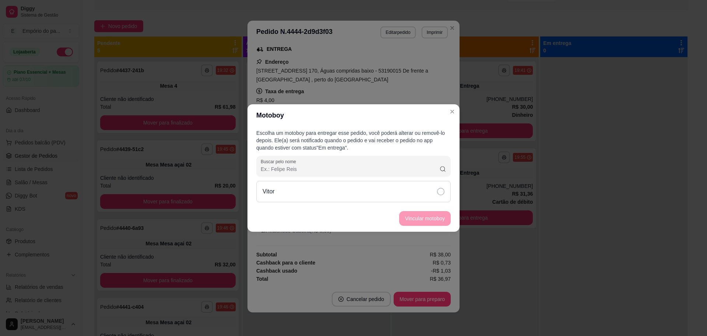
click at [436, 194] on div "Vitor" at bounding box center [353, 191] width 194 height 21
click at [433, 223] on button "Vincular motoboy" at bounding box center [425, 218] width 52 height 15
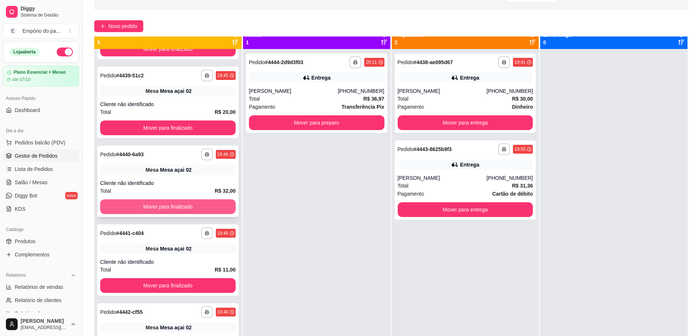
scroll to position [21, 0]
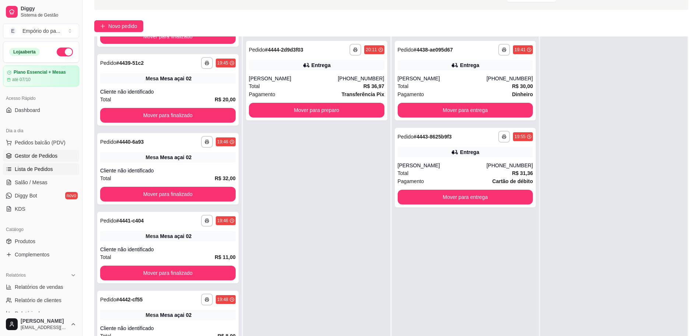
click at [44, 169] on span "Lista de Pedidos" at bounding box center [34, 168] width 38 height 7
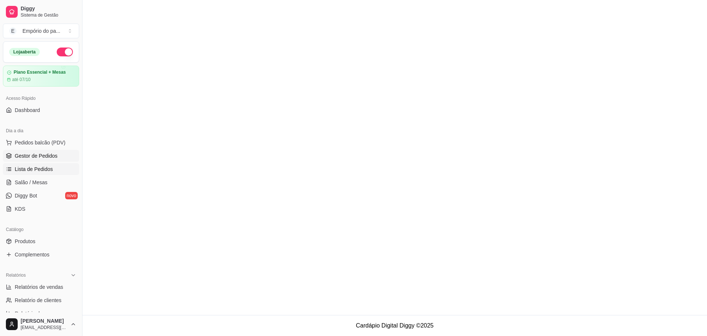
click at [37, 156] on span "Gestor de Pedidos" at bounding box center [36, 155] width 43 height 7
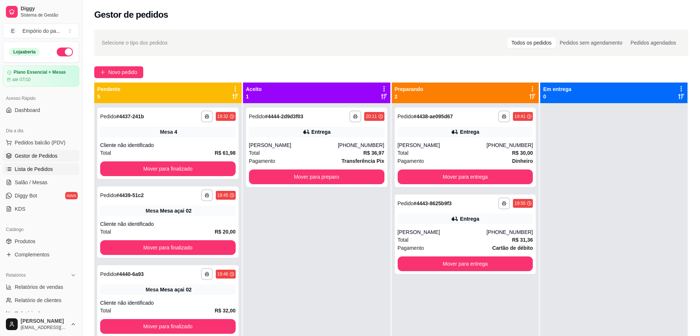
click at [49, 171] on span "Lista de Pedidos" at bounding box center [34, 168] width 38 height 7
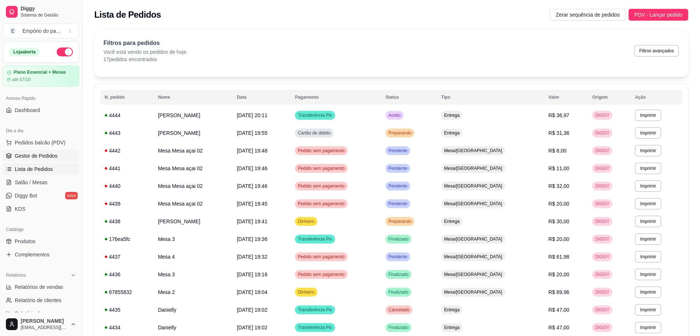
click at [38, 158] on span "Gestor de Pedidos" at bounding box center [36, 155] width 43 height 7
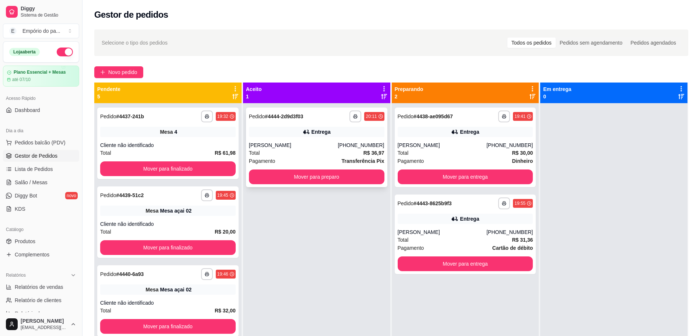
click at [300, 156] on div "Total R$ 36,97" at bounding box center [316, 153] width 135 height 8
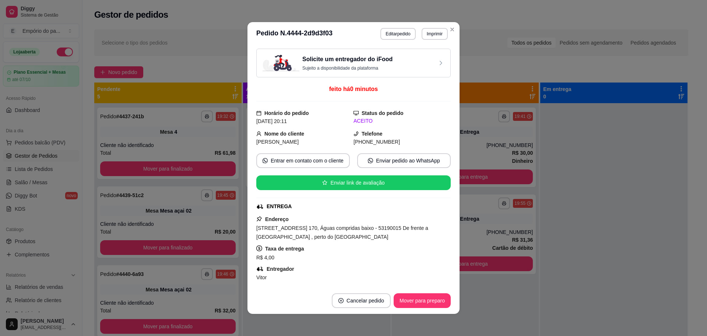
scroll to position [176, 0]
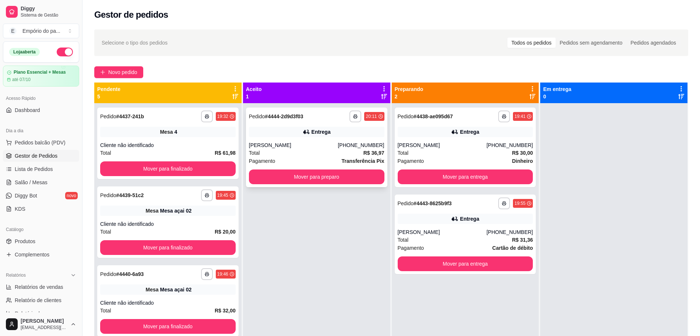
click at [295, 160] on div "Pagamento Transferência Pix" at bounding box center [316, 161] width 135 height 8
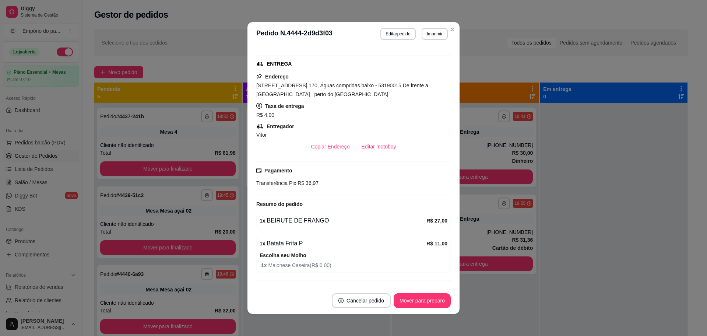
scroll to position [0, 0]
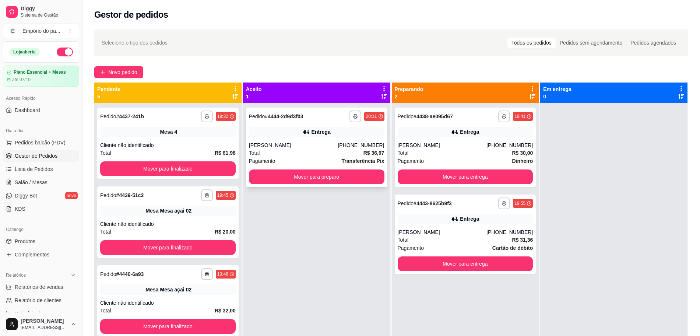
click at [289, 152] on div "Total R$ 36,97" at bounding box center [316, 153] width 135 height 8
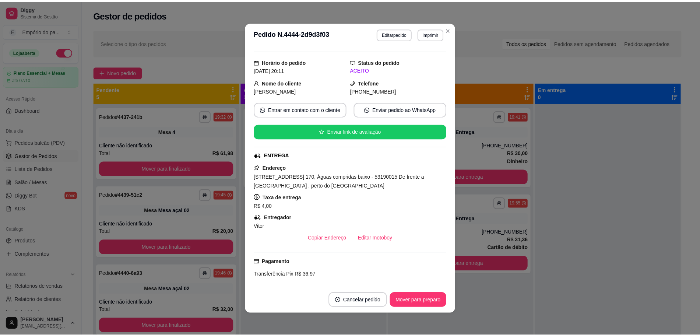
scroll to position [138, 0]
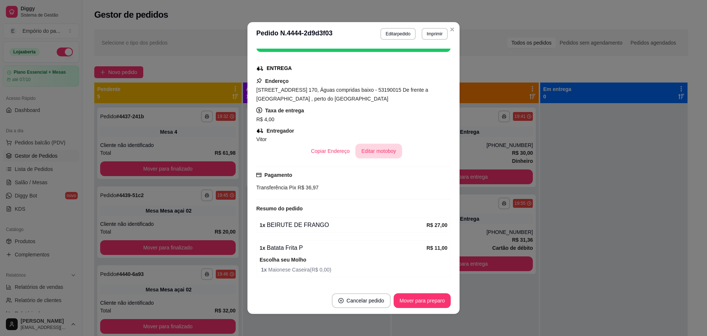
click at [375, 148] on button "Editar motoboy" at bounding box center [378, 151] width 46 height 15
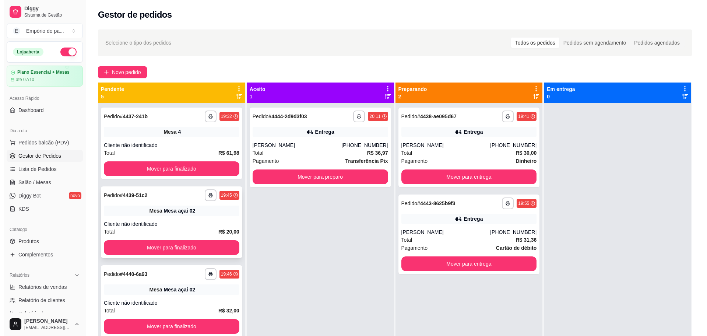
scroll to position [46, 0]
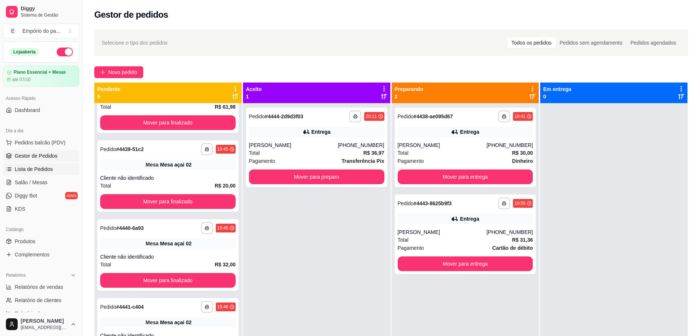
click at [12, 169] on link "Lista de Pedidos" at bounding box center [41, 169] width 76 height 12
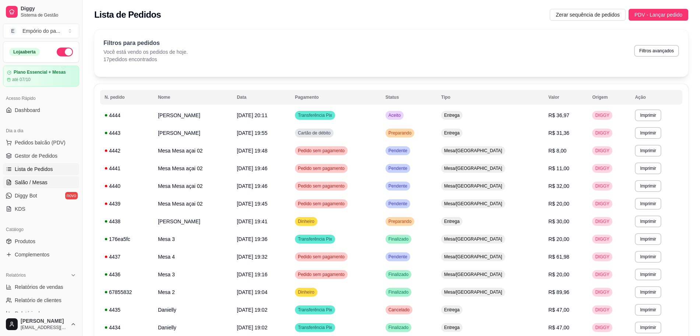
click at [47, 184] on link "Salão / Mesas" at bounding box center [41, 182] width 76 height 12
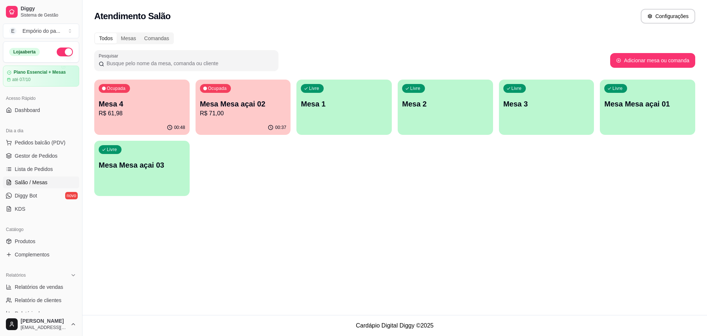
click at [226, 107] on p "Mesa Mesa açai 02" at bounding box center [243, 104] width 86 height 10
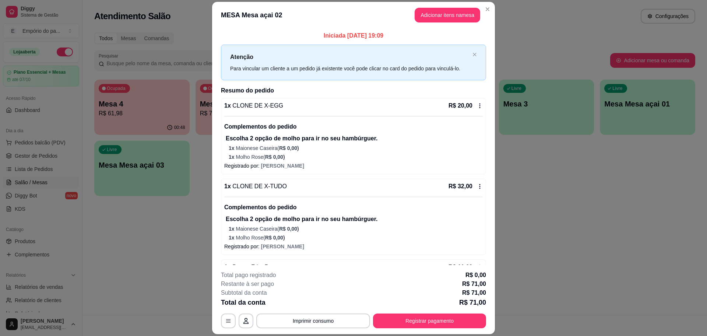
scroll to position [95, 0]
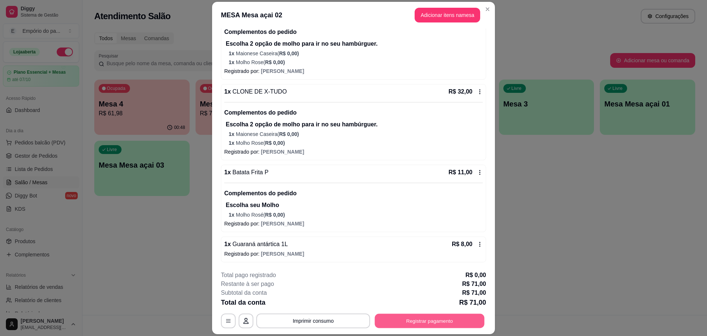
click at [417, 318] on button "Registrar pagamento" at bounding box center [430, 321] width 110 height 14
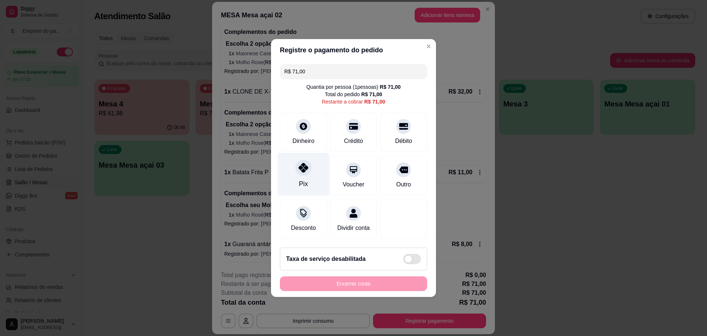
click at [300, 164] on icon at bounding box center [303, 168] width 10 height 10
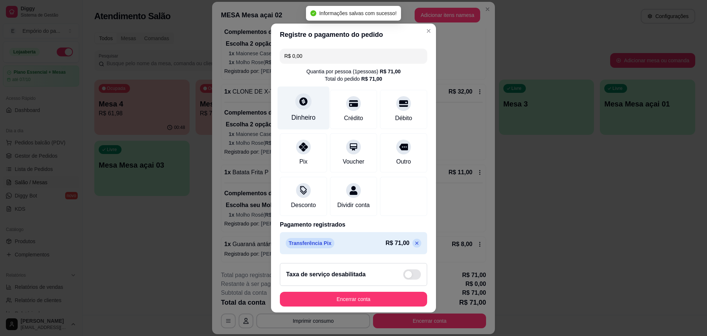
click at [300, 113] on div "Dinheiro" at bounding box center [303, 118] width 24 height 10
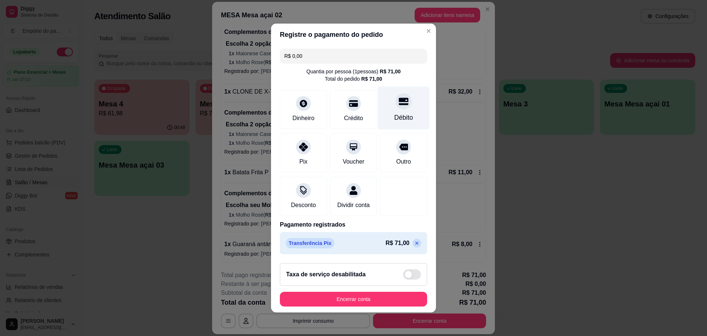
click at [400, 102] on div at bounding box center [403, 101] width 16 height 16
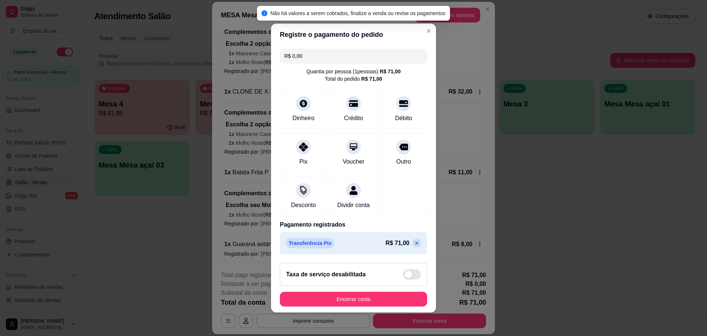
click at [415, 245] on icon at bounding box center [416, 242] width 3 height 3
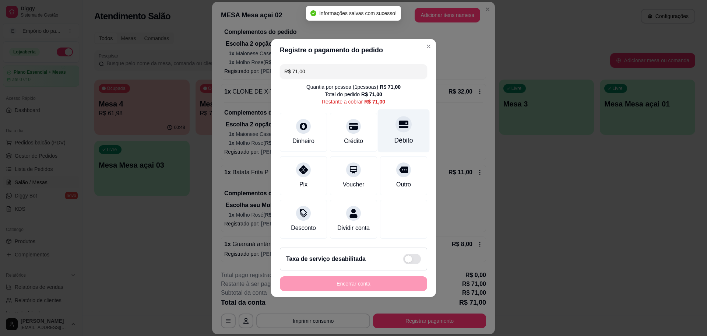
click at [392, 111] on div "Débito" at bounding box center [404, 130] width 52 height 43
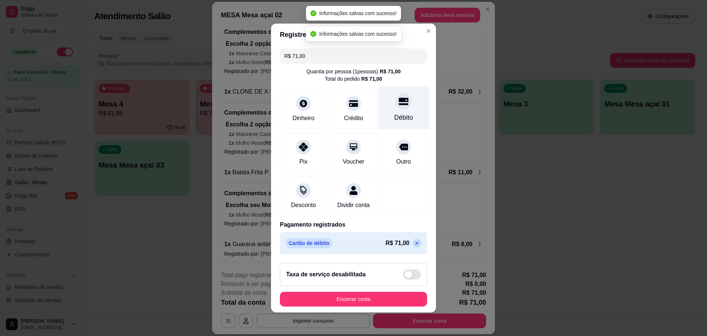
type input "R$ 0,00"
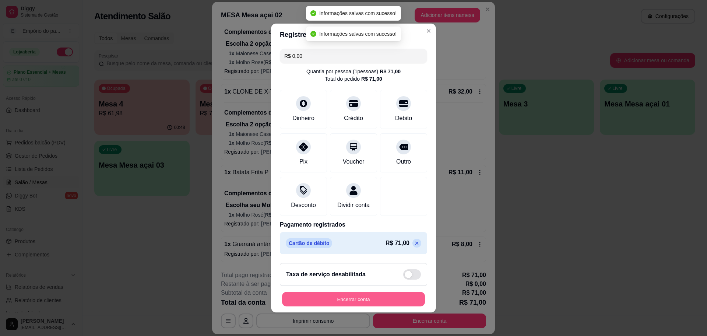
click at [376, 301] on button "Encerrar conta" at bounding box center [353, 299] width 143 height 14
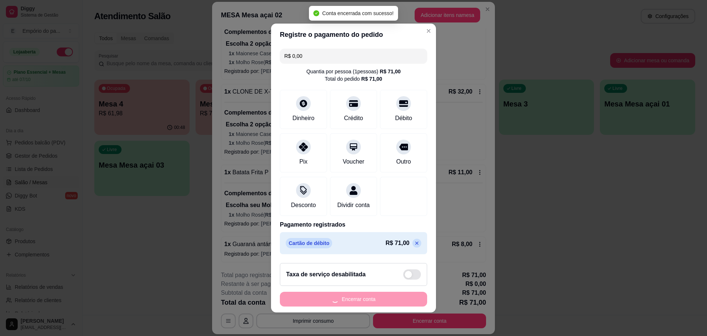
scroll to position [0, 0]
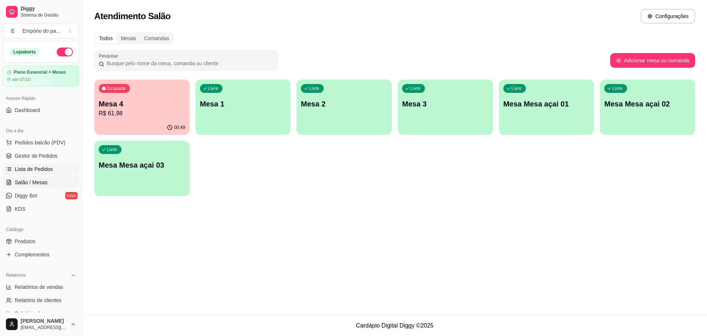
click at [47, 164] on link "Lista de Pedidos" at bounding box center [41, 169] width 76 height 12
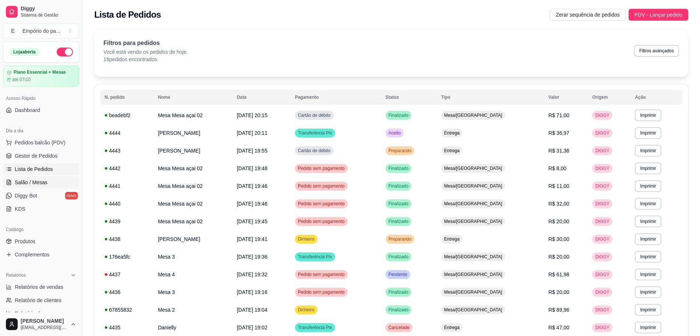
click at [47, 179] on link "Salão / Mesas" at bounding box center [41, 182] width 76 height 12
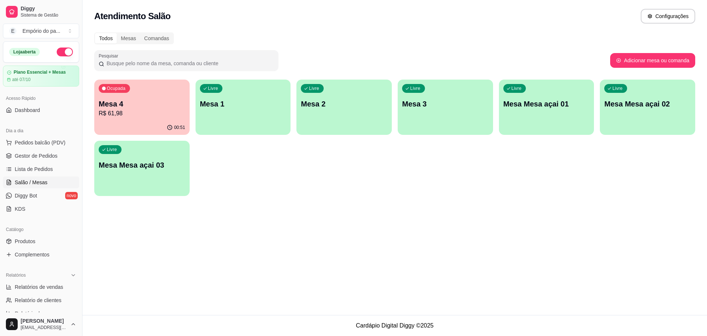
click at [130, 113] on p "R$ 61,98" at bounding box center [142, 113] width 86 height 9
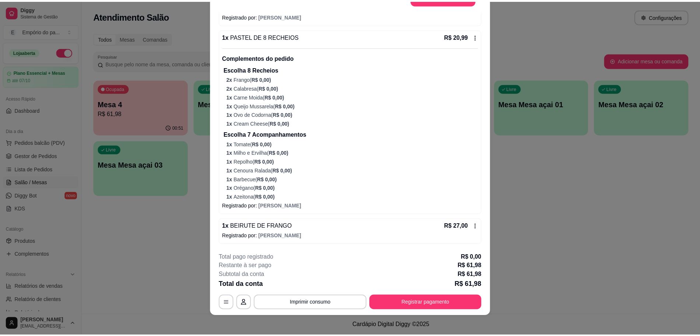
scroll to position [22, 0]
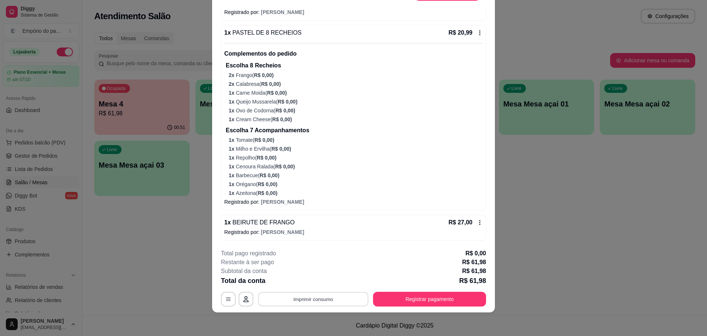
click at [308, 299] on button "Imprimir consumo" at bounding box center [313, 299] width 110 height 14
click at [300, 276] on button "IMPRESSORA" at bounding box center [311, 282] width 53 height 12
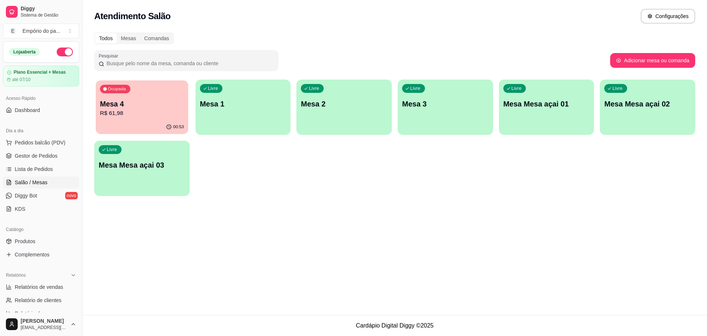
click at [165, 117] on p "R$ 61,98" at bounding box center [142, 113] width 84 height 8
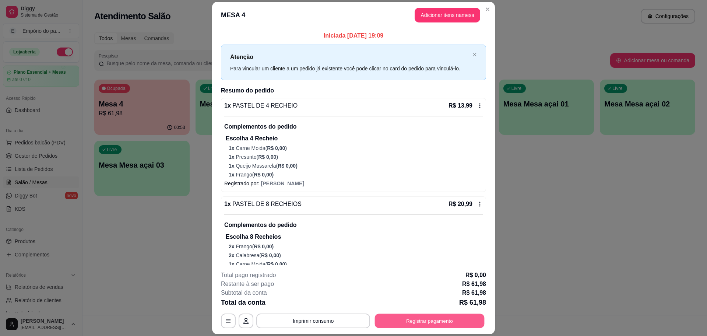
click at [413, 318] on button "Registrar pagamento" at bounding box center [430, 321] width 110 height 14
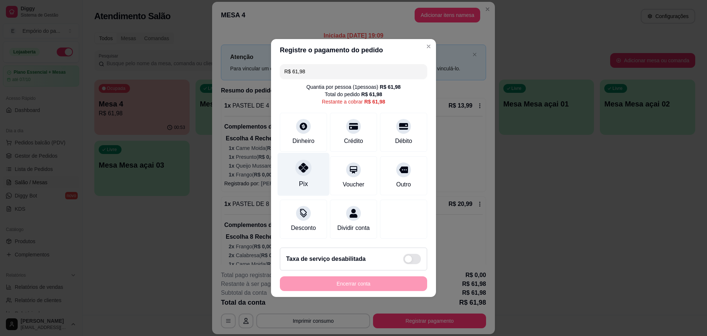
click at [303, 169] on div at bounding box center [303, 167] width 16 height 16
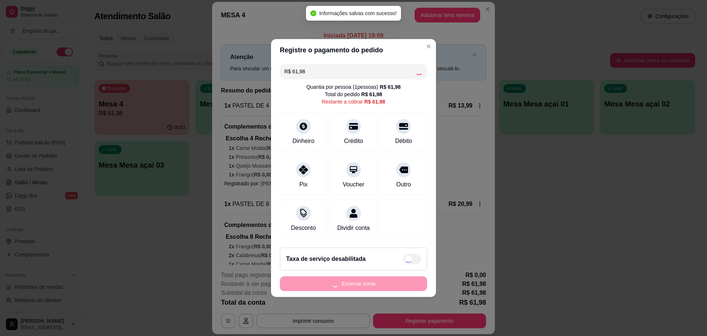
type input "R$ 0,00"
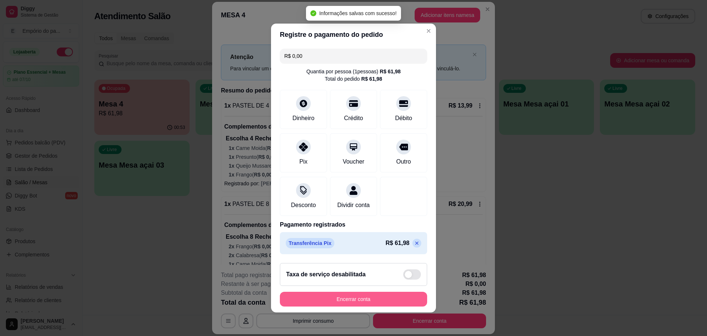
click at [360, 303] on button "Encerrar conta" at bounding box center [353, 298] width 147 height 15
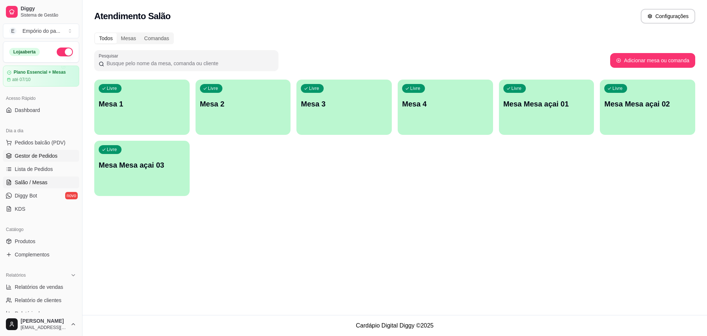
click at [26, 158] on span "Gestor de Pedidos" at bounding box center [36, 155] width 43 height 7
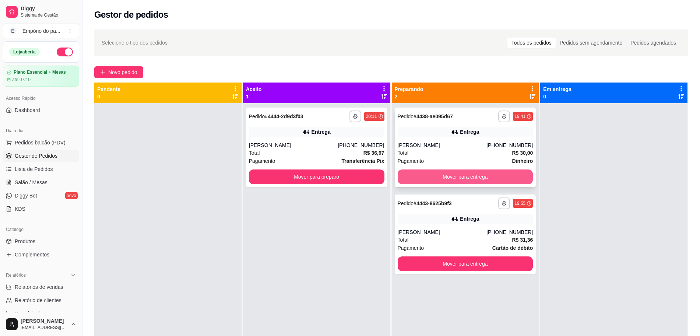
click at [442, 175] on button "Mover para entrega" at bounding box center [464, 176] width 135 height 15
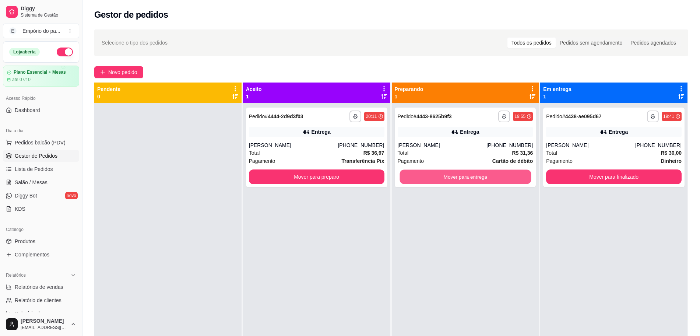
click at [442, 175] on button "Mover para entrega" at bounding box center [464, 177] width 131 height 14
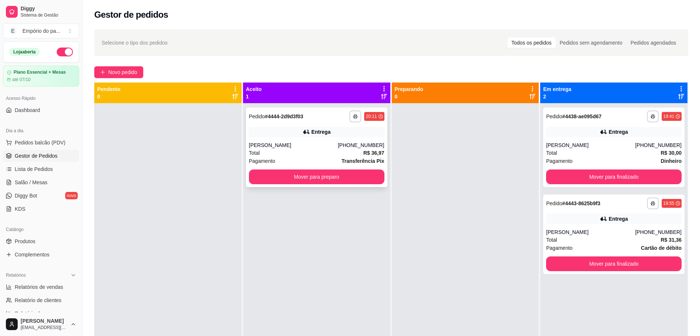
click at [303, 159] on div "Pagamento Transferência Pix" at bounding box center [316, 161] width 135 height 8
click at [281, 177] on button "Mover para preparo" at bounding box center [316, 177] width 131 height 14
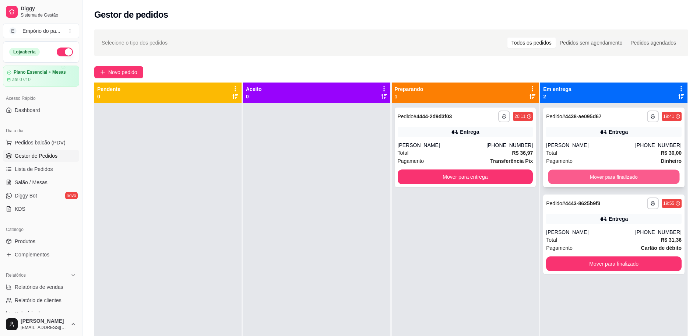
click at [562, 179] on button "Mover para finalizado" at bounding box center [613, 177] width 131 height 14
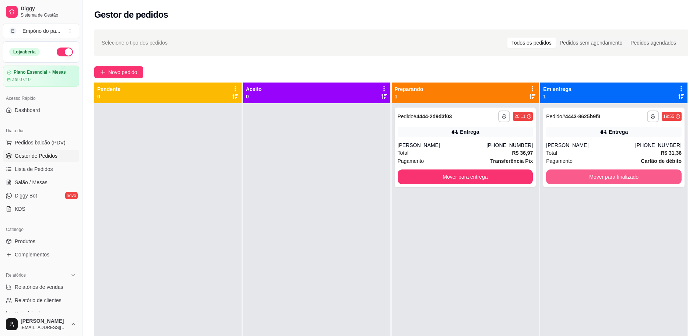
click at [562, 179] on button "Mover para finalizado" at bounding box center [613, 176] width 135 height 15
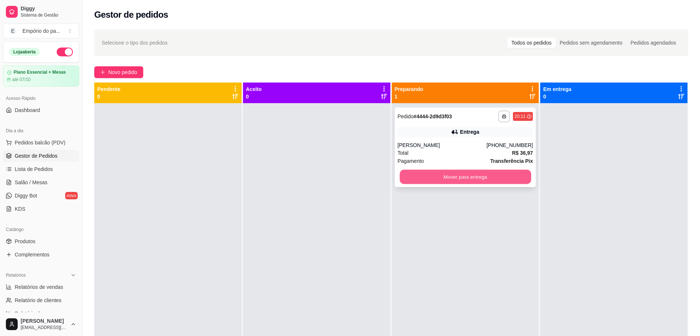
click at [468, 176] on button "Mover para entrega" at bounding box center [464, 177] width 131 height 14
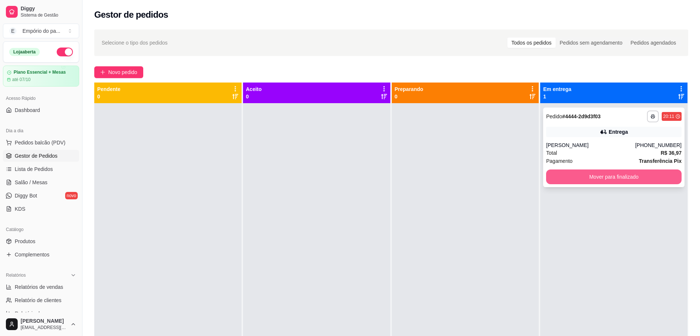
click at [570, 178] on button "Mover para finalizado" at bounding box center [613, 176] width 135 height 15
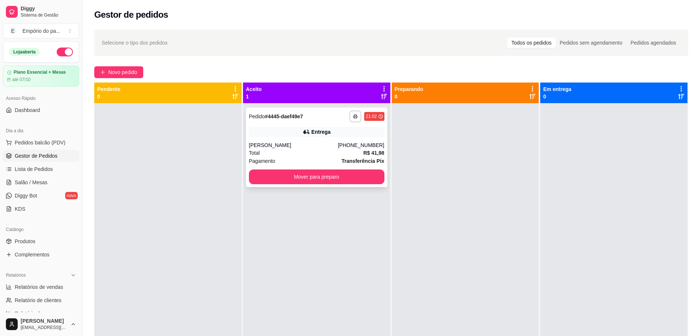
click at [308, 147] on div "[PERSON_NAME]" at bounding box center [293, 144] width 89 height 7
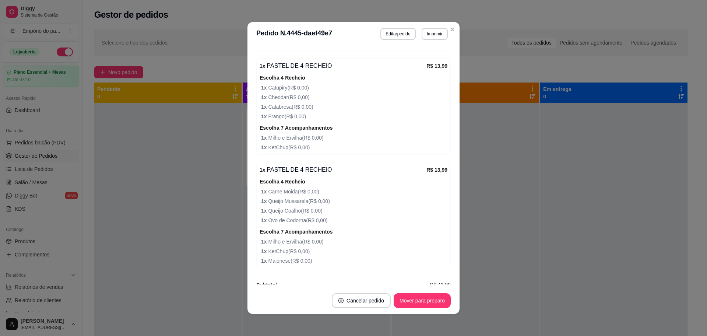
scroll to position [343, 0]
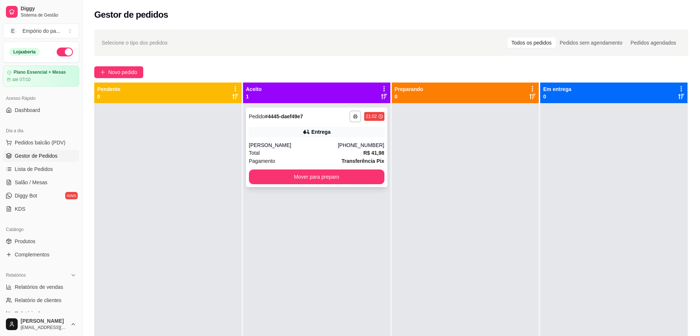
click at [294, 157] on div "Pagamento Transferência Pix" at bounding box center [316, 161] width 135 height 8
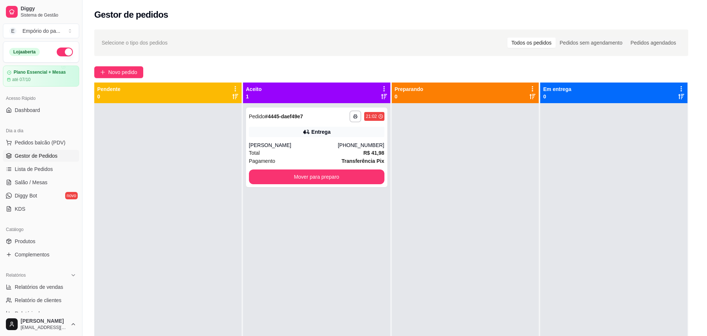
click at [316, 152] on div "Solicite um entregador do iFood Sujeito a disponibilidade da plataforma feito h…" at bounding box center [353, 166] width 199 height 242
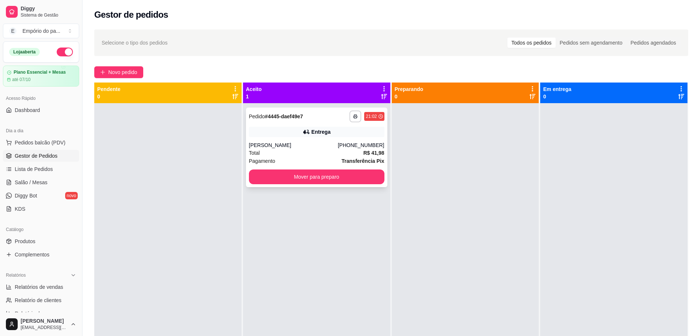
click at [271, 149] on div "Total R$ 41,98" at bounding box center [316, 153] width 135 height 8
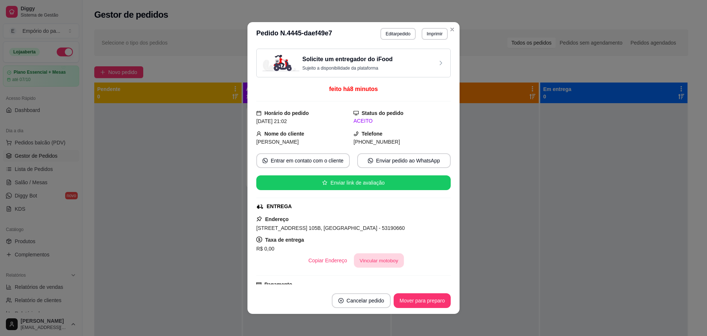
click at [368, 263] on button "Vincular motoboy" at bounding box center [379, 260] width 50 height 14
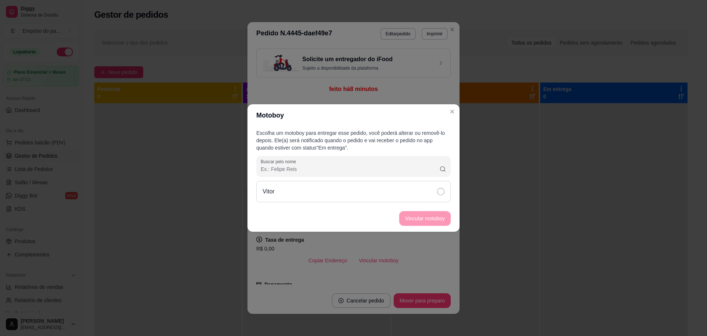
click at [439, 191] on icon at bounding box center [440, 191] width 7 height 7
click at [432, 216] on button "Vincular motoboy" at bounding box center [425, 218] width 52 height 15
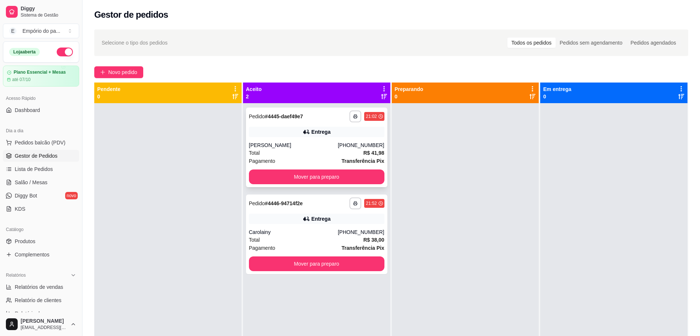
click at [285, 152] on div "Total R$ 41,98" at bounding box center [316, 153] width 135 height 8
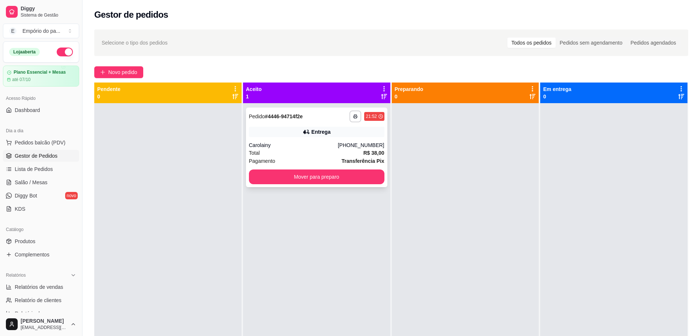
click at [276, 146] on div "Carolainy" at bounding box center [293, 144] width 89 height 7
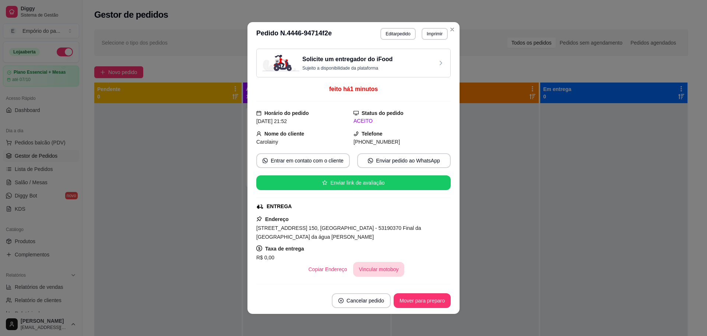
click at [383, 266] on button "Vincular motoboy" at bounding box center [379, 269] width 52 height 15
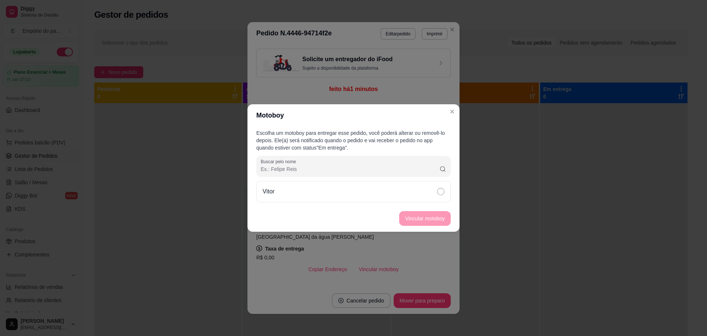
click at [444, 193] on div "Vitor" at bounding box center [353, 191] width 194 height 21
click at [430, 214] on button "Vincular motoboy" at bounding box center [425, 218] width 50 height 14
